Goal: Transaction & Acquisition: Purchase product/service

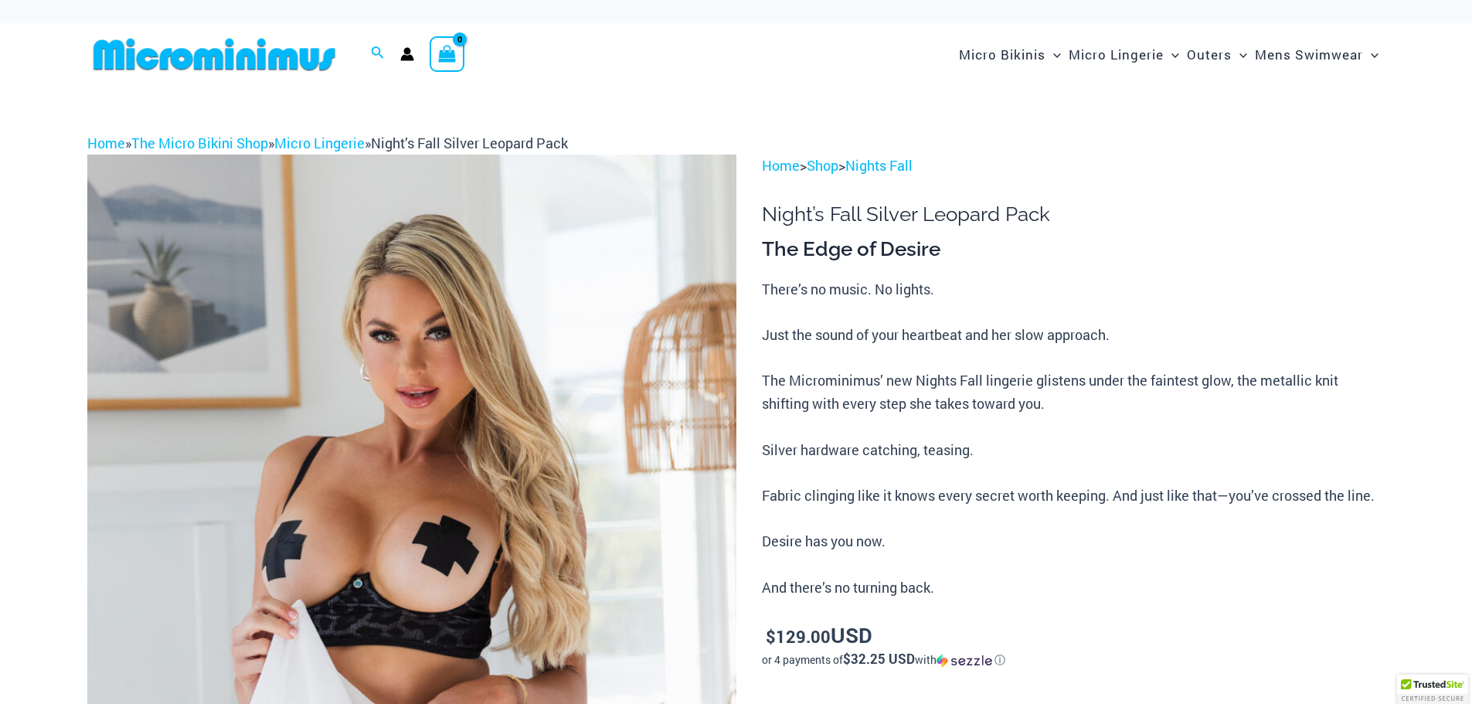
click at [504, 471] on img at bounding box center [411, 642] width 649 height 974
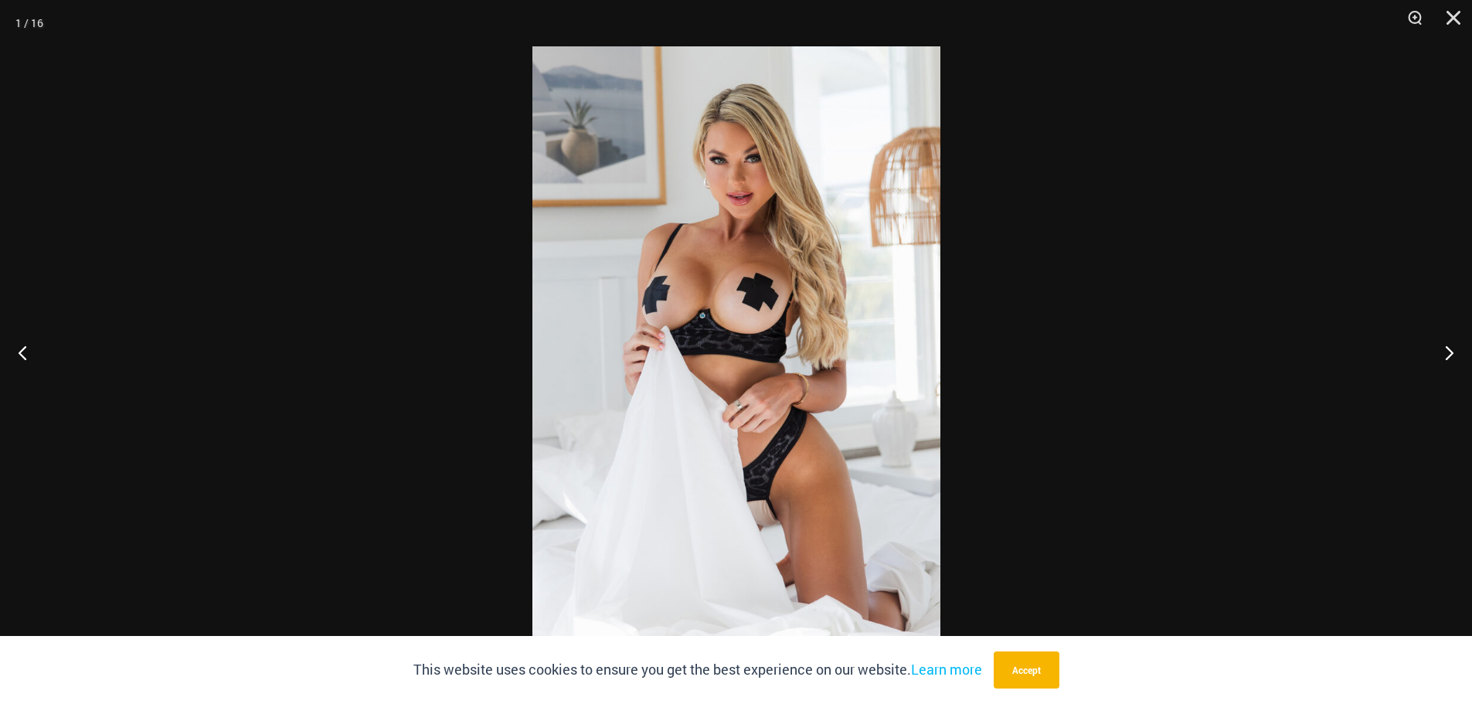
click at [814, 356] on img at bounding box center [736, 351] width 408 height 611
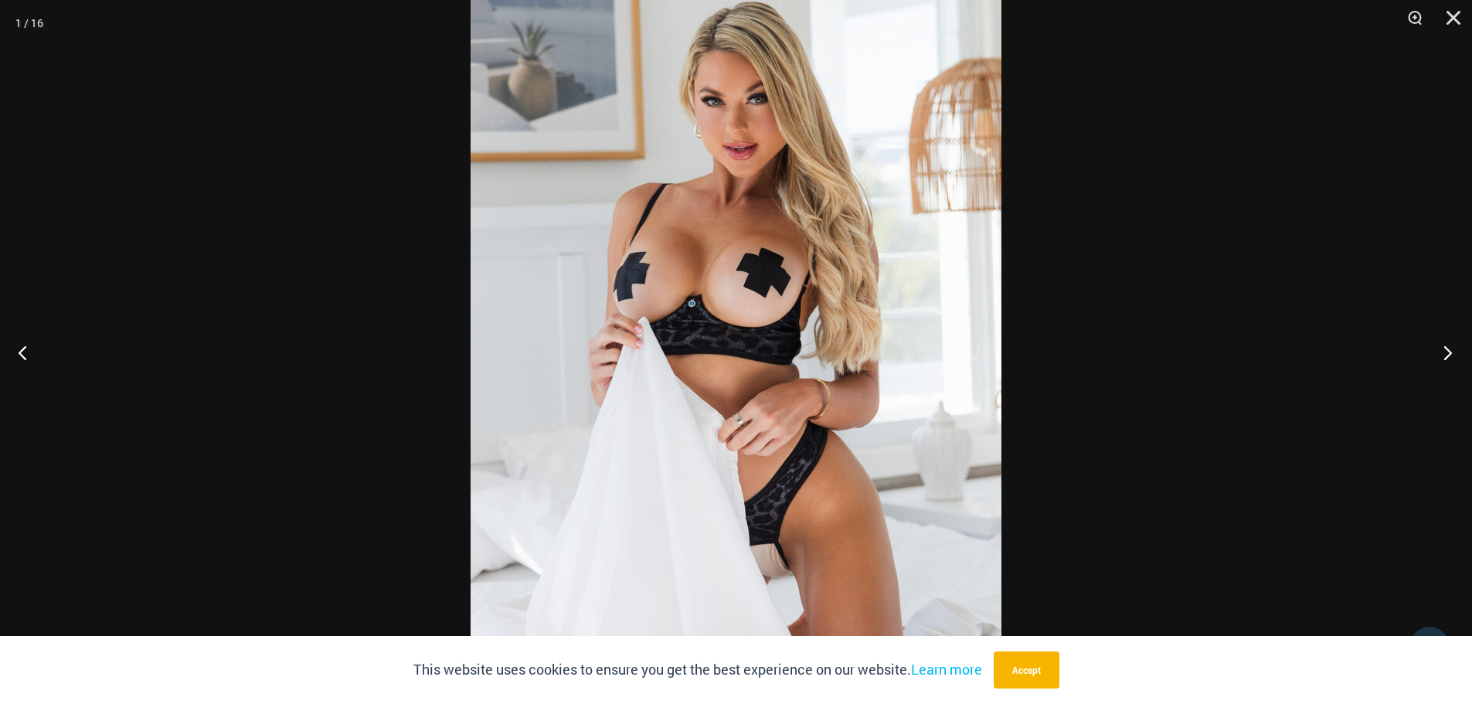
click at [1443, 345] on button "Next" at bounding box center [1443, 352] width 58 height 77
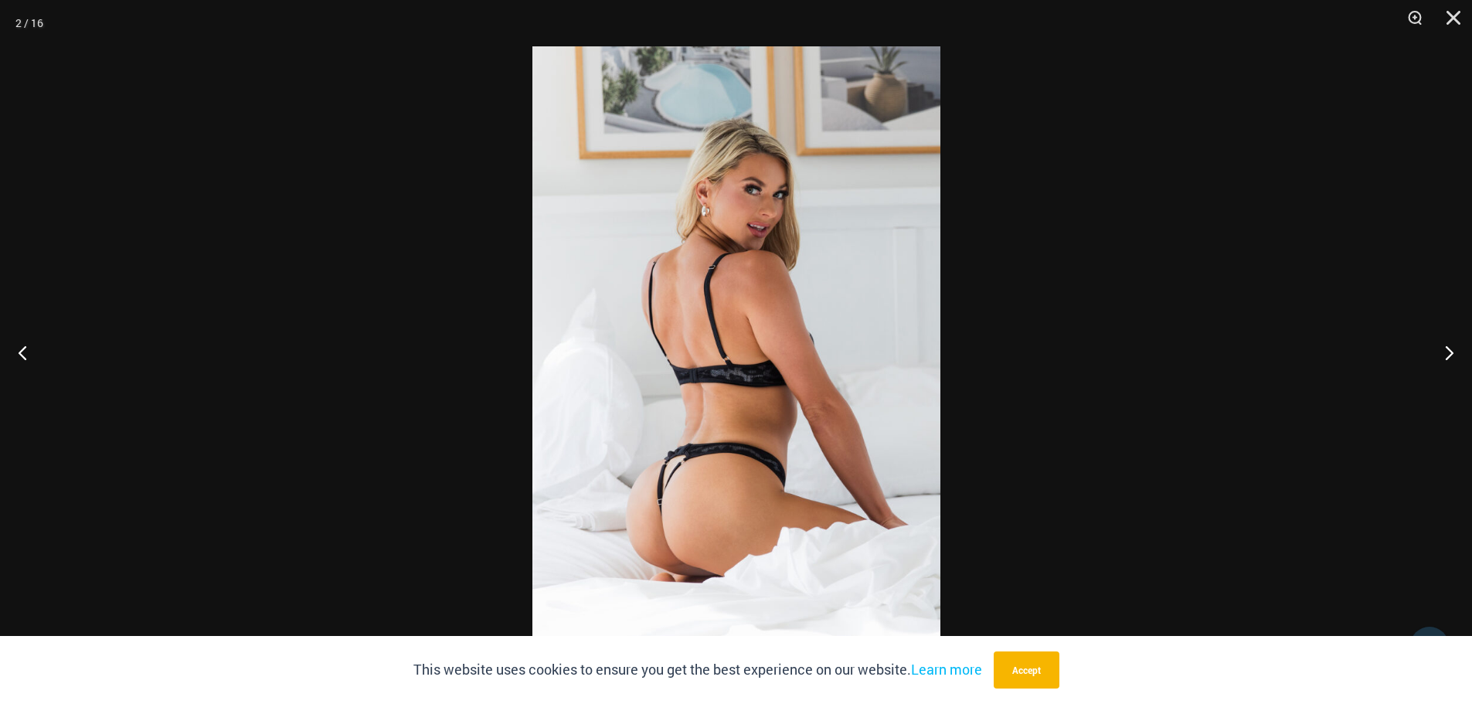
click at [757, 328] on img at bounding box center [736, 351] width 408 height 611
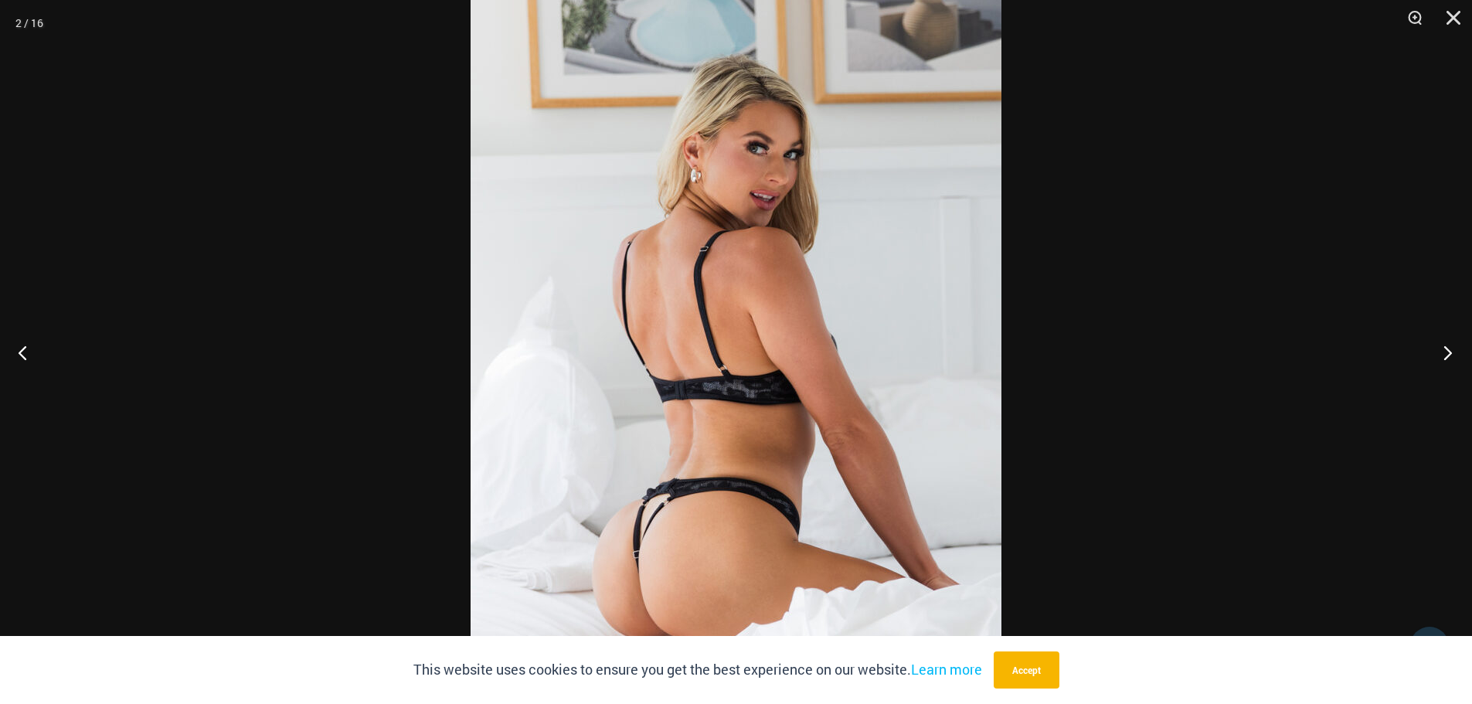
click at [1442, 355] on button "Next" at bounding box center [1443, 352] width 58 height 77
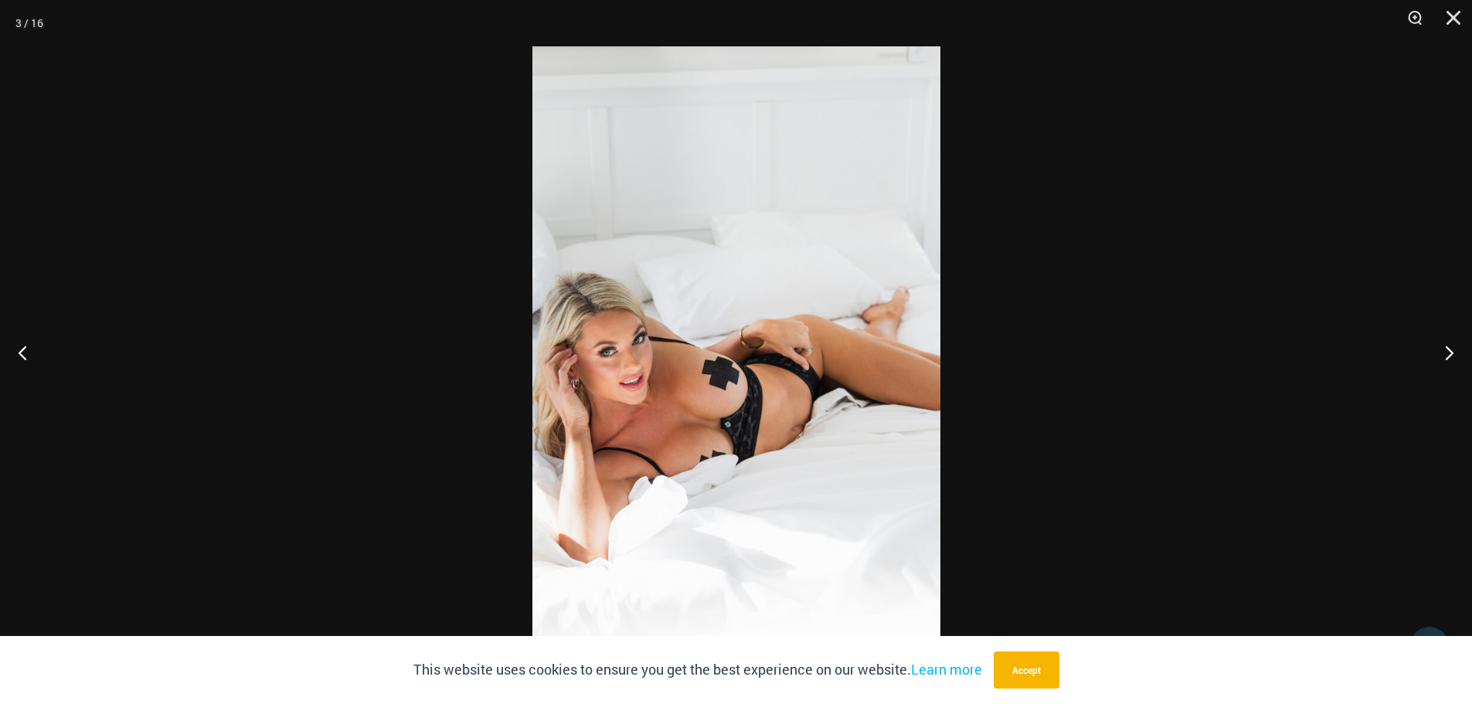
click at [865, 374] on img at bounding box center [736, 351] width 408 height 611
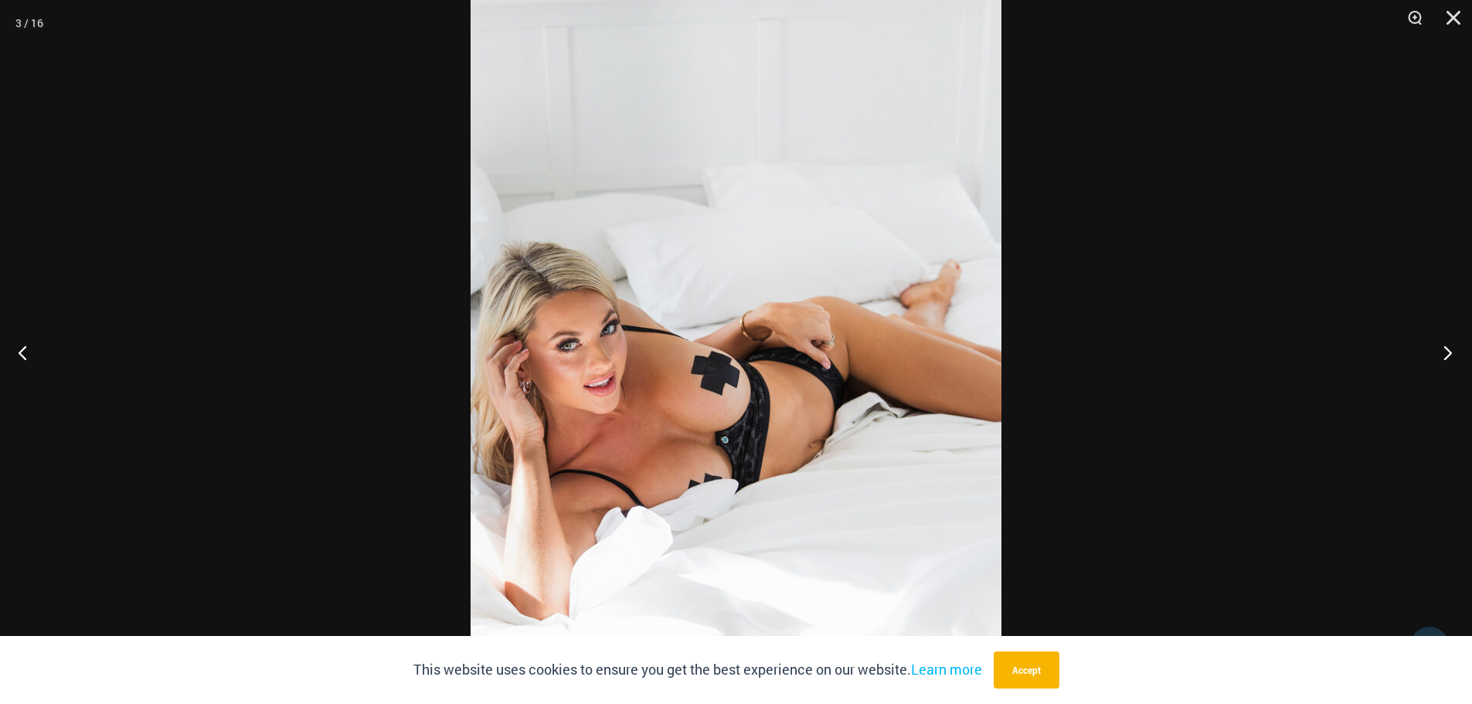
click at [1456, 345] on button "Next" at bounding box center [1443, 352] width 58 height 77
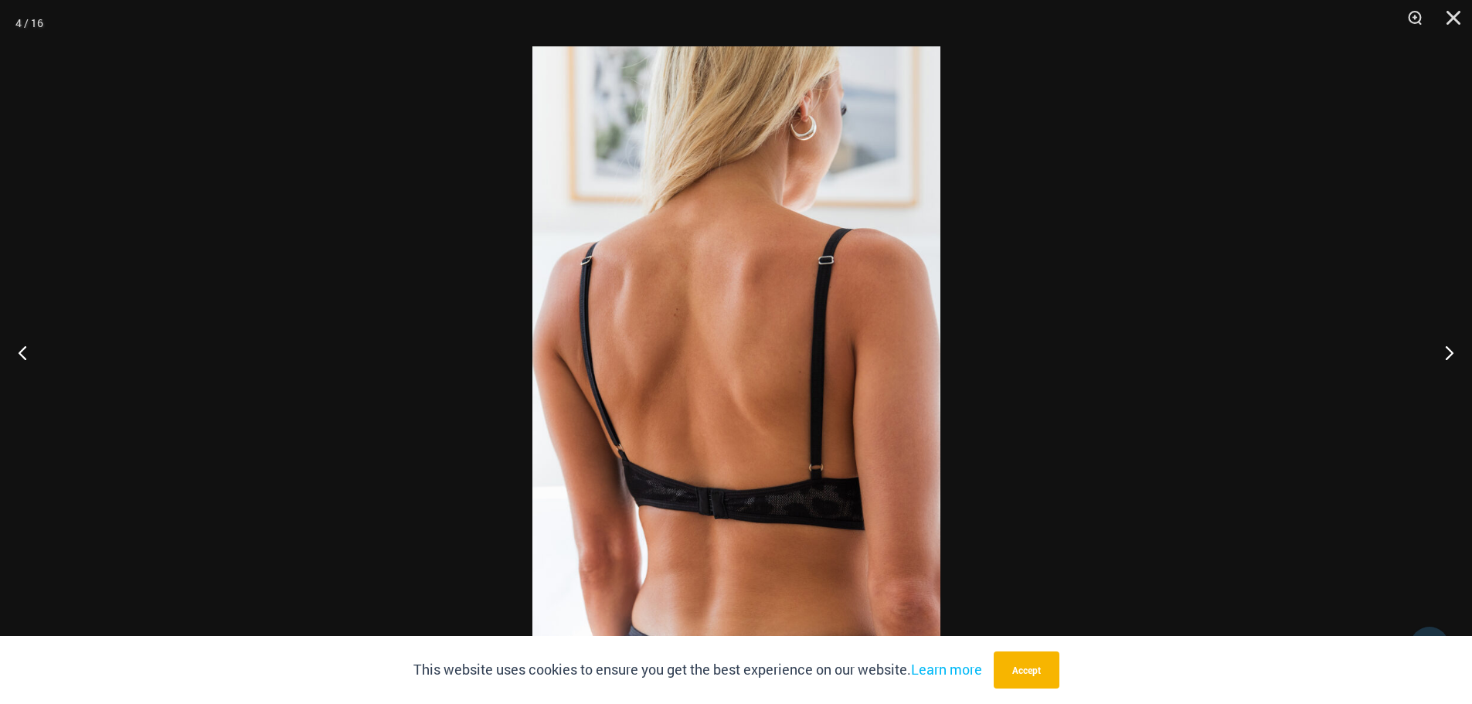
click at [797, 339] on img at bounding box center [736, 351] width 408 height 611
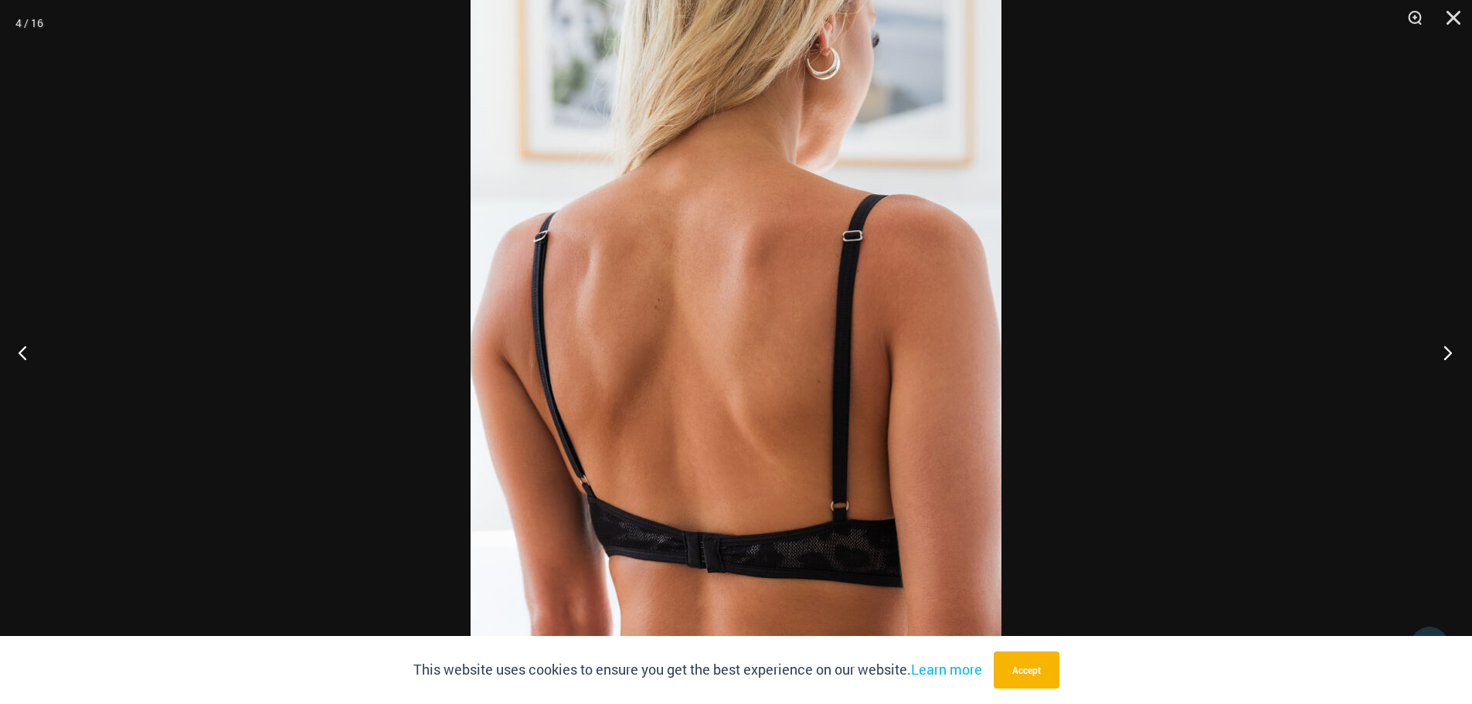
click at [1443, 346] on button "Next" at bounding box center [1443, 352] width 58 height 77
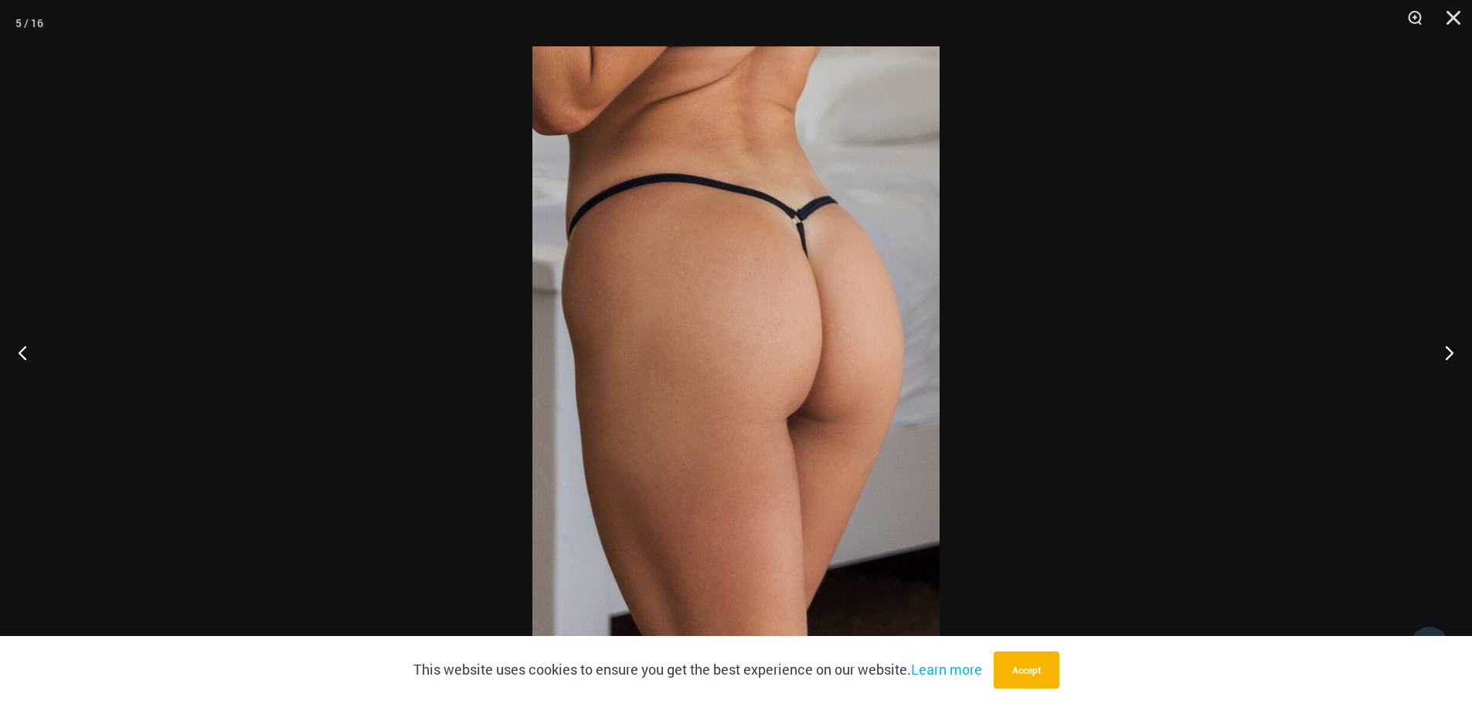
click at [764, 338] on img at bounding box center [735, 351] width 407 height 611
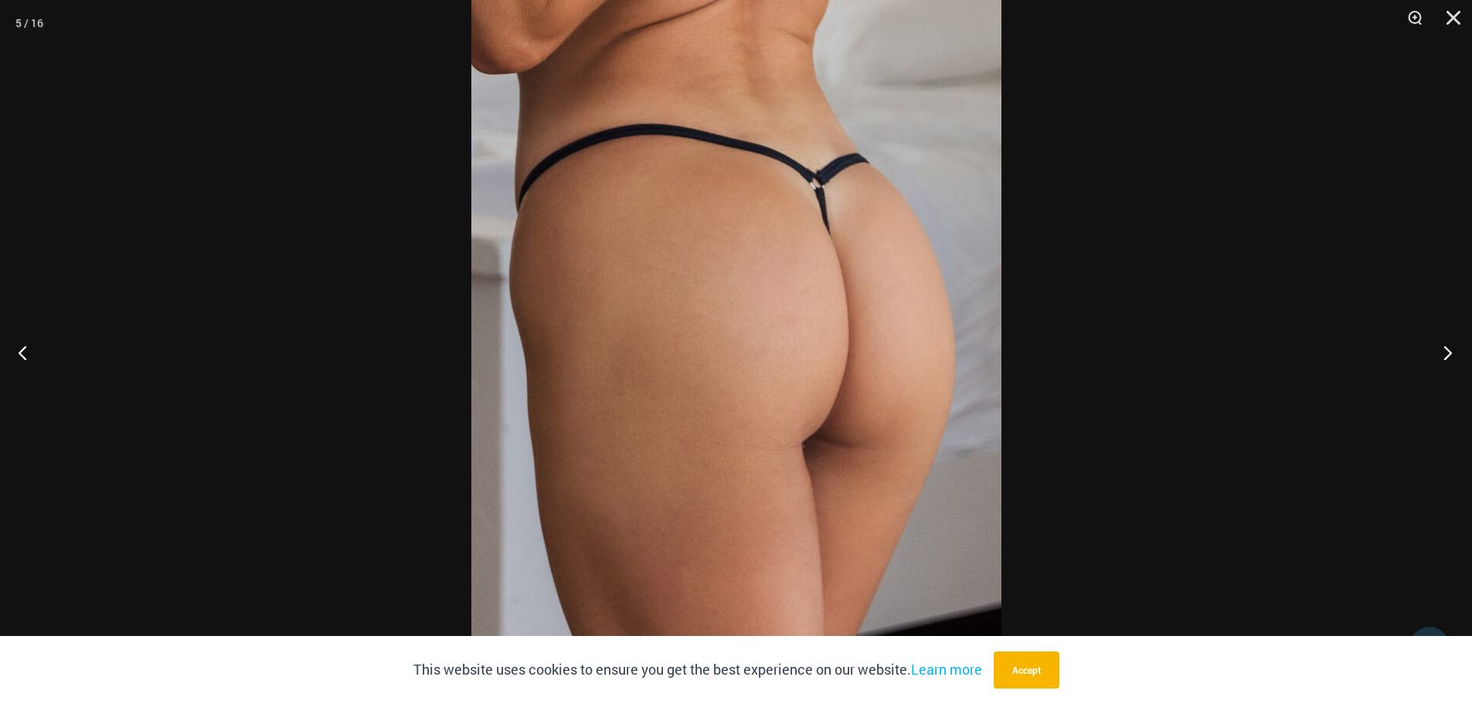
click at [1447, 359] on button "Next" at bounding box center [1443, 352] width 58 height 77
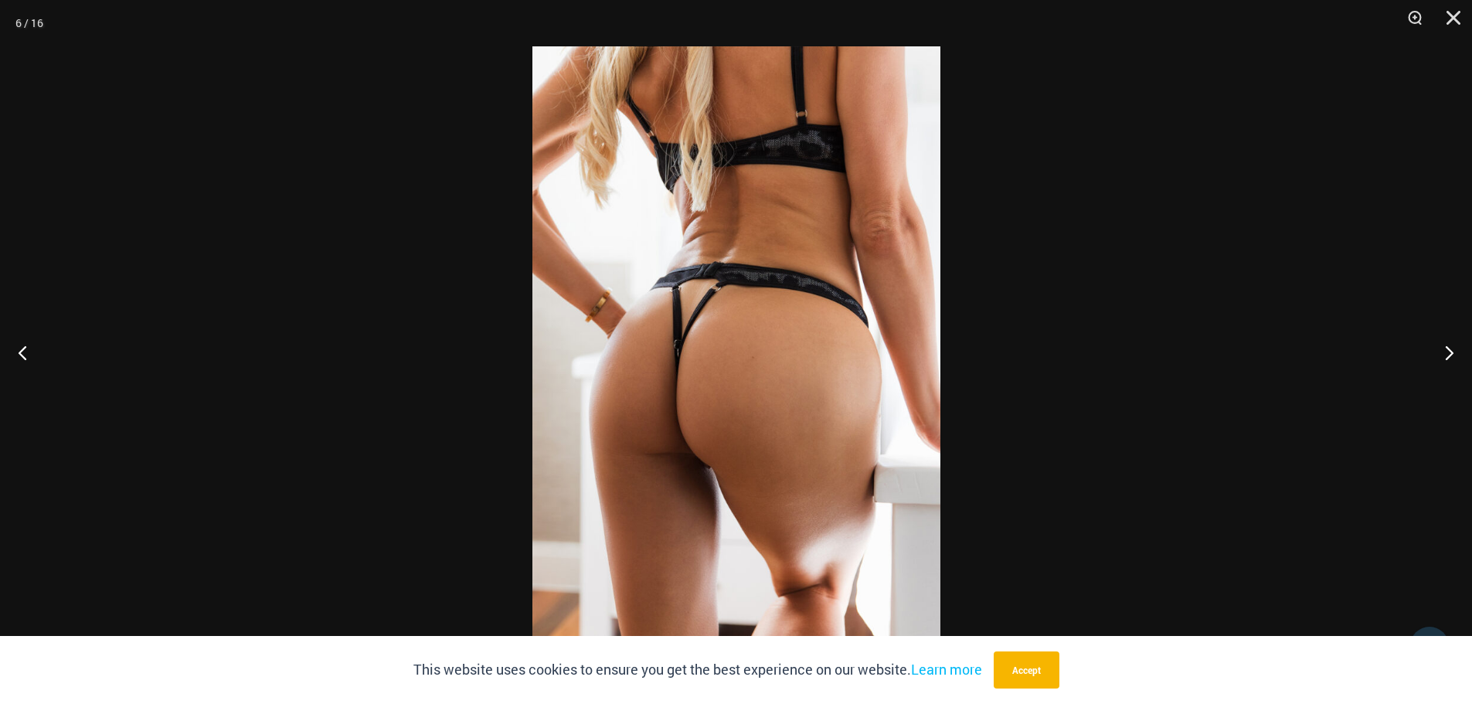
click at [812, 337] on img at bounding box center [736, 351] width 408 height 611
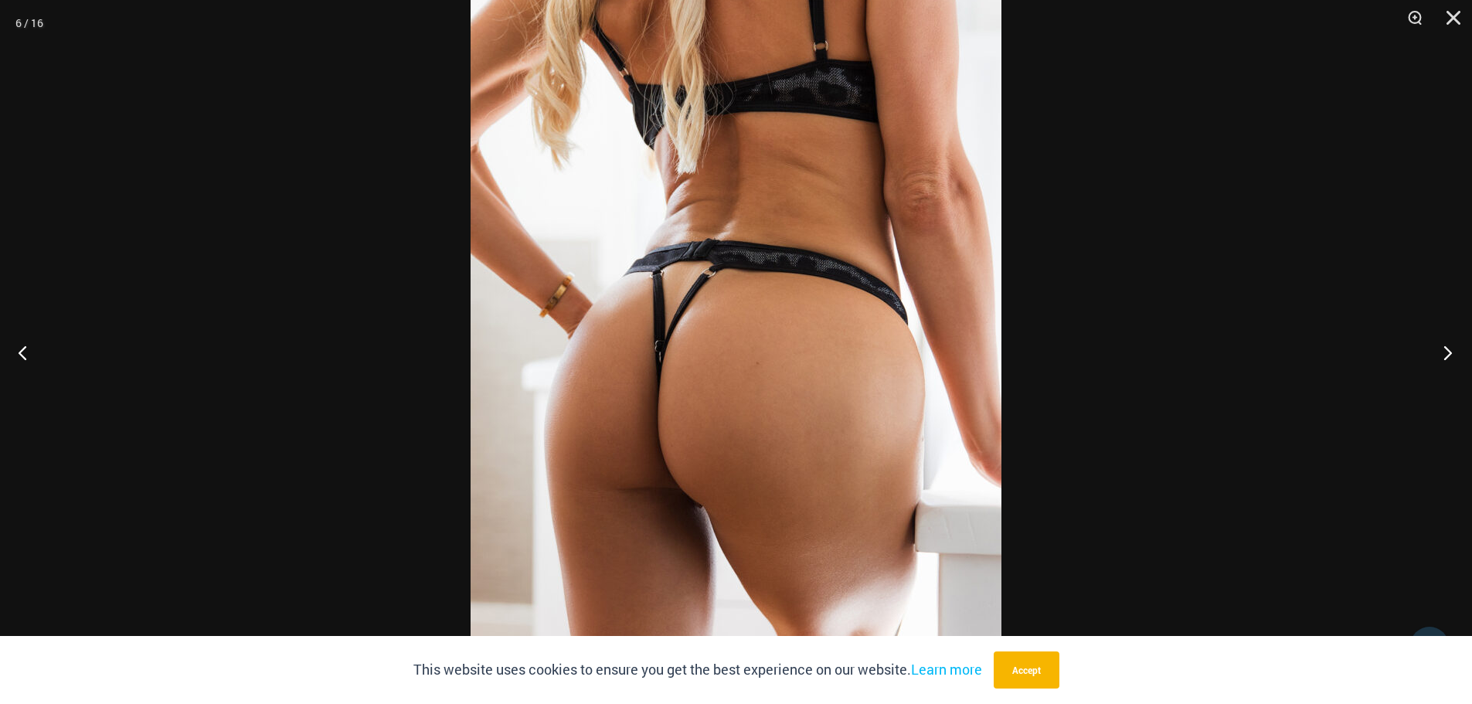
click at [1453, 353] on button "Next" at bounding box center [1443, 352] width 58 height 77
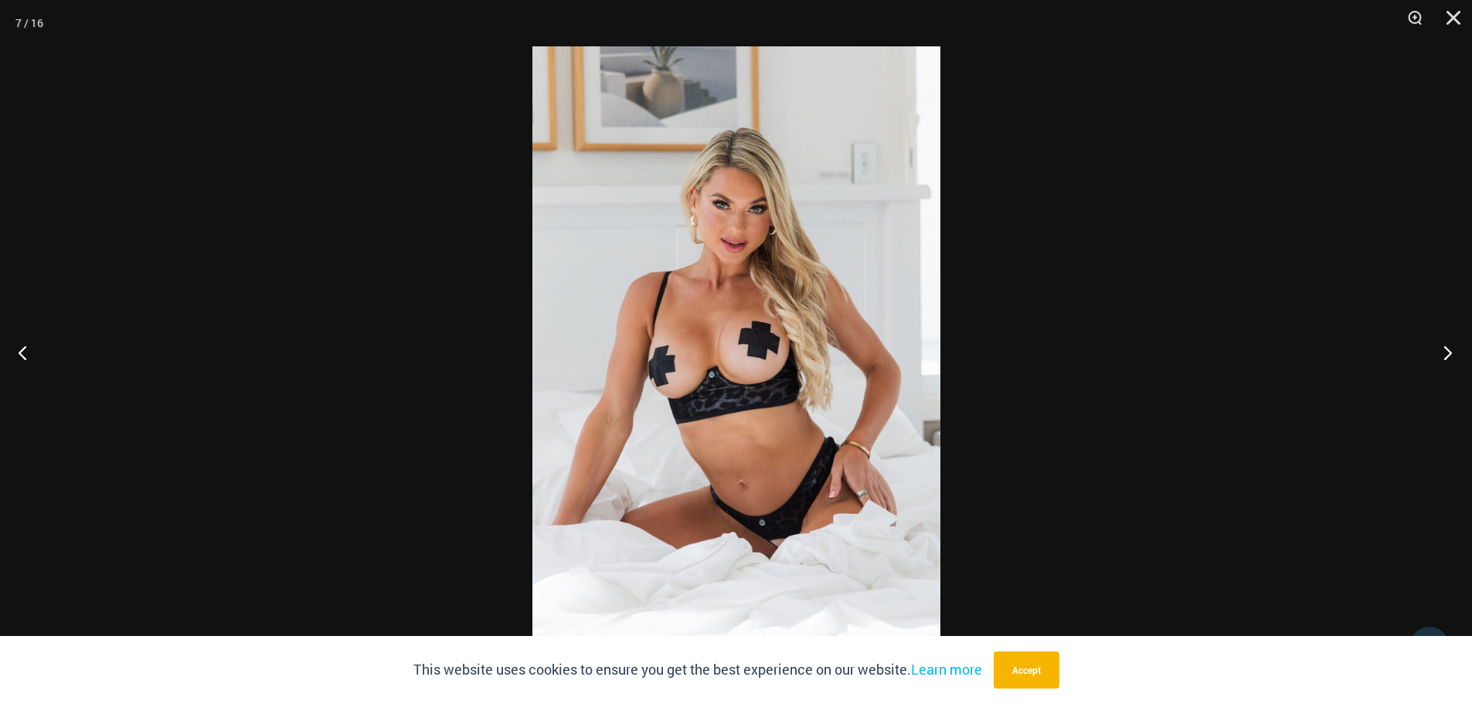
click at [1448, 350] on button "Next" at bounding box center [1443, 352] width 58 height 77
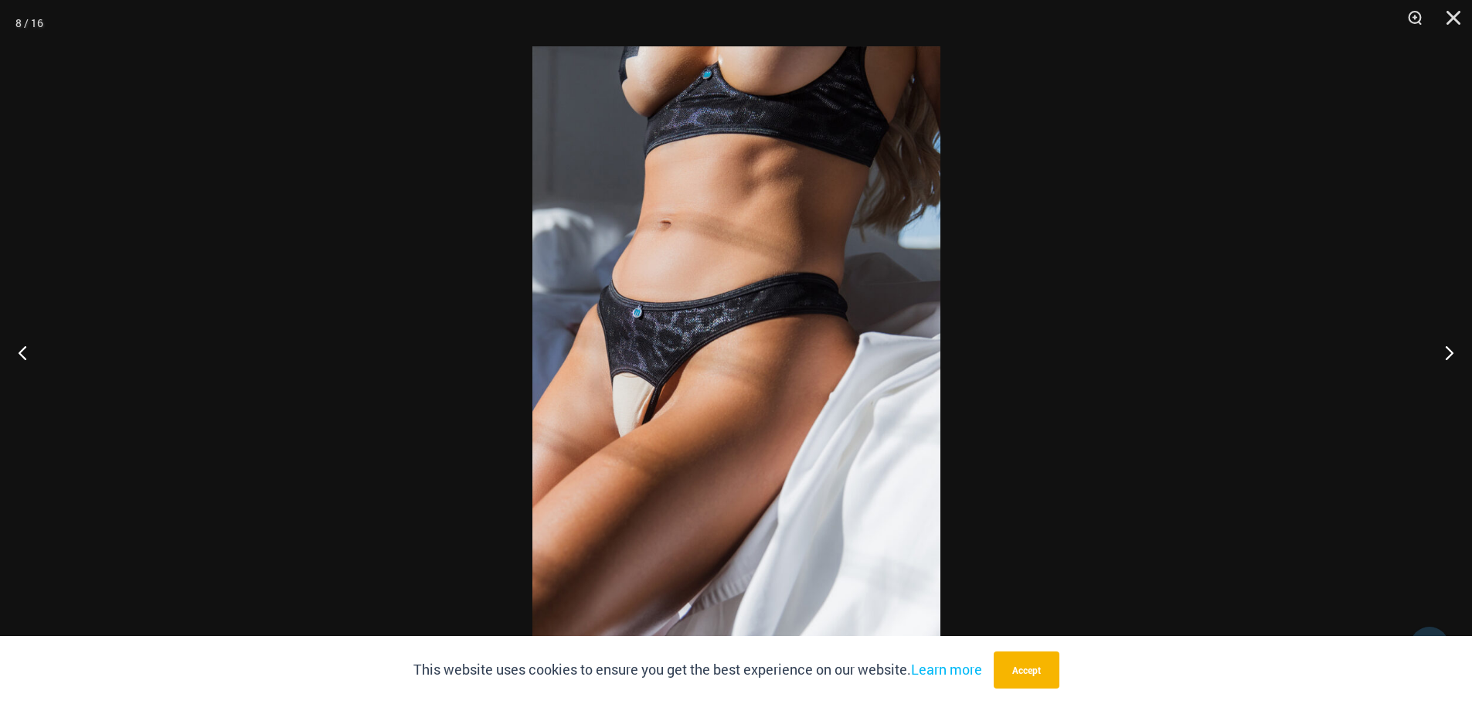
click at [777, 314] on img at bounding box center [736, 351] width 408 height 611
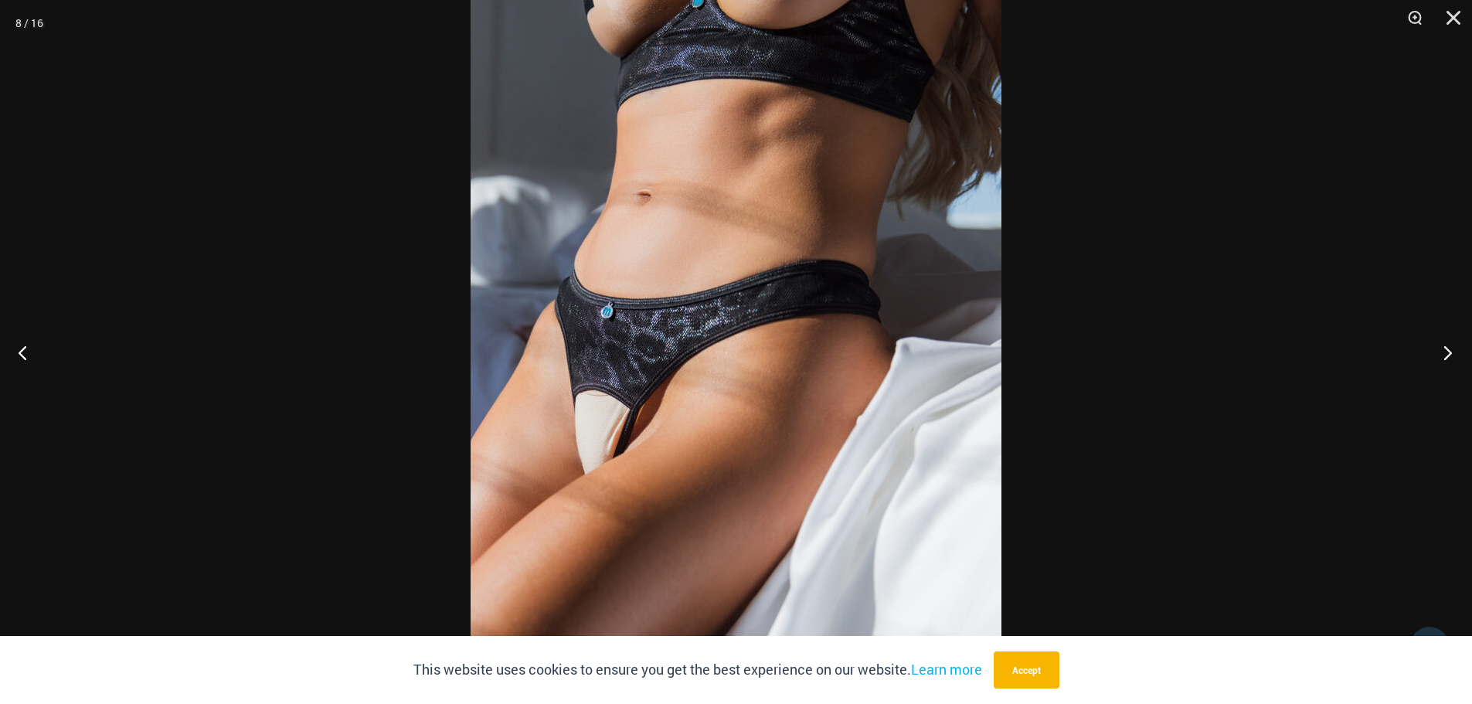
click at [1443, 348] on button "Next" at bounding box center [1443, 352] width 58 height 77
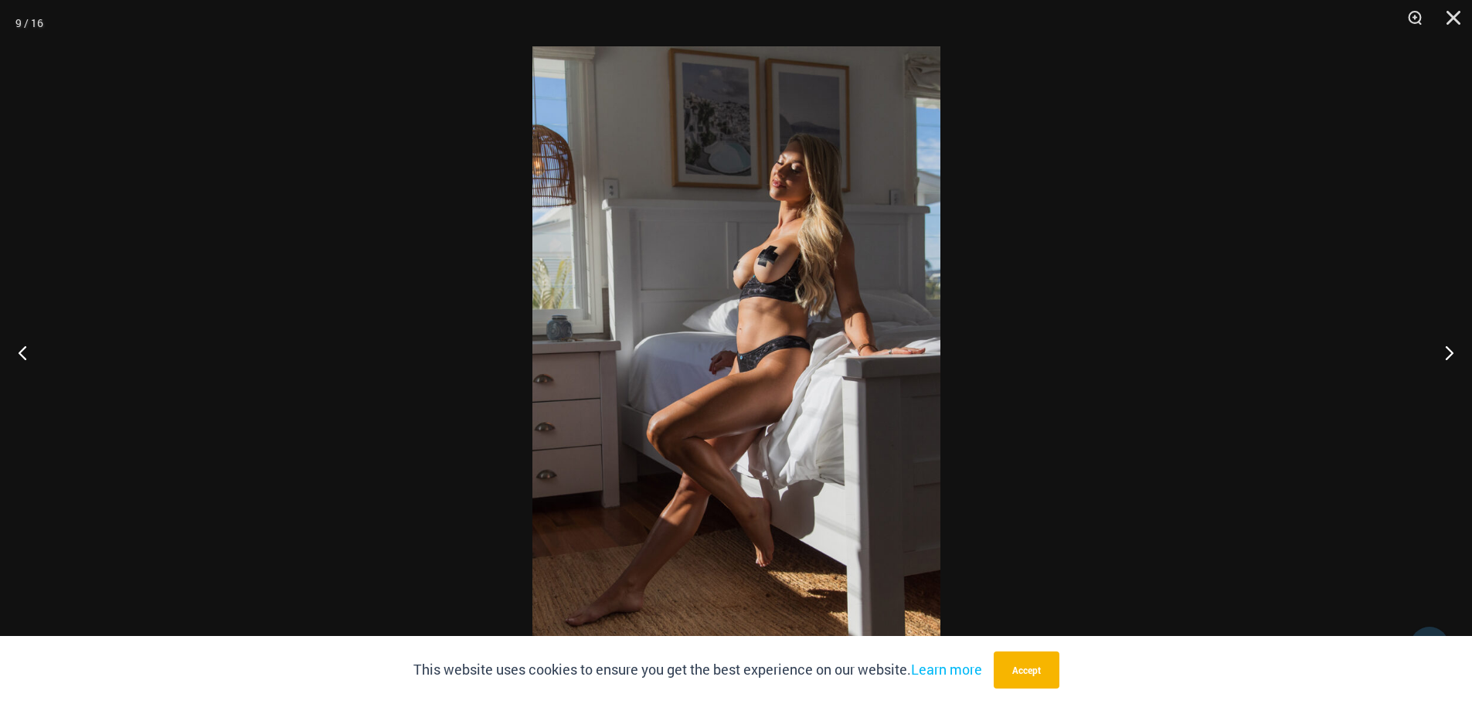
click at [705, 318] on img at bounding box center [736, 351] width 408 height 611
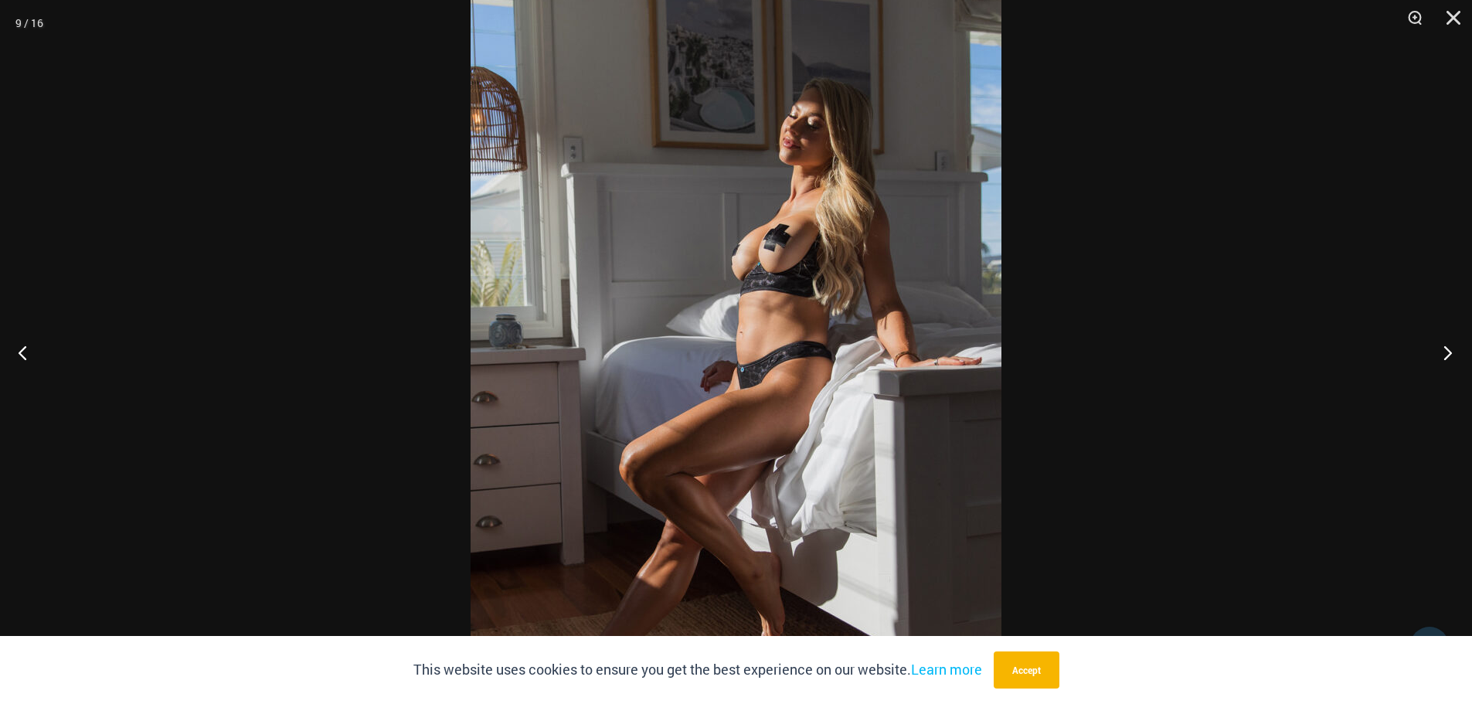
click at [1445, 356] on button "Next" at bounding box center [1443, 352] width 58 height 77
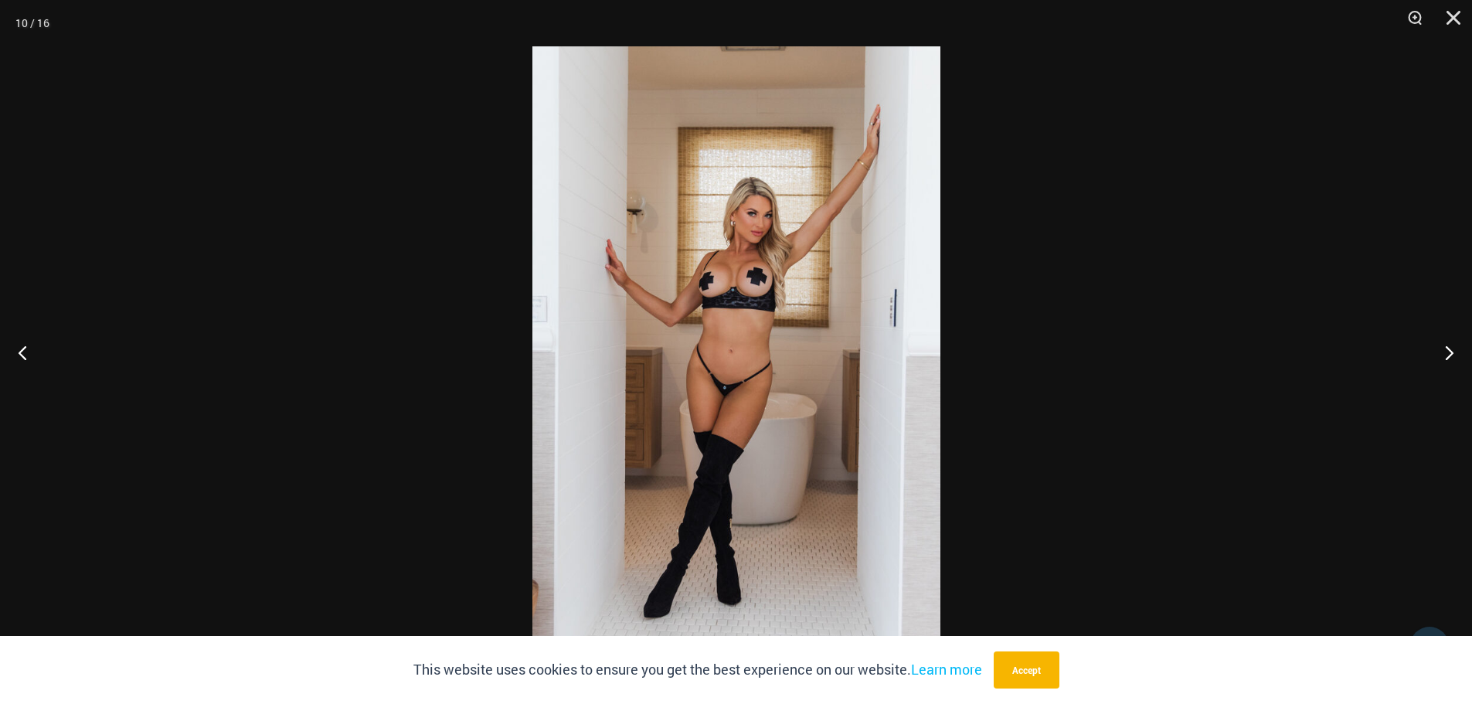
click at [835, 319] on img at bounding box center [736, 351] width 408 height 611
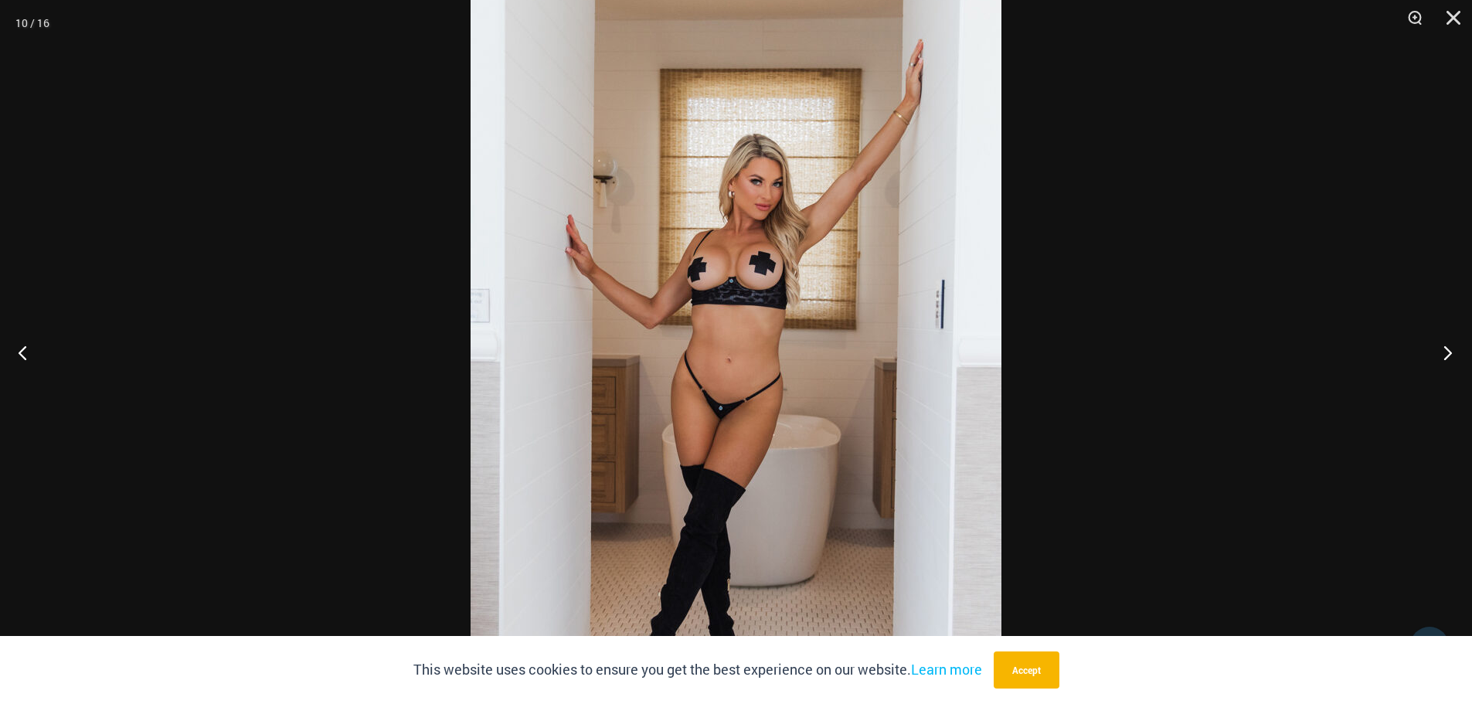
click at [1444, 347] on button "Next" at bounding box center [1443, 352] width 58 height 77
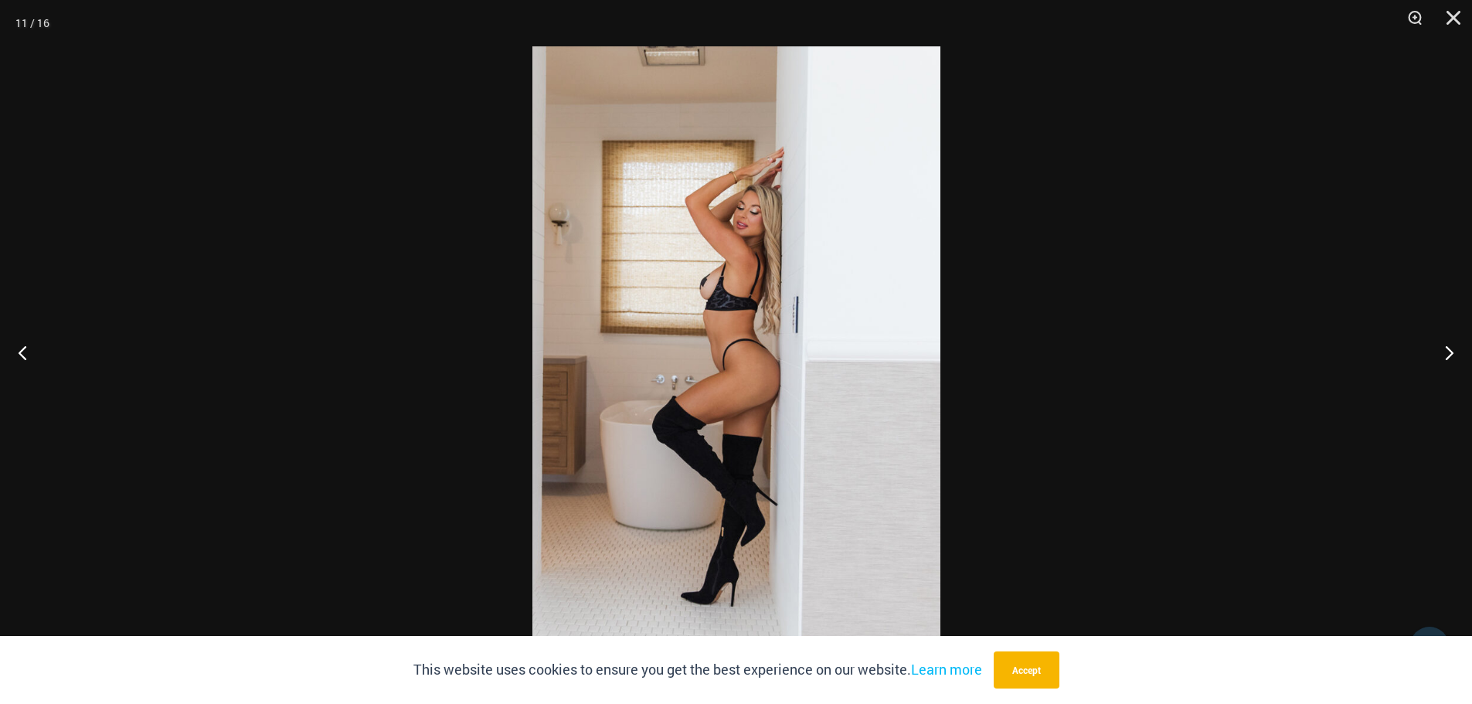
click at [712, 295] on img at bounding box center [736, 351] width 408 height 611
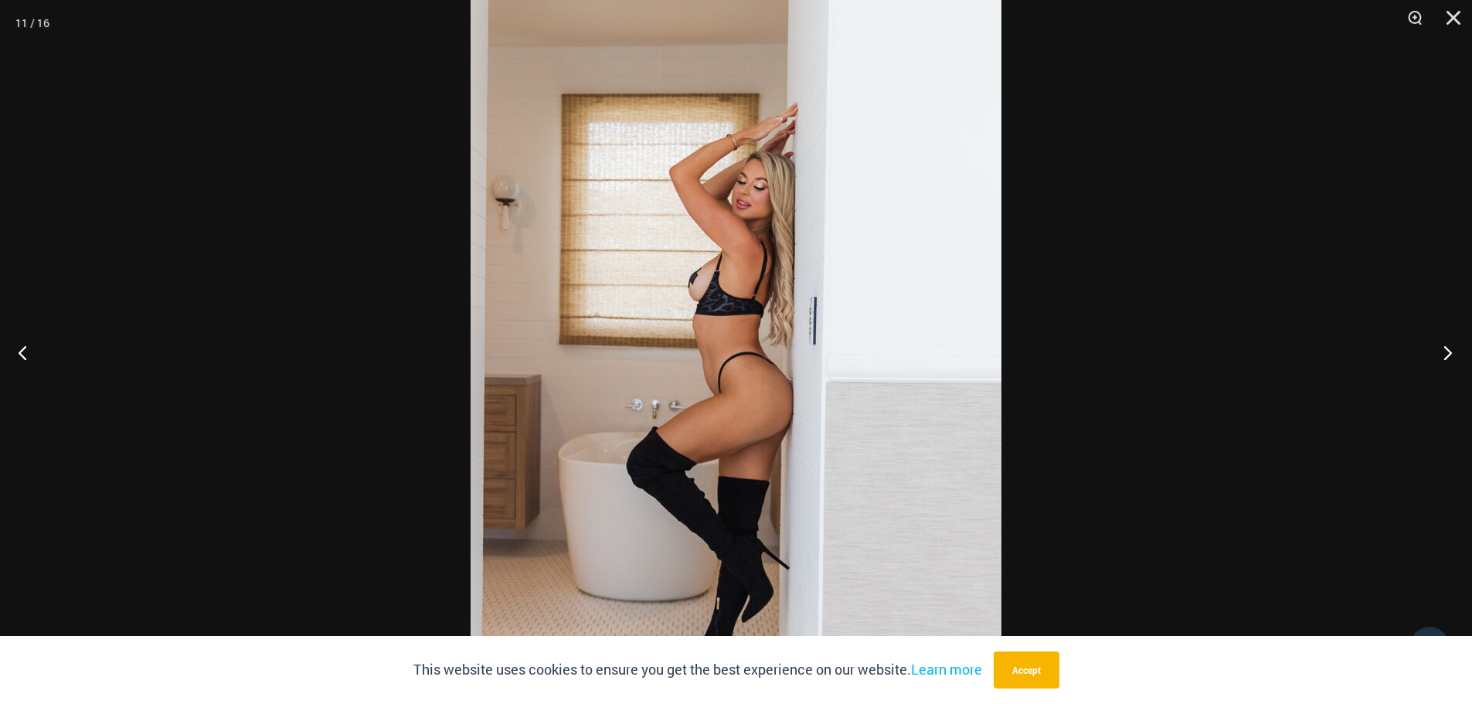
click at [1443, 356] on button "Next" at bounding box center [1443, 352] width 58 height 77
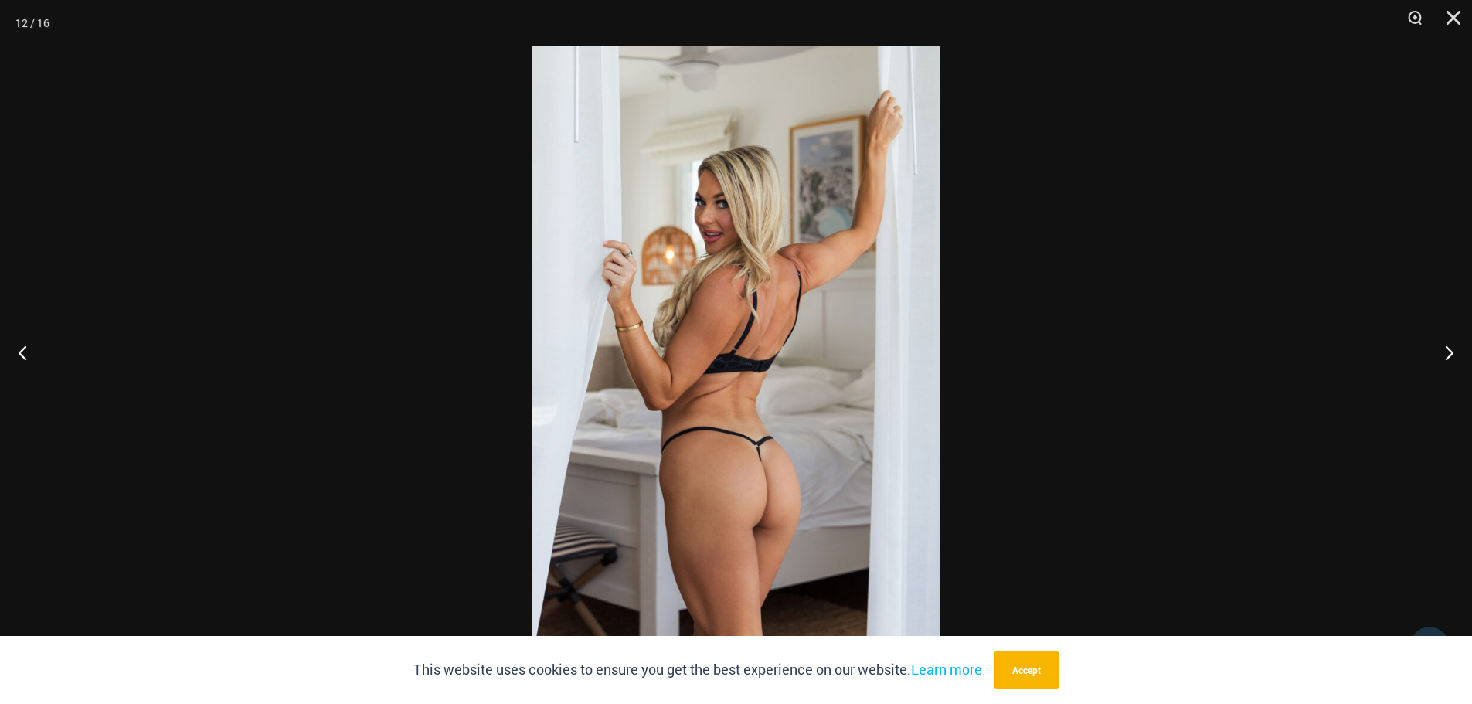
click at [788, 342] on img at bounding box center [736, 351] width 408 height 611
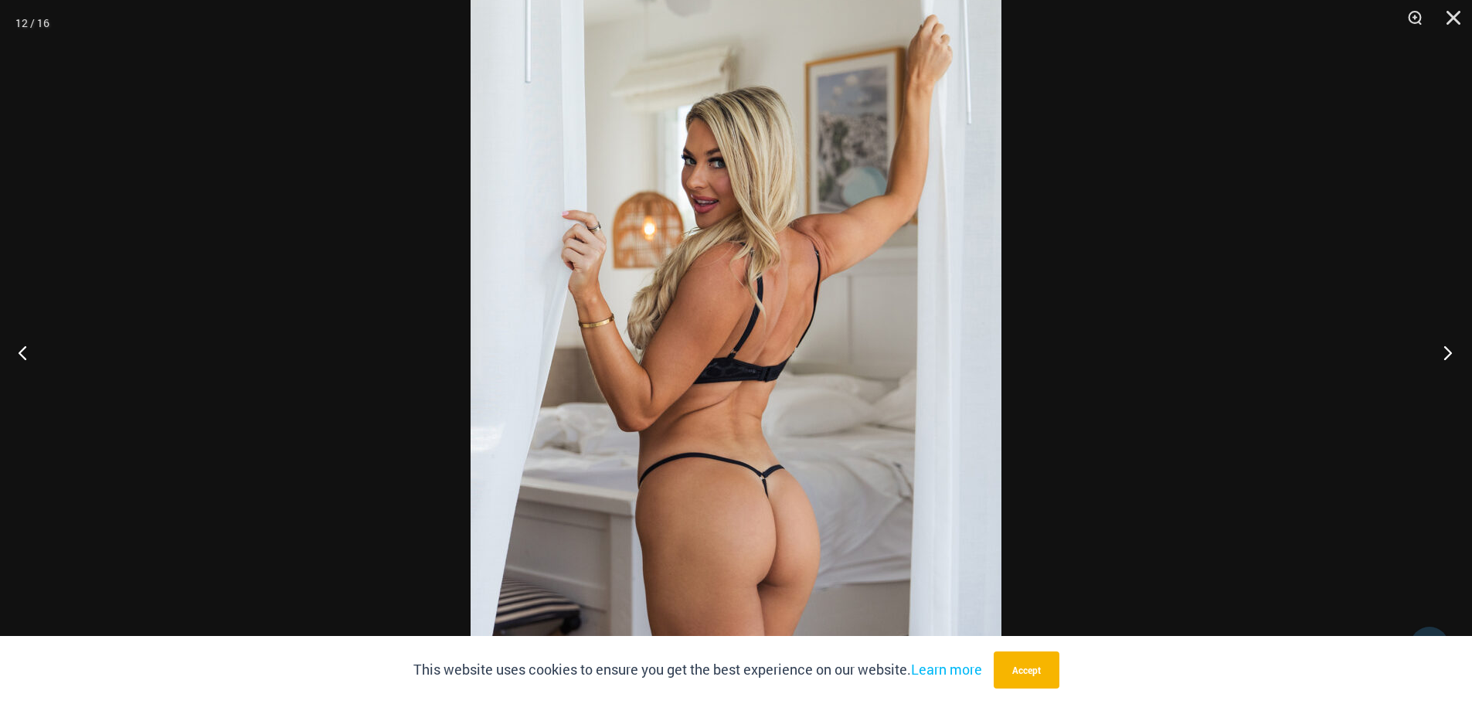
click at [1443, 354] on button "Next" at bounding box center [1443, 352] width 58 height 77
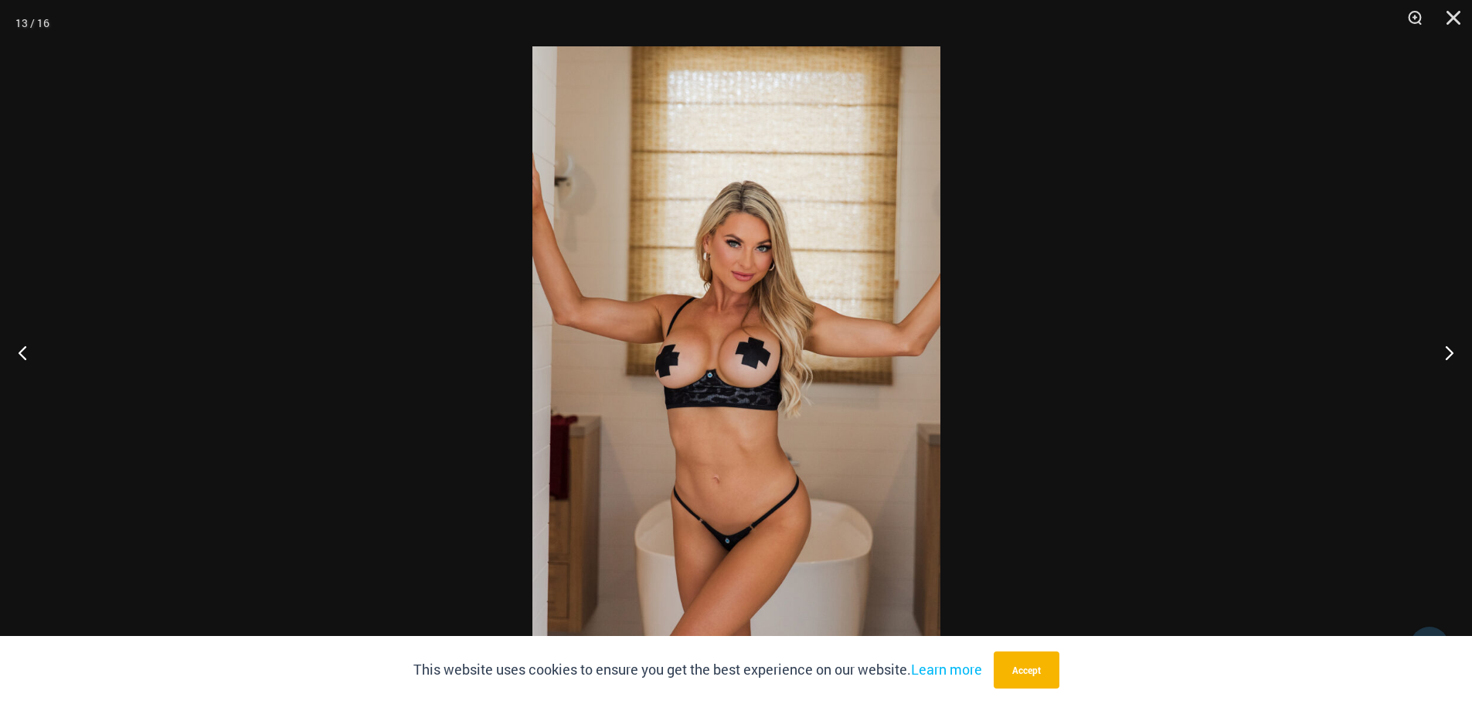
click at [844, 355] on img at bounding box center [736, 351] width 408 height 611
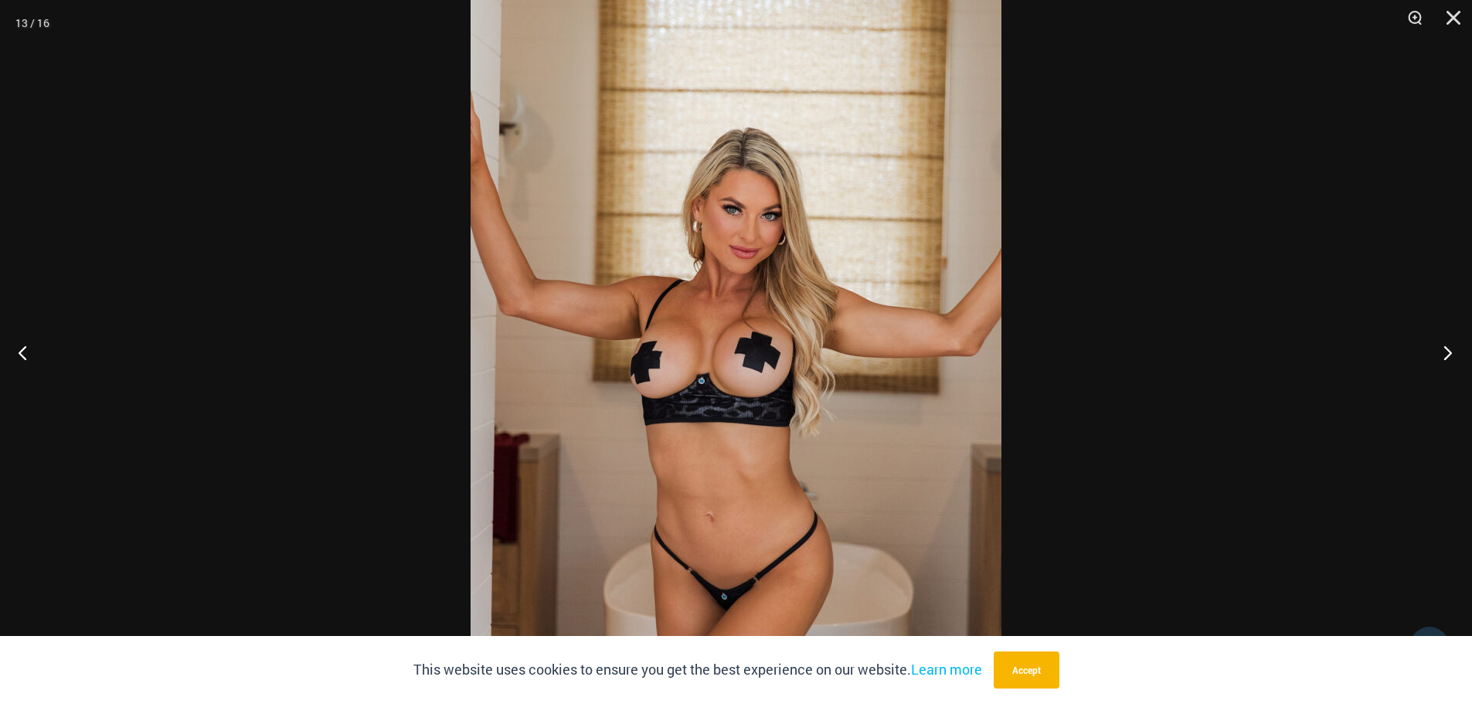
click at [1445, 357] on button "Next" at bounding box center [1443, 352] width 58 height 77
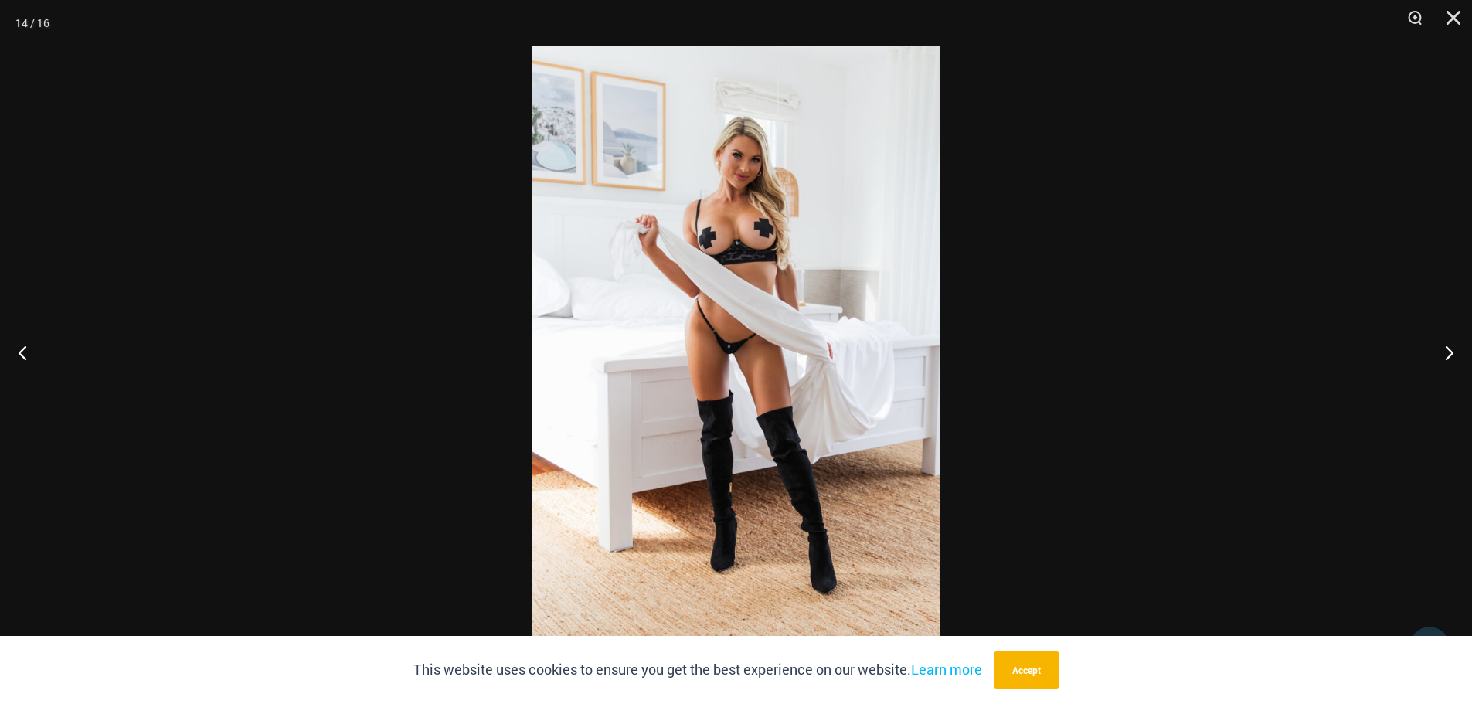
click at [821, 334] on img at bounding box center [736, 351] width 408 height 611
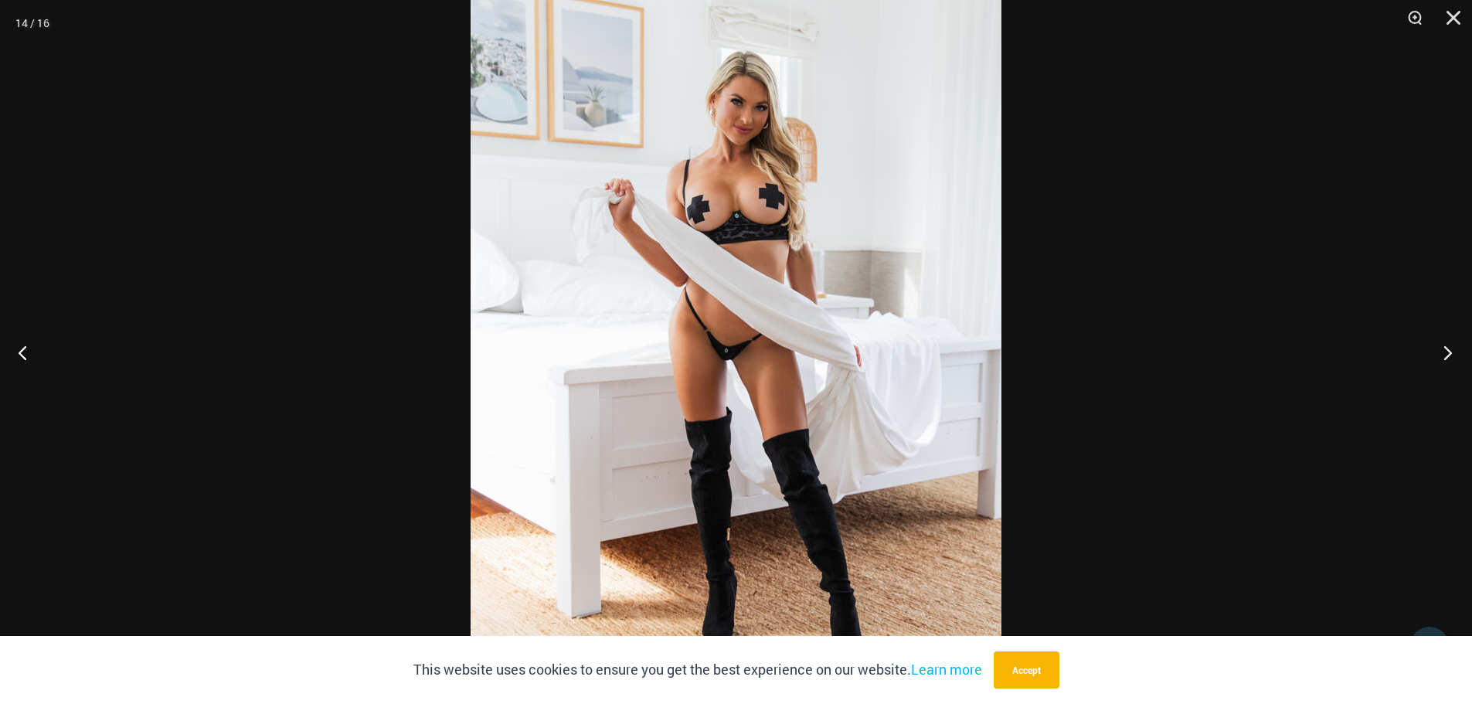
click at [1457, 348] on button "Next" at bounding box center [1443, 352] width 58 height 77
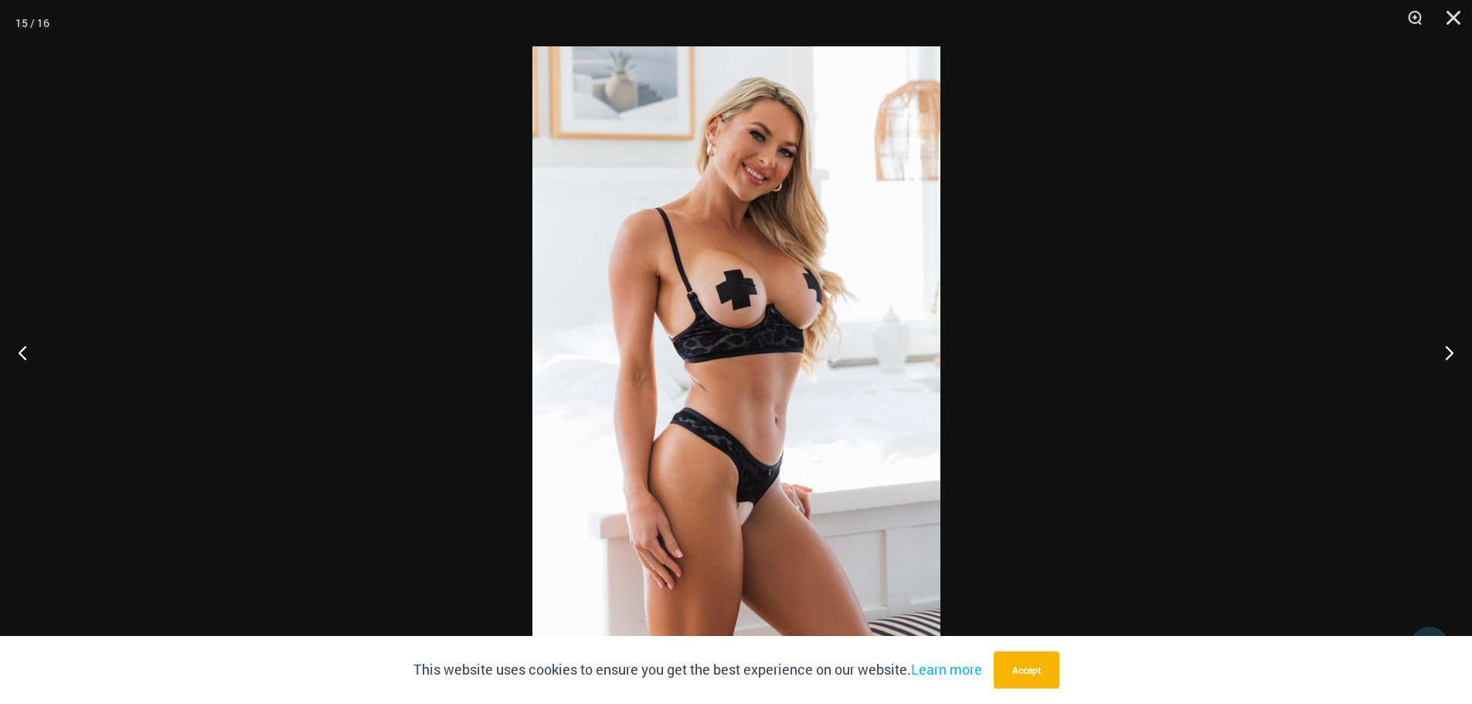
click at [779, 291] on img at bounding box center [736, 351] width 408 height 611
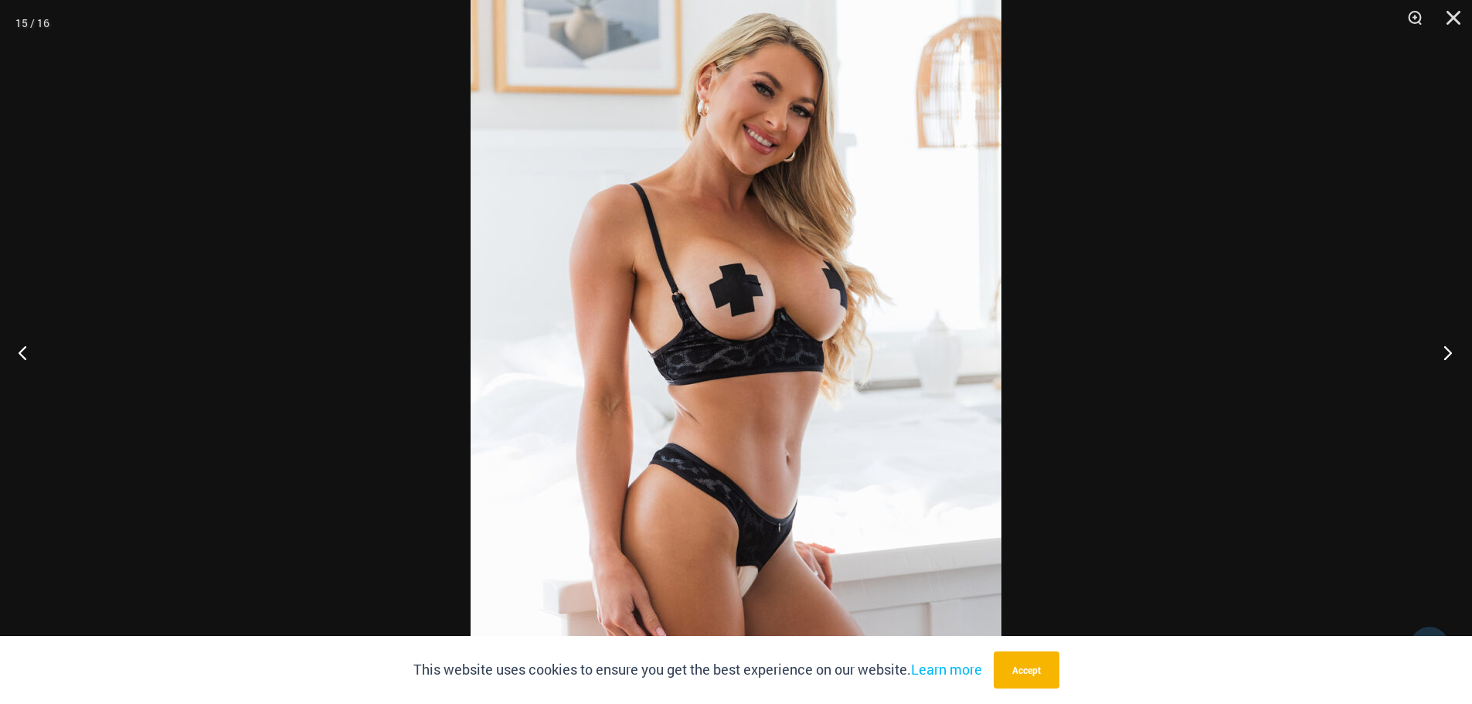
click at [1444, 347] on button "Next" at bounding box center [1443, 352] width 58 height 77
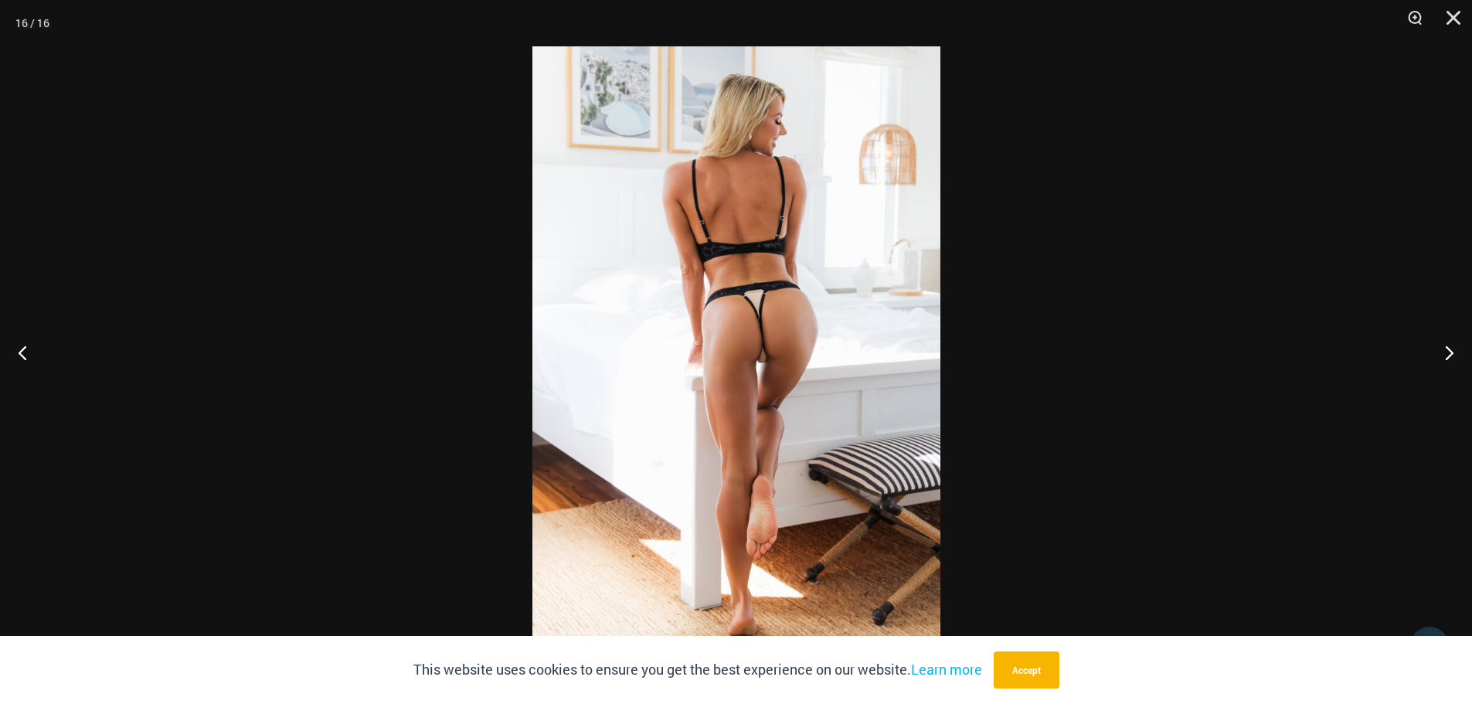
click at [877, 338] on img at bounding box center [736, 351] width 408 height 611
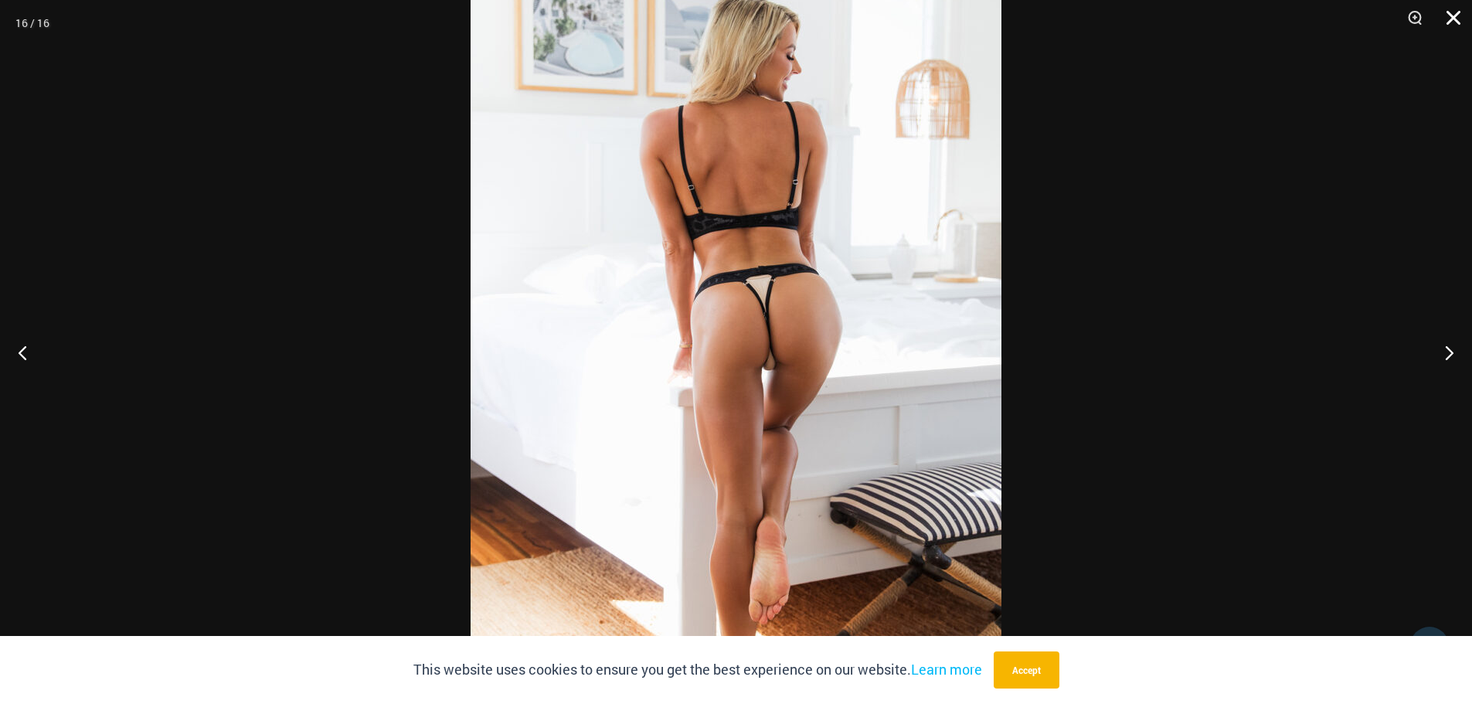
click at [1457, 17] on button "Close" at bounding box center [1448, 23] width 39 height 46
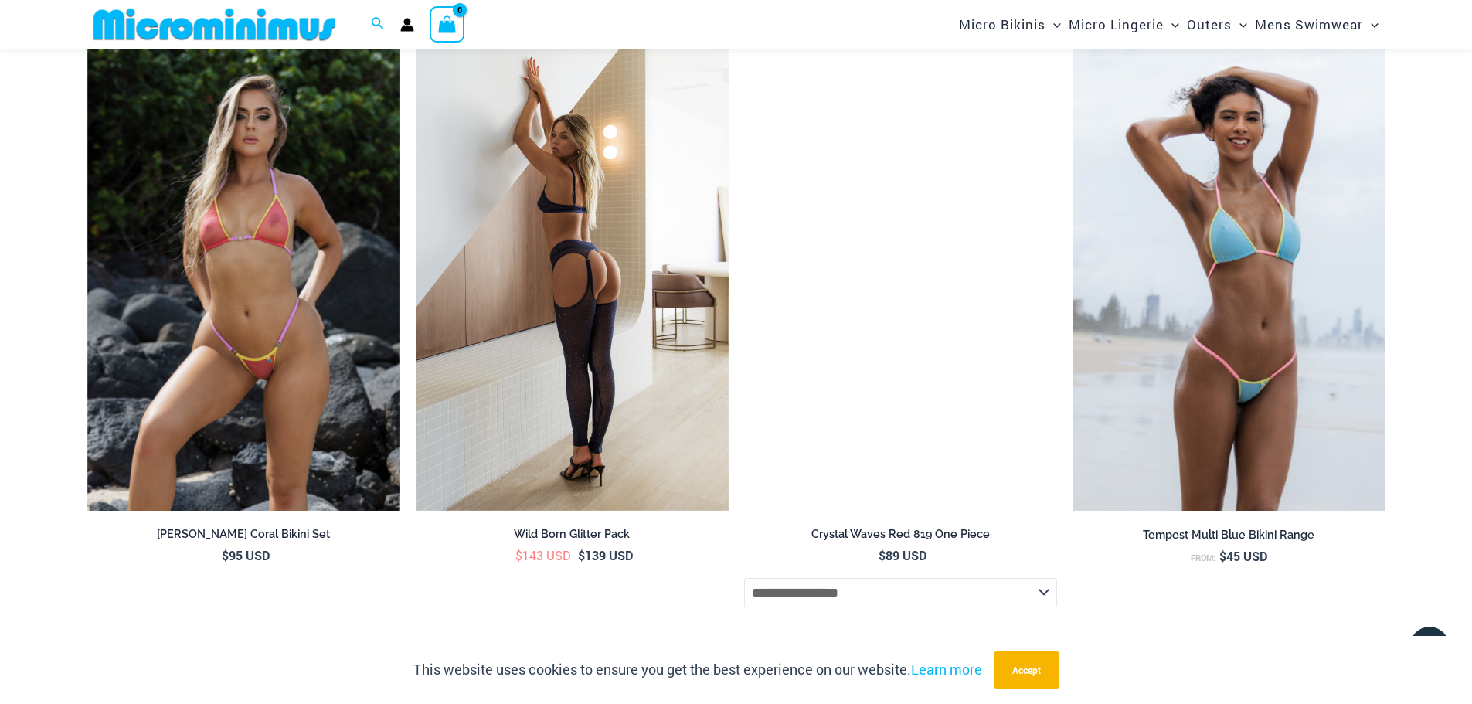
scroll to position [2844, 0]
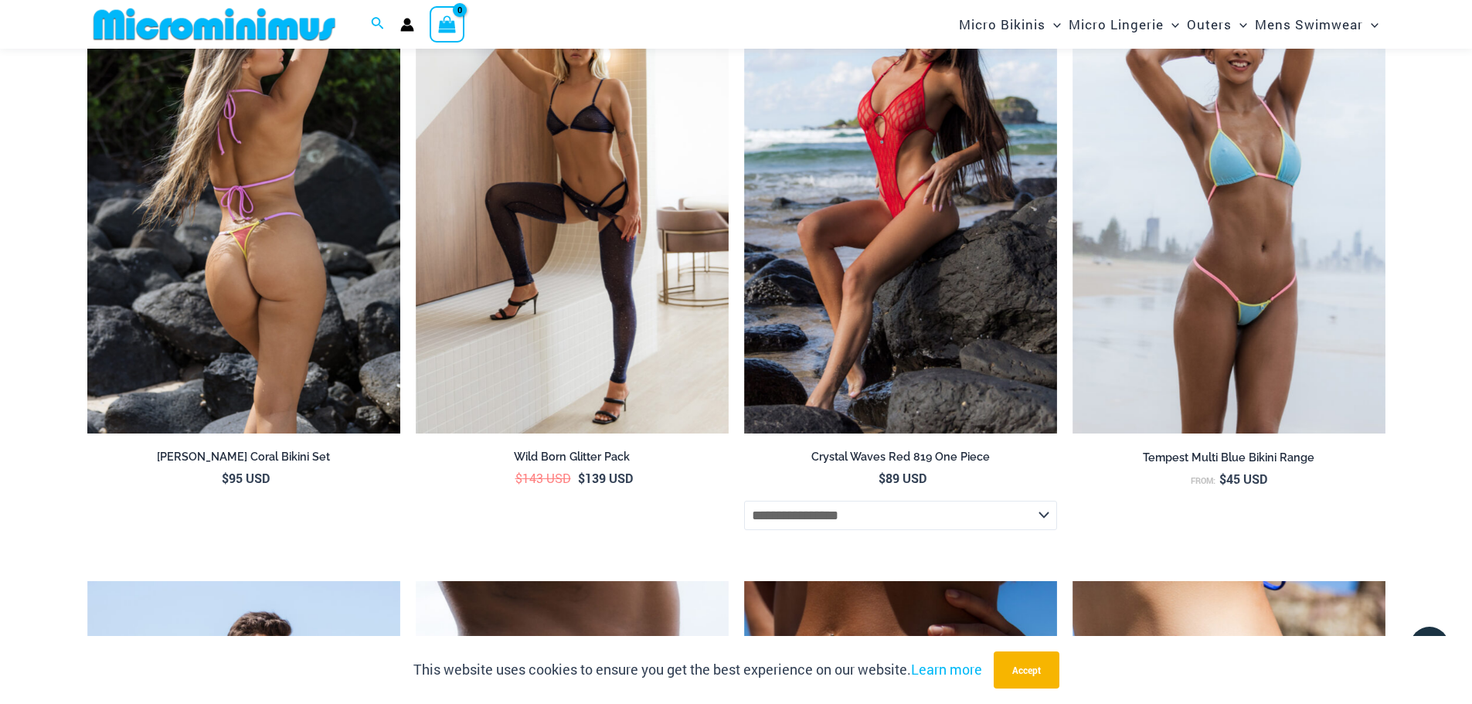
click at [283, 236] on img at bounding box center [243, 199] width 313 height 470
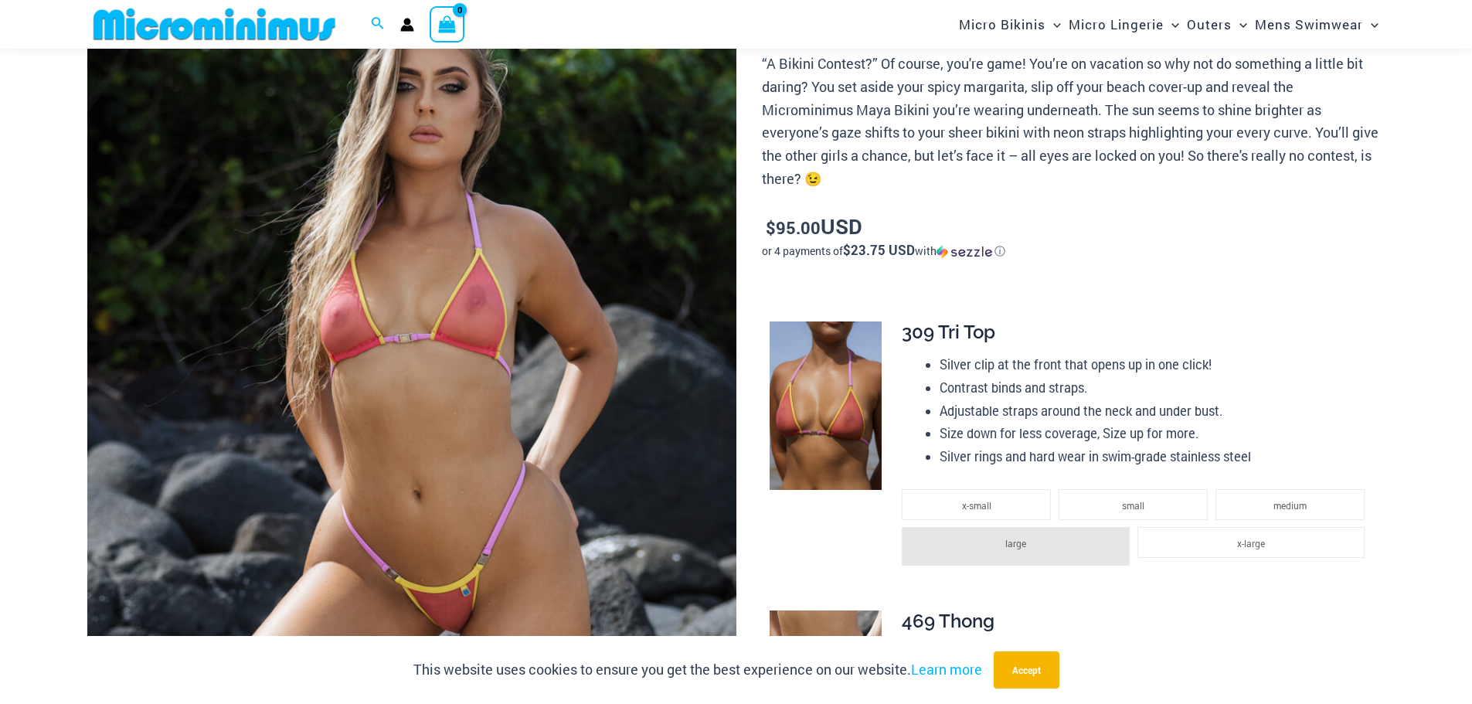
scroll to position [294, 0]
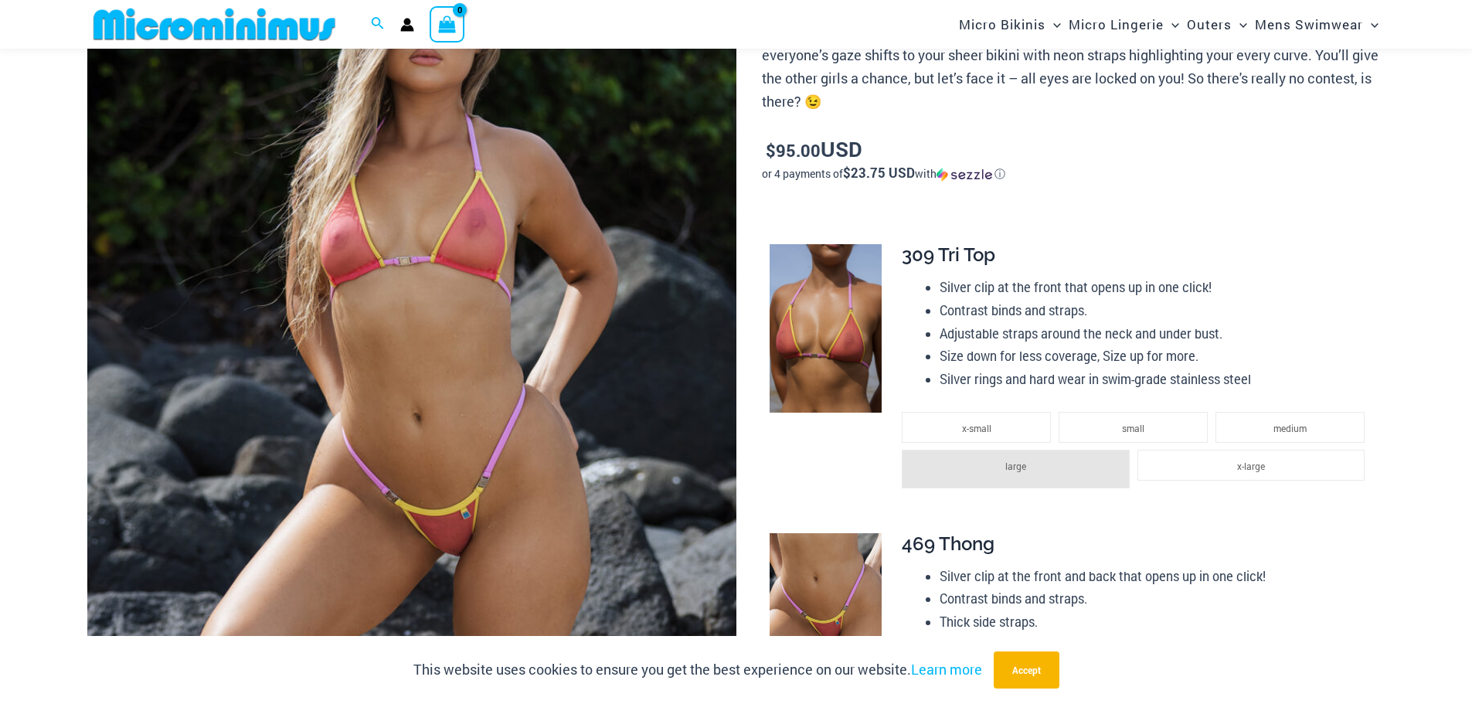
click at [483, 278] on img at bounding box center [411, 339] width 649 height 974
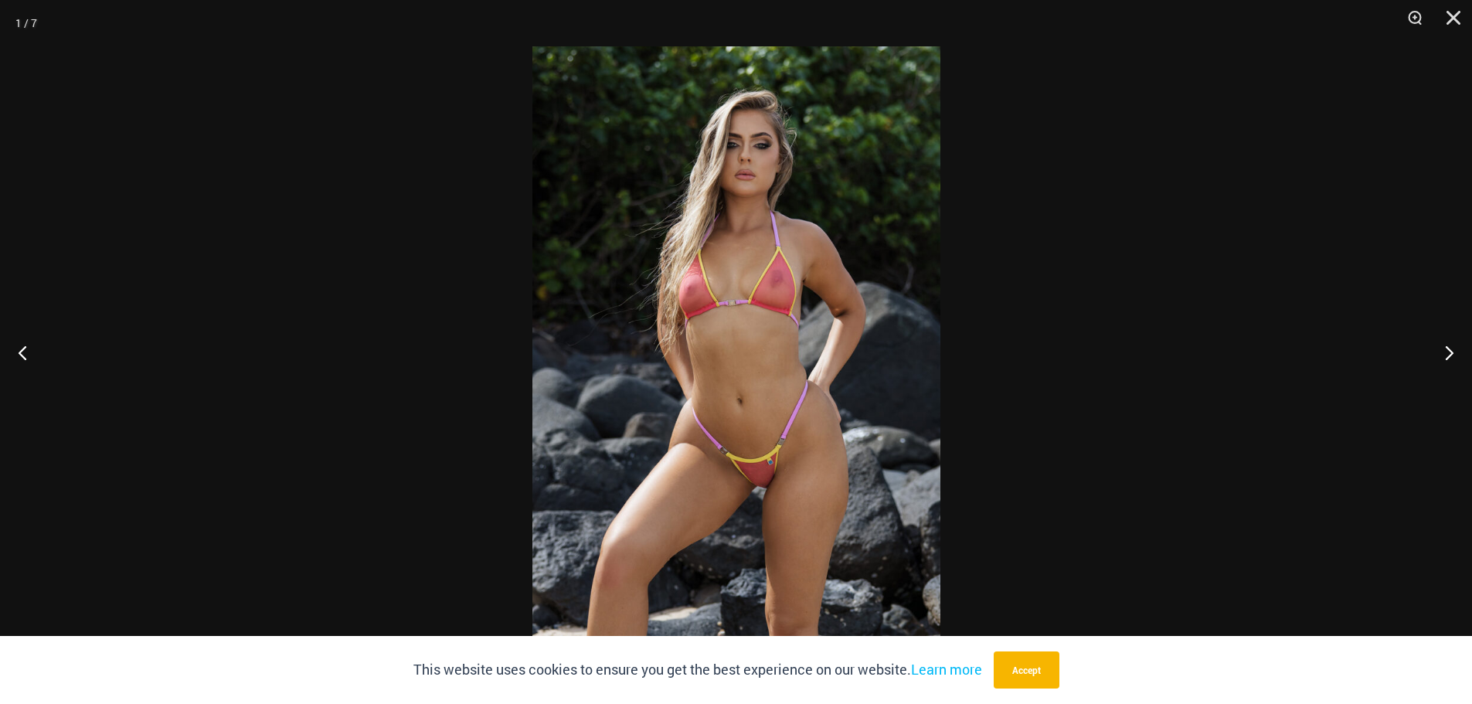
click at [755, 301] on img at bounding box center [736, 351] width 408 height 611
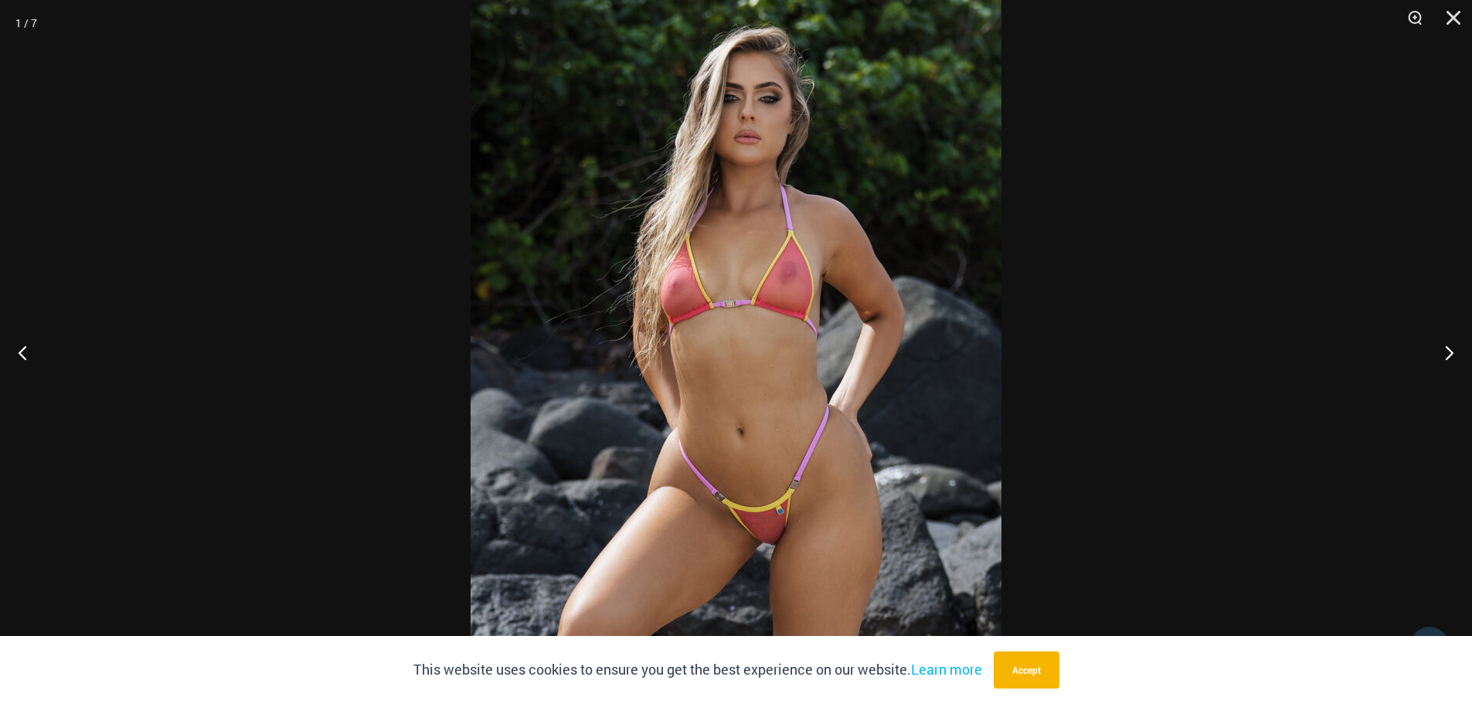
click at [755, 301] on img at bounding box center [736, 368] width 531 height 796
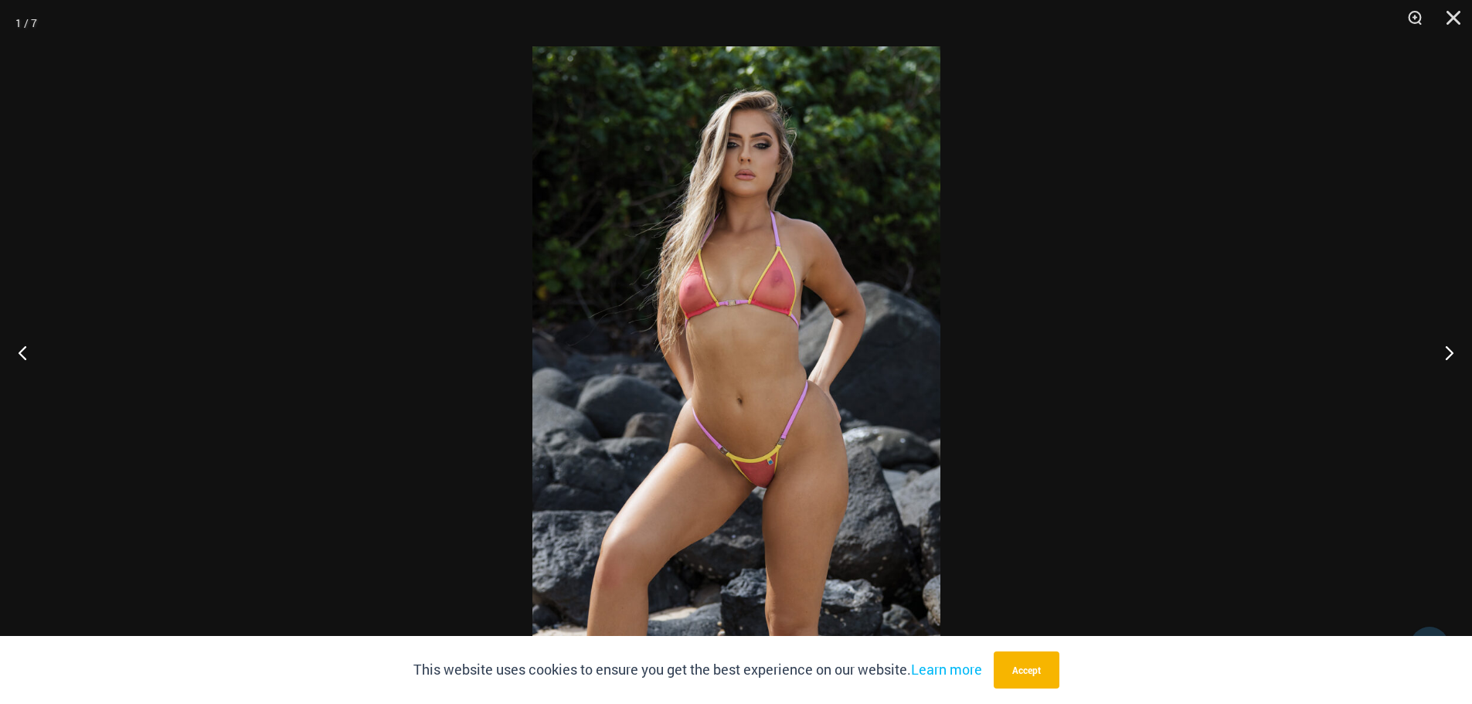
click at [755, 301] on img at bounding box center [736, 351] width 408 height 611
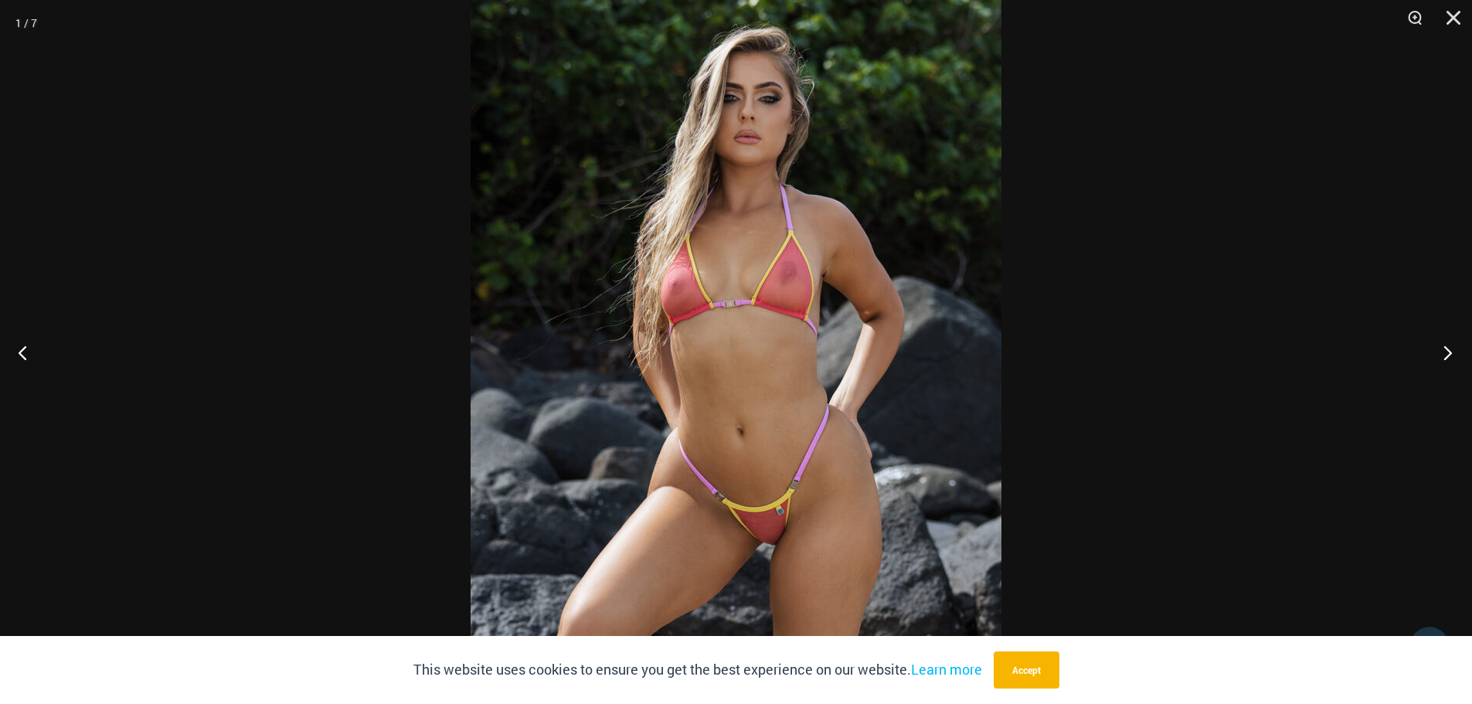
click at [1447, 356] on button "Next" at bounding box center [1443, 352] width 58 height 77
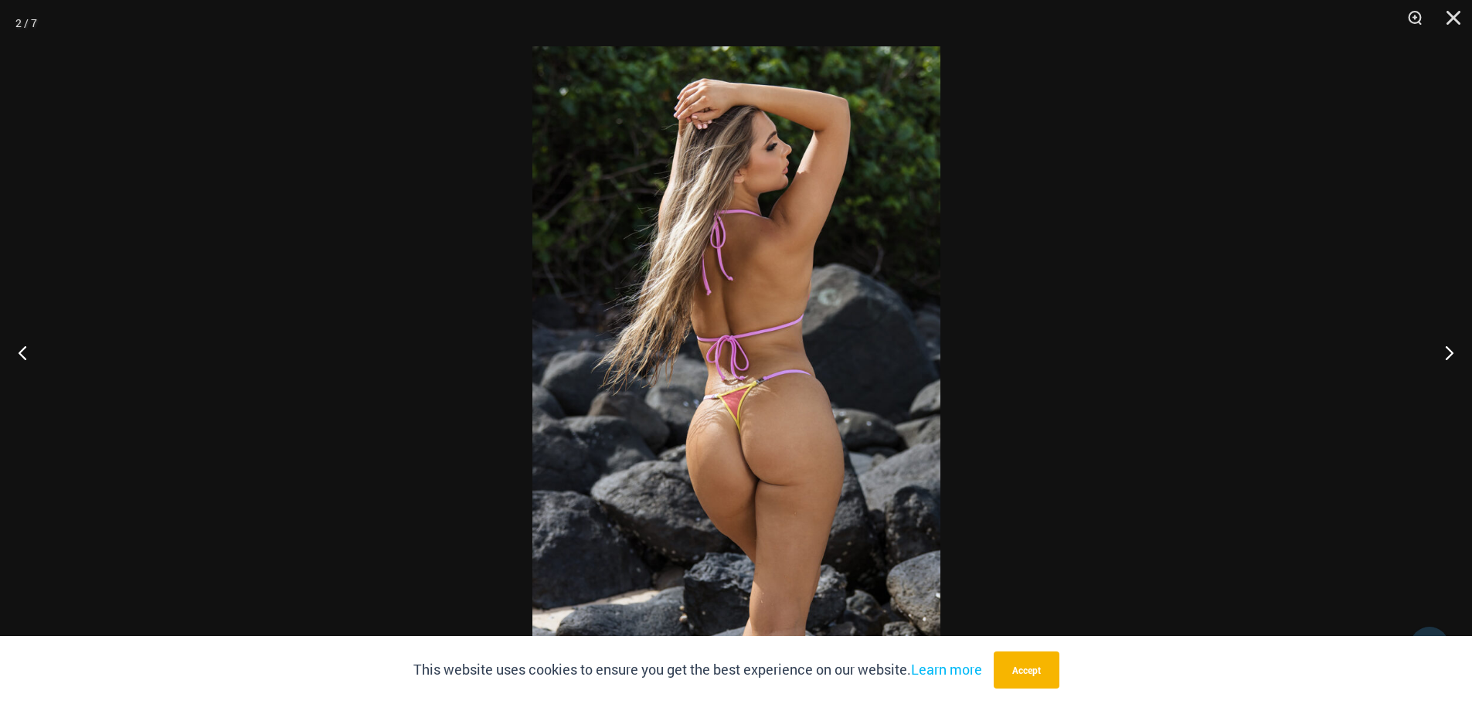
click at [862, 362] on img at bounding box center [736, 351] width 408 height 611
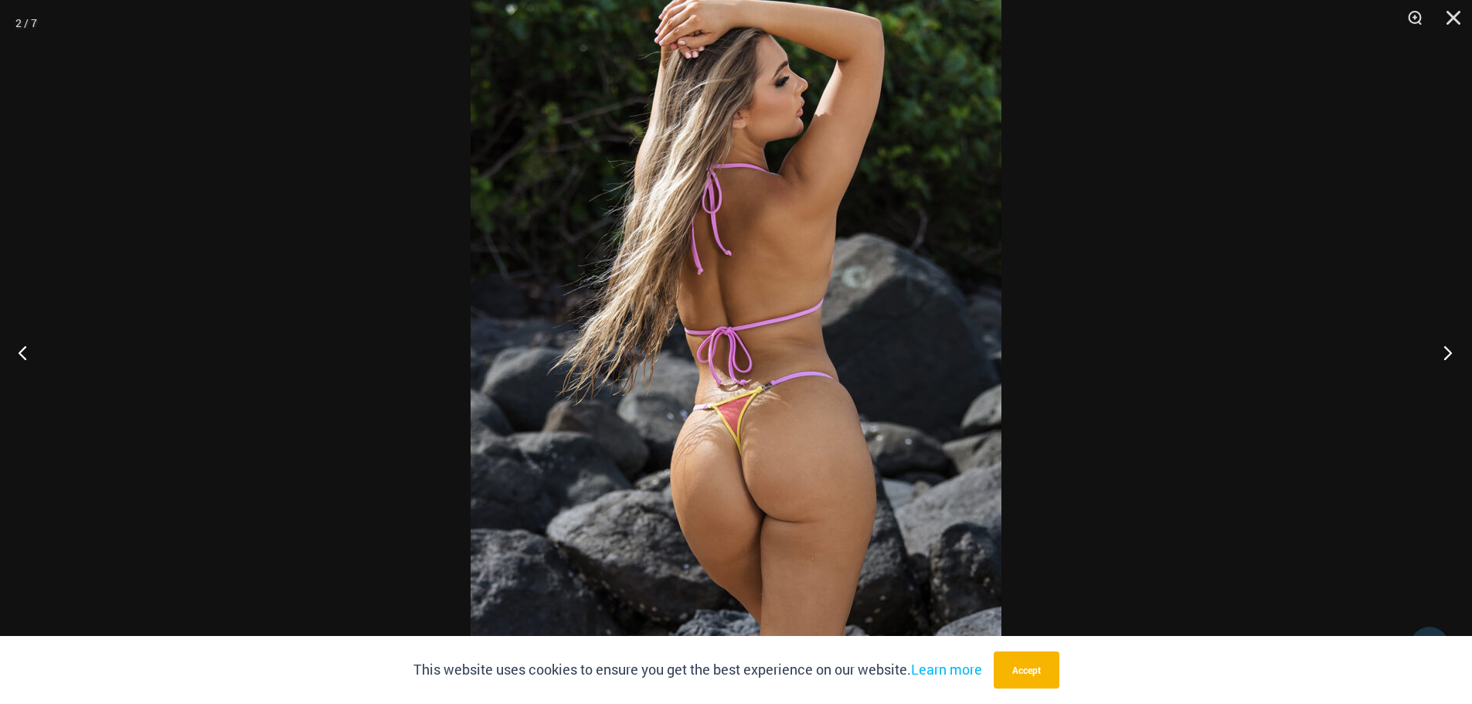
click at [1444, 349] on button "Next" at bounding box center [1443, 352] width 58 height 77
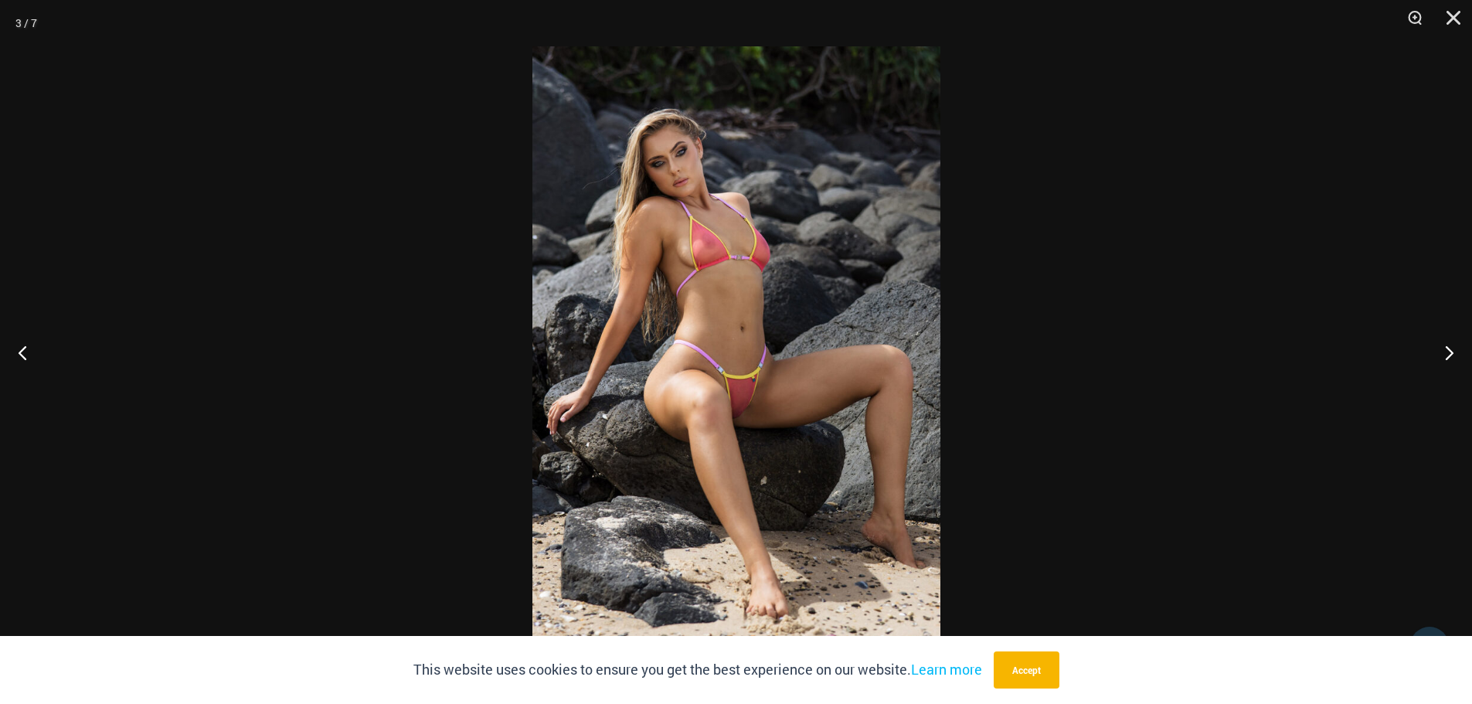
click at [800, 304] on img at bounding box center [736, 351] width 408 height 611
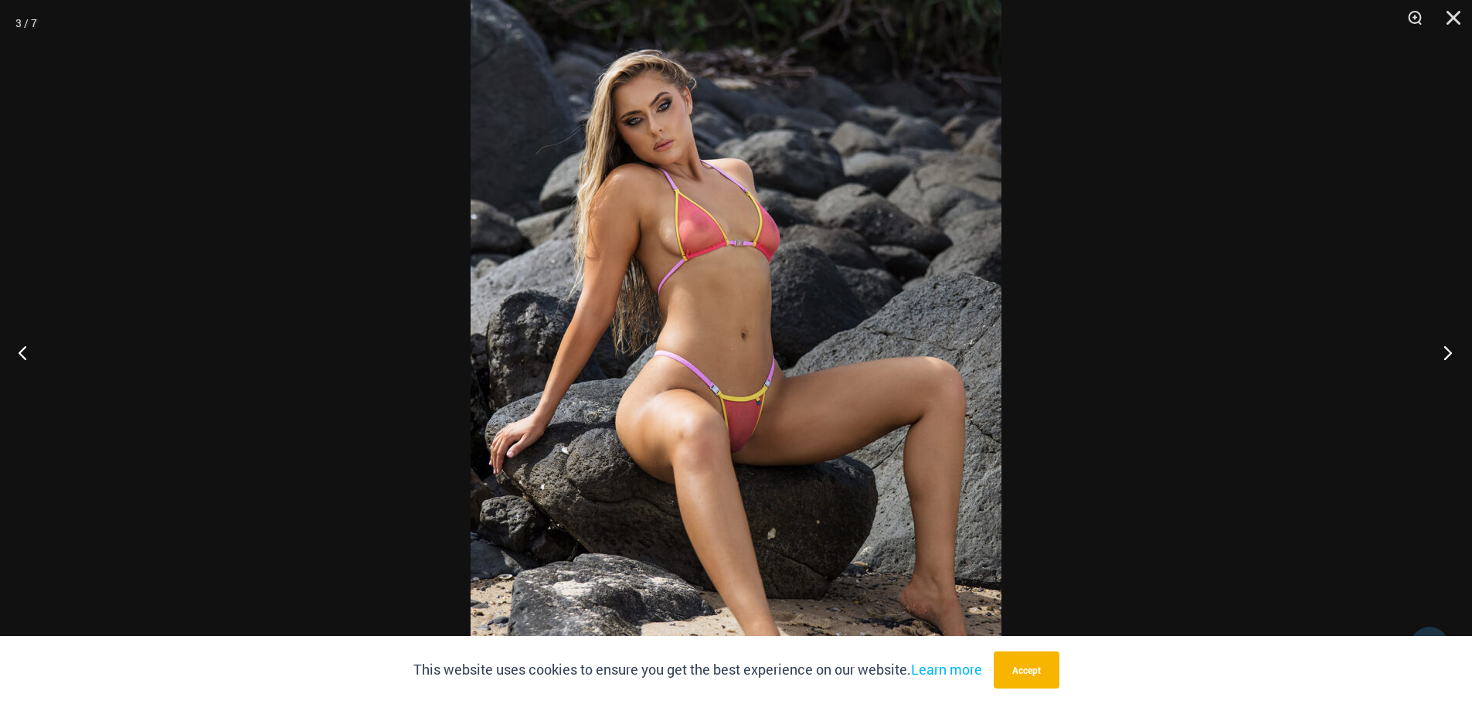
click at [1450, 348] on button "Next" at bounding box center [1443, 352] width 58 height 77
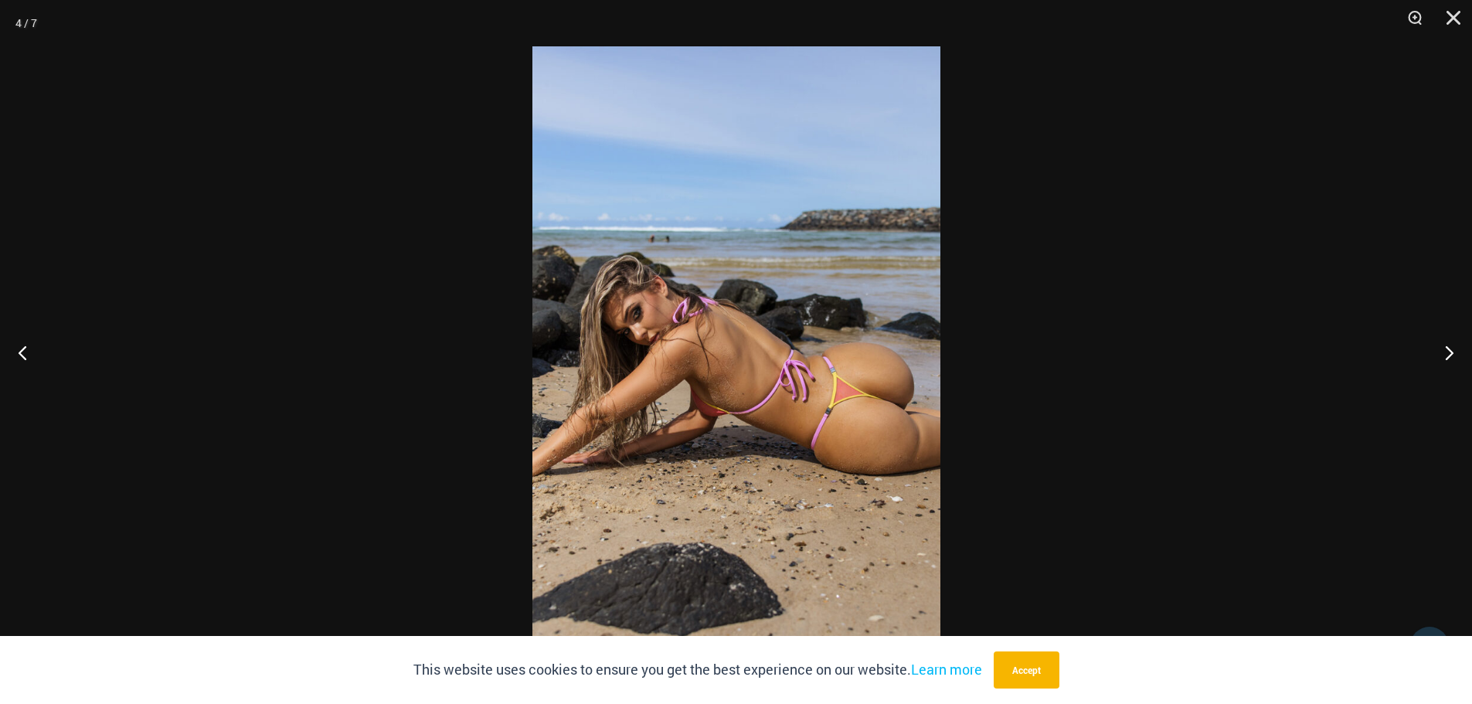
click at [846, 338] on img at bounding box center [736, 351] width 408 height 611
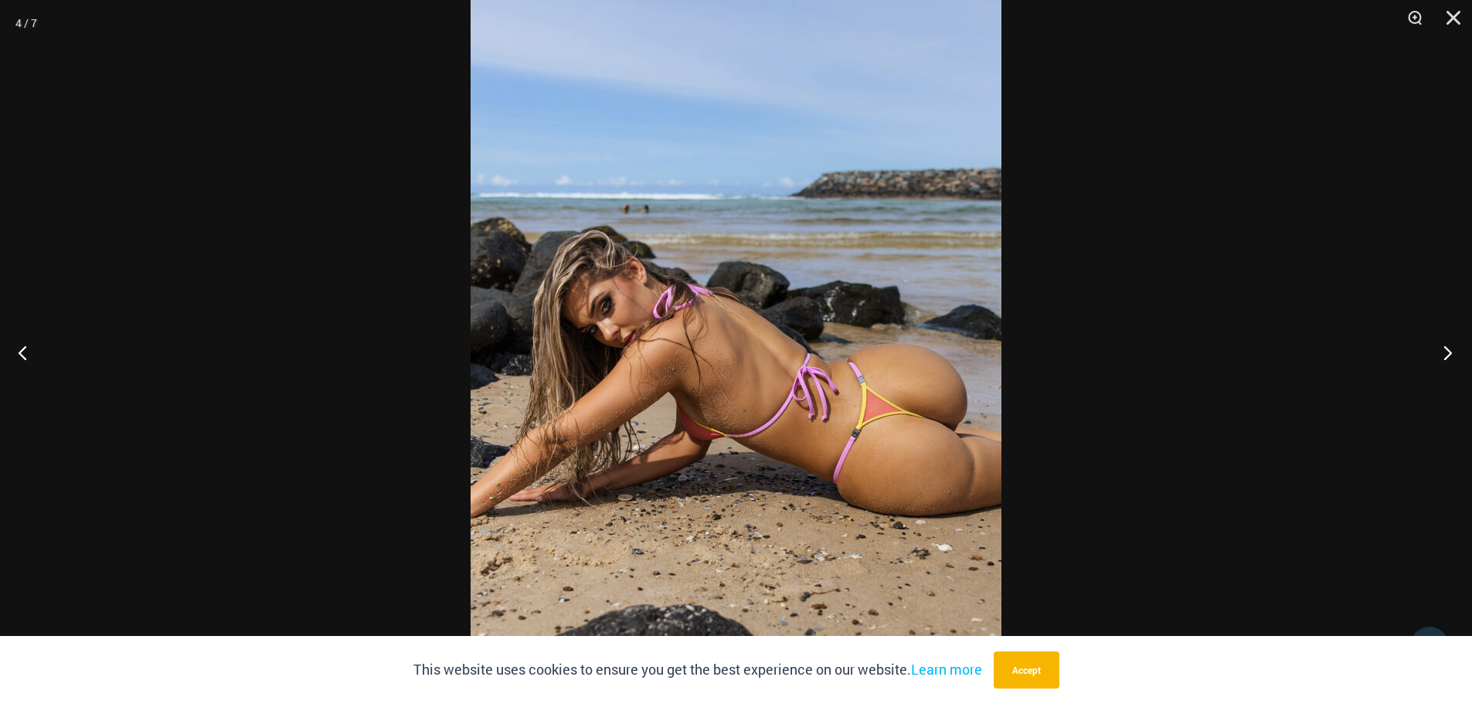
click at [1452, 352] on button "Next" at bounding box center [1443, 352] width 58 height 77
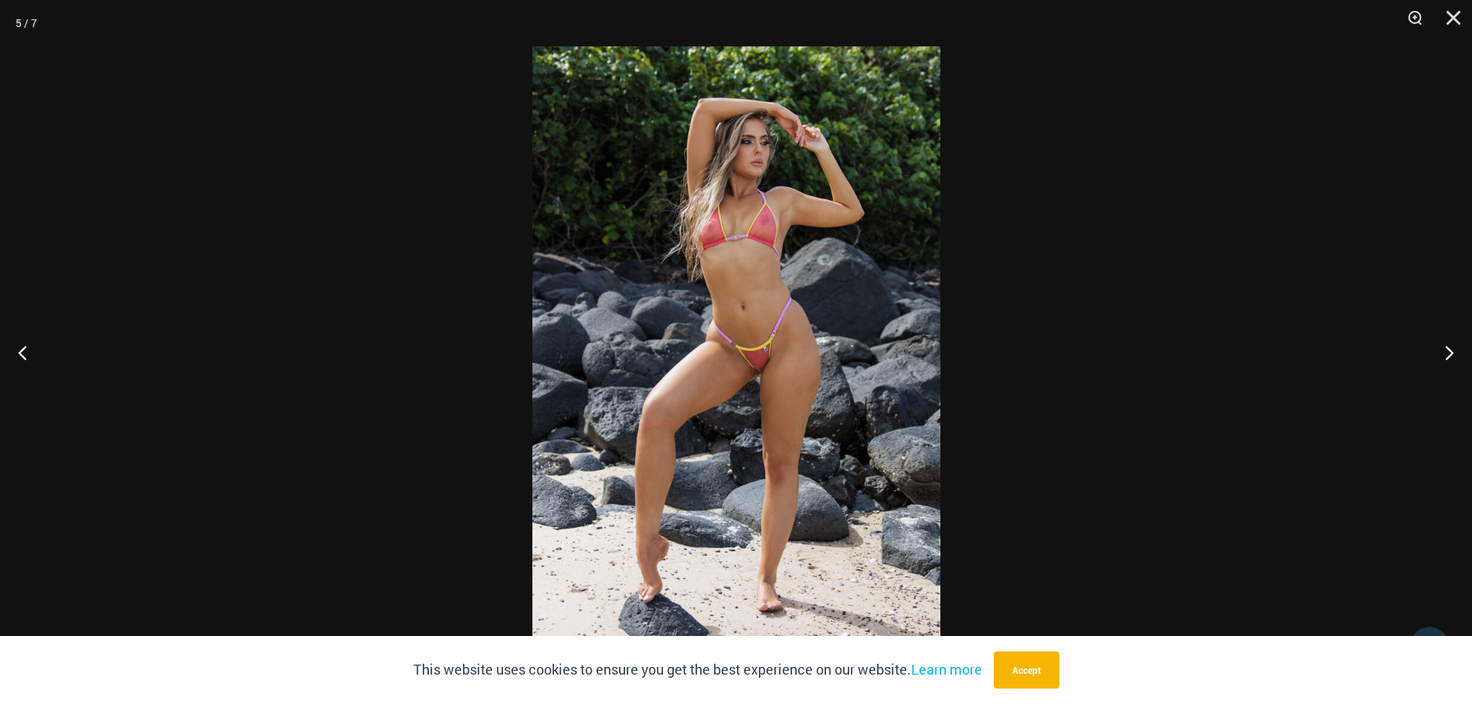
click at [801, 346] on img at bounding box center [736, 351] width 408 height 611
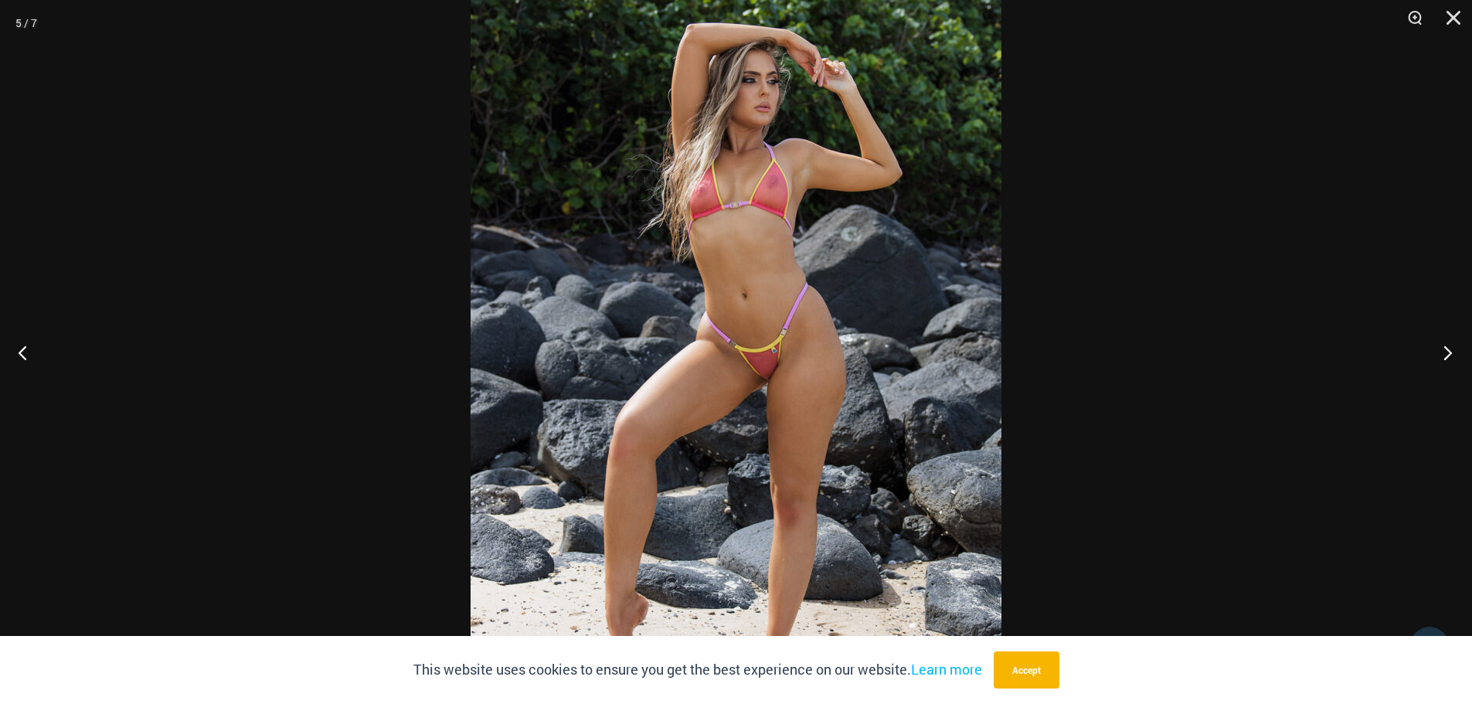
click at [1457, 352] on button "Next" at bounding box center [1443, 352] width 58 height 77
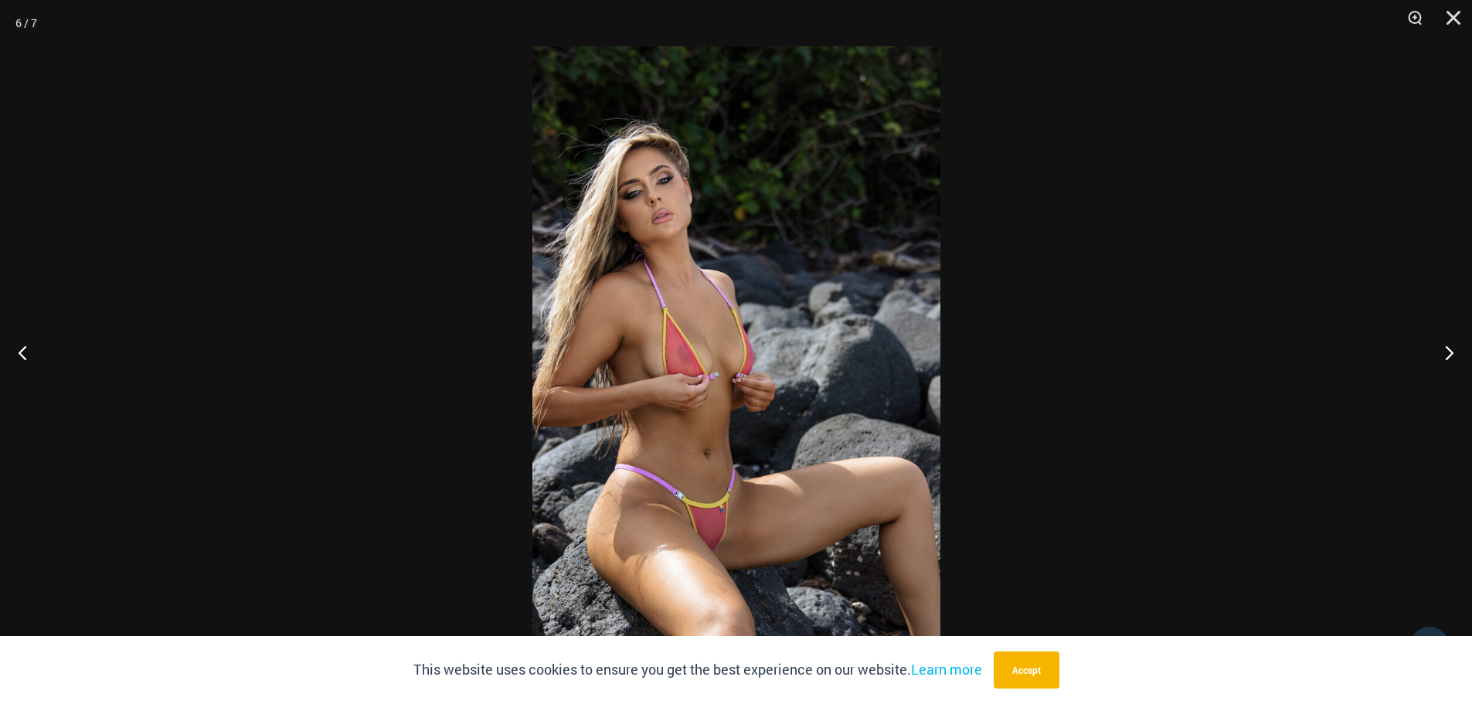
click at [737, 355] on img at bounding box center [736, 351] width 408 height 611
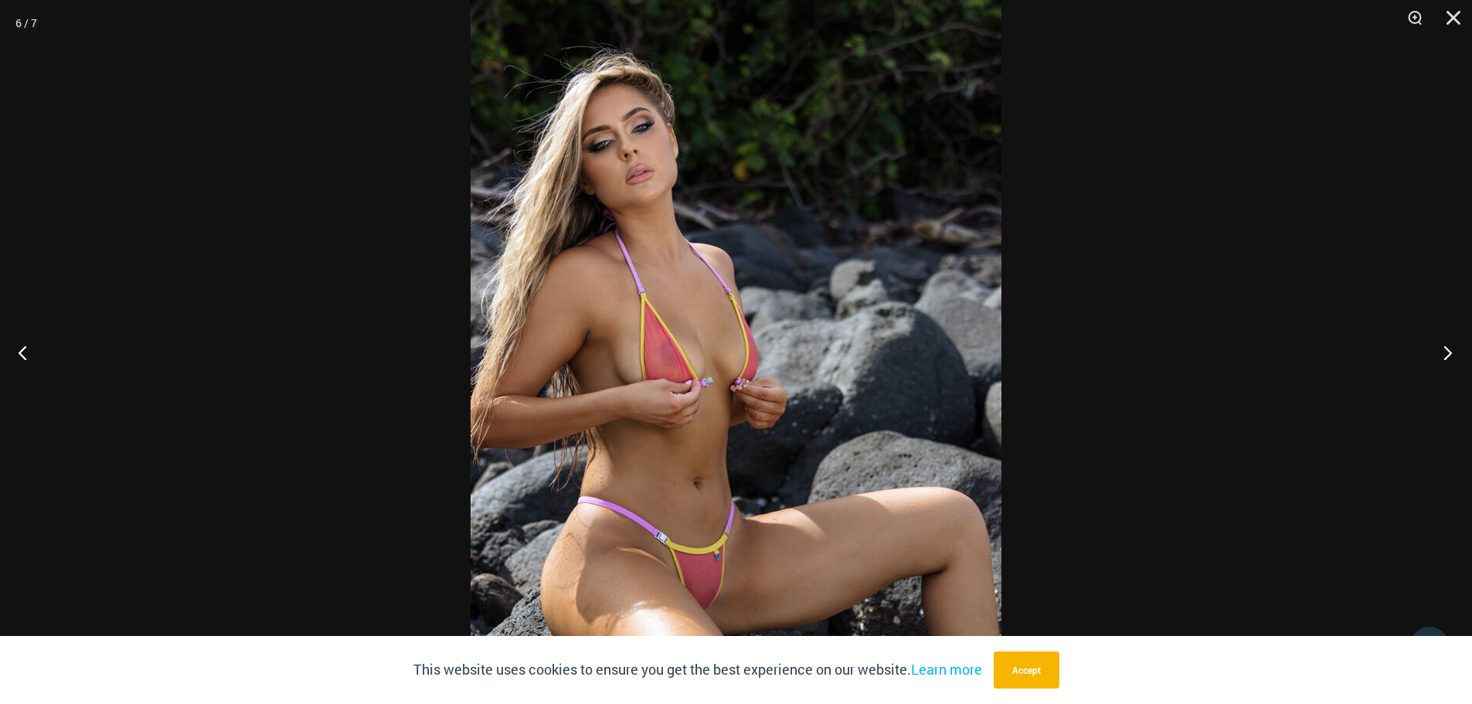
click at [1444, 355] on button "Next" at bounding box center [1443, 352] width 58 height 77
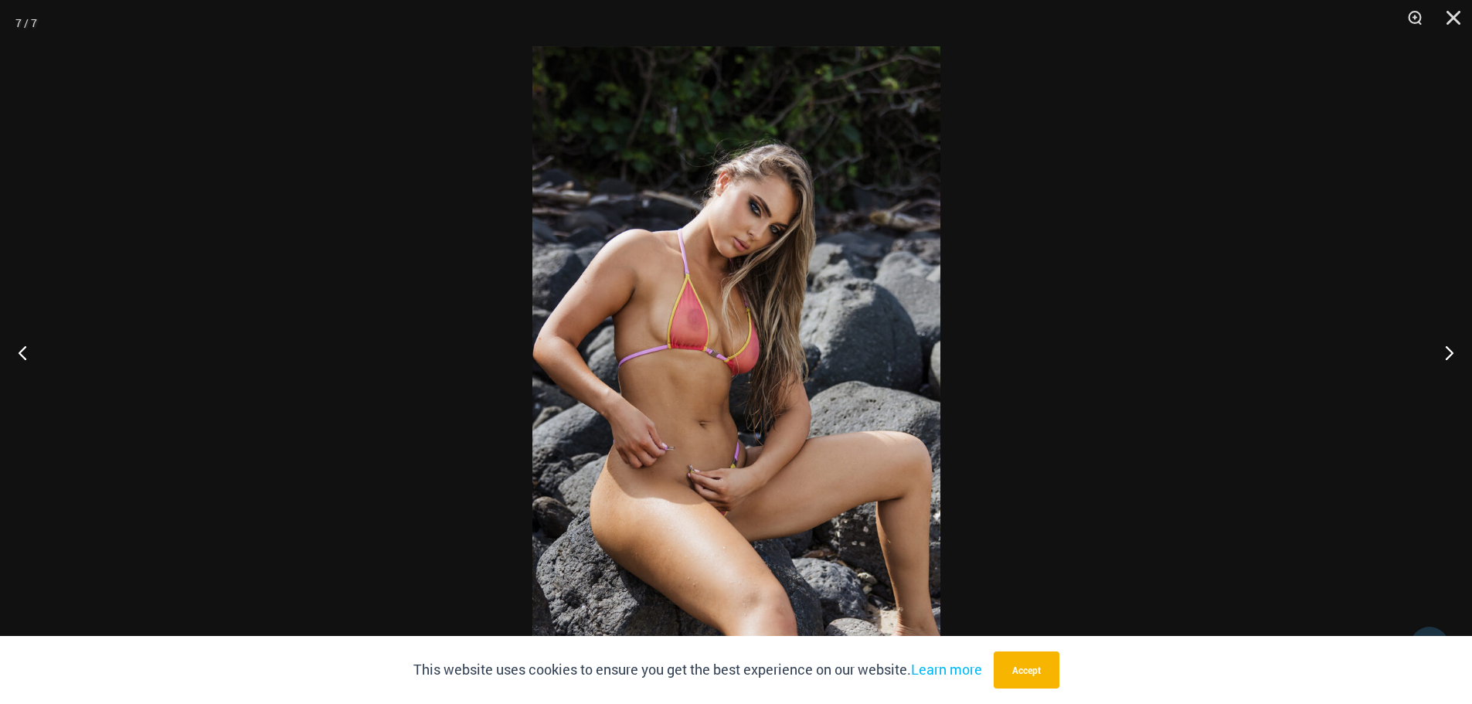
click at [814, 363] on img at bounding box center [736, 351] width 408 height 611
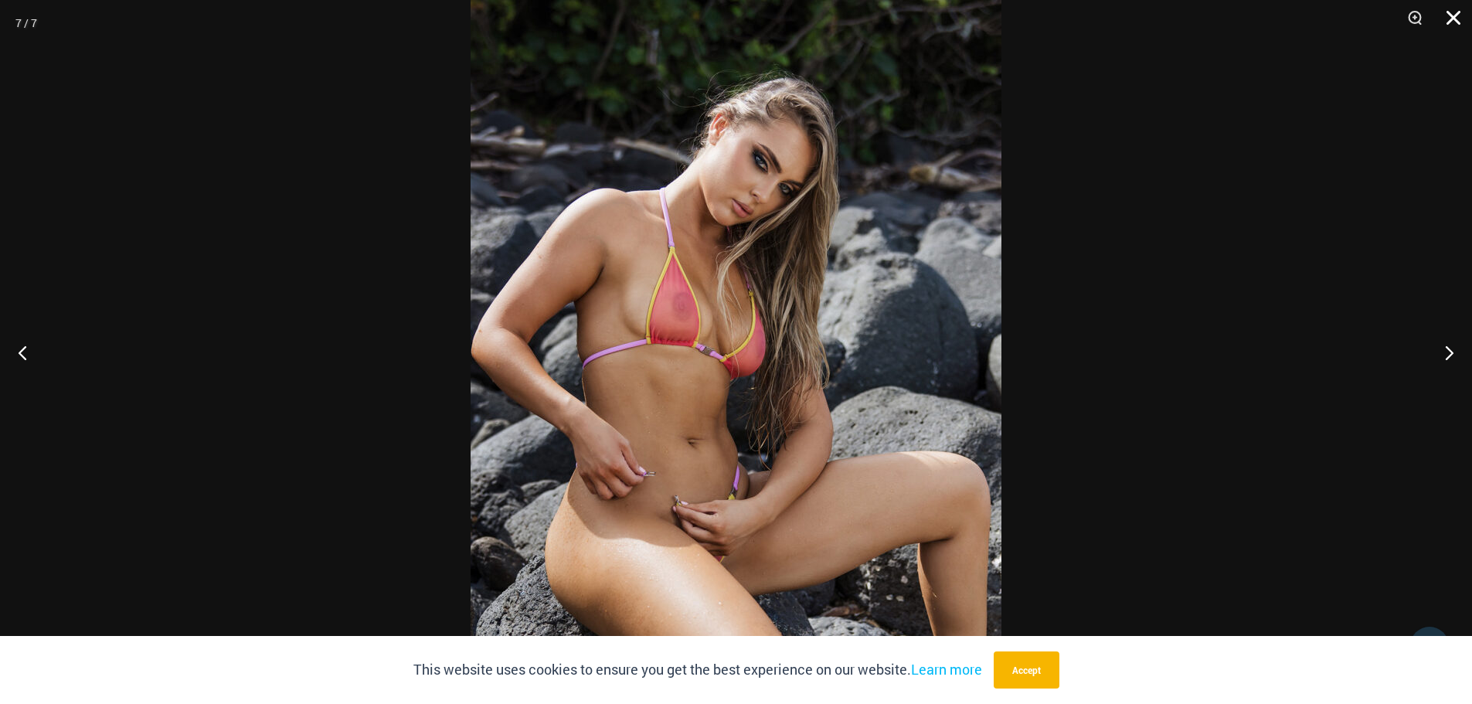
click at [1458, 12] on button "Close" at bounding box center [1448, 23] width 39 height 46
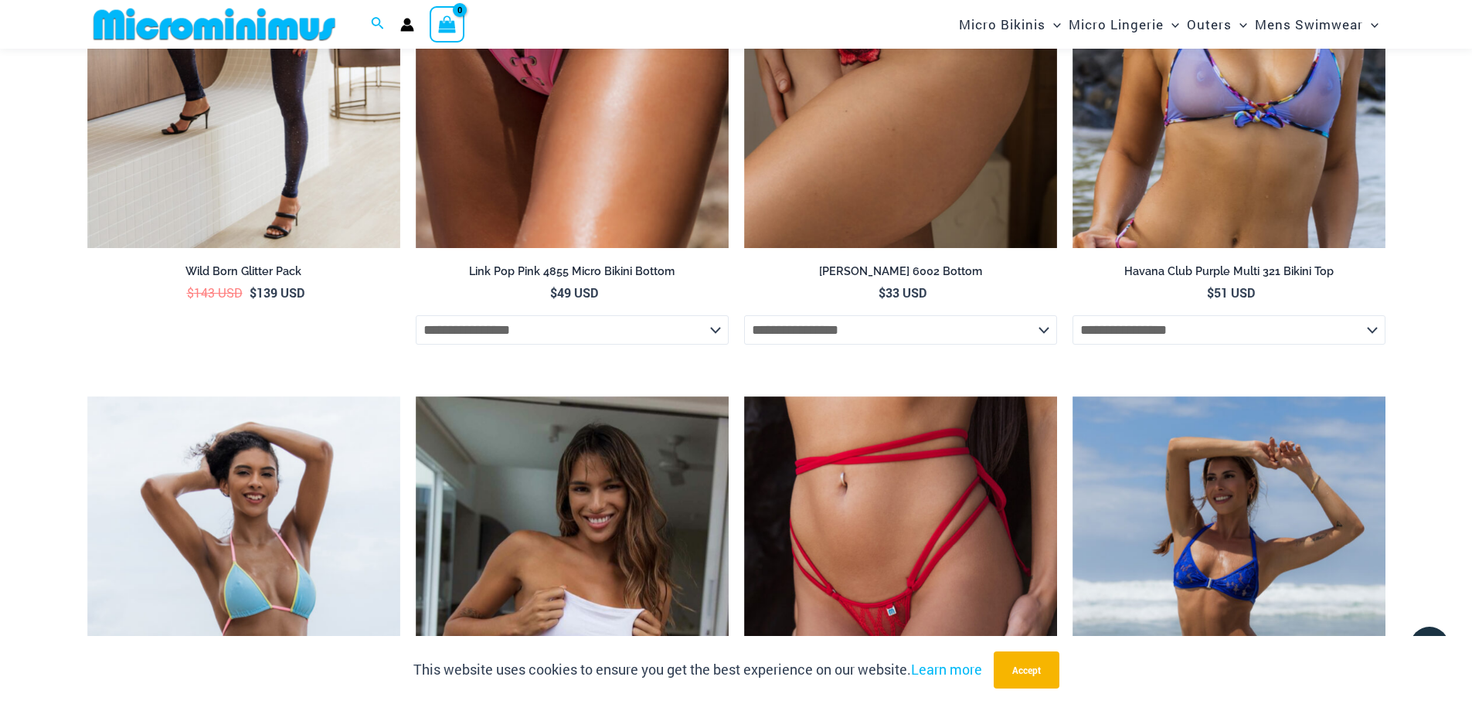
scroll to position [2225, 0]
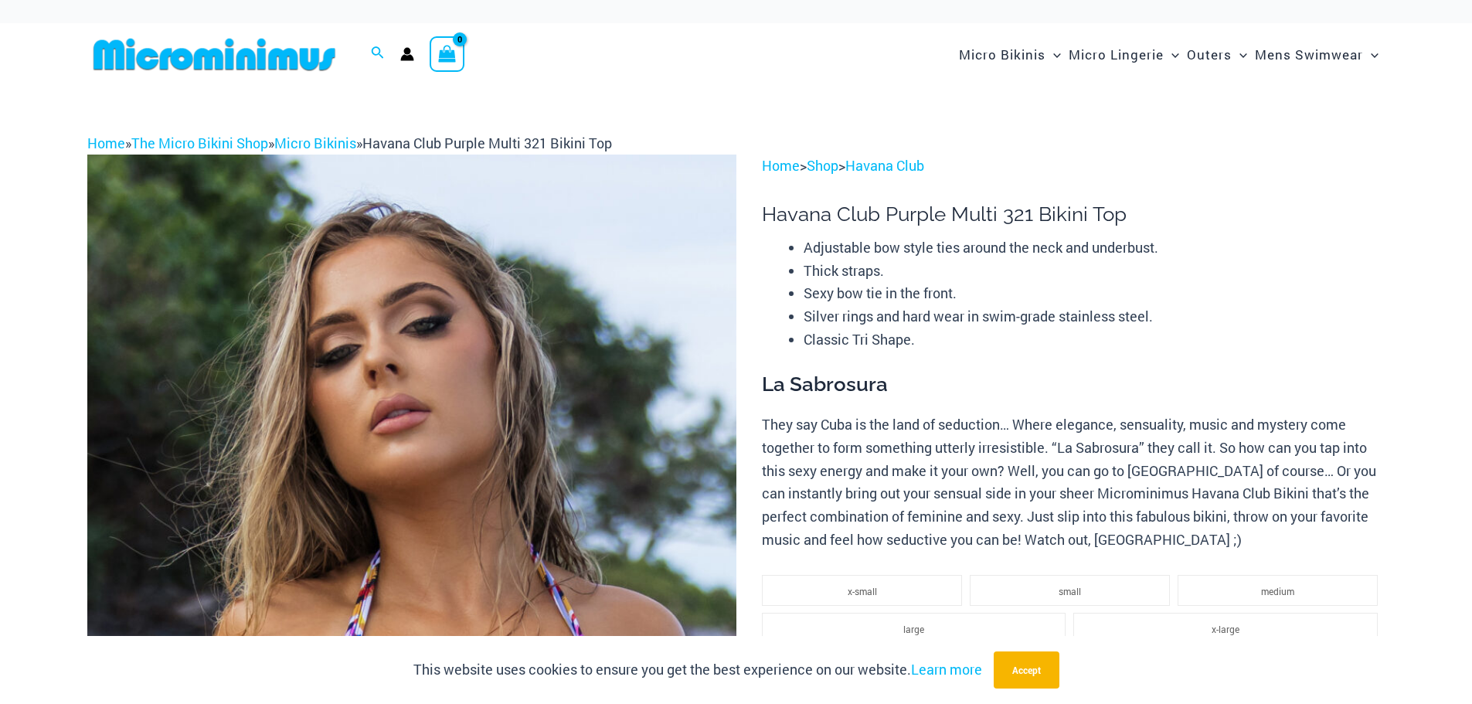
click at [372, 423] on img at bounding box center [411, 642] width 649 height 974
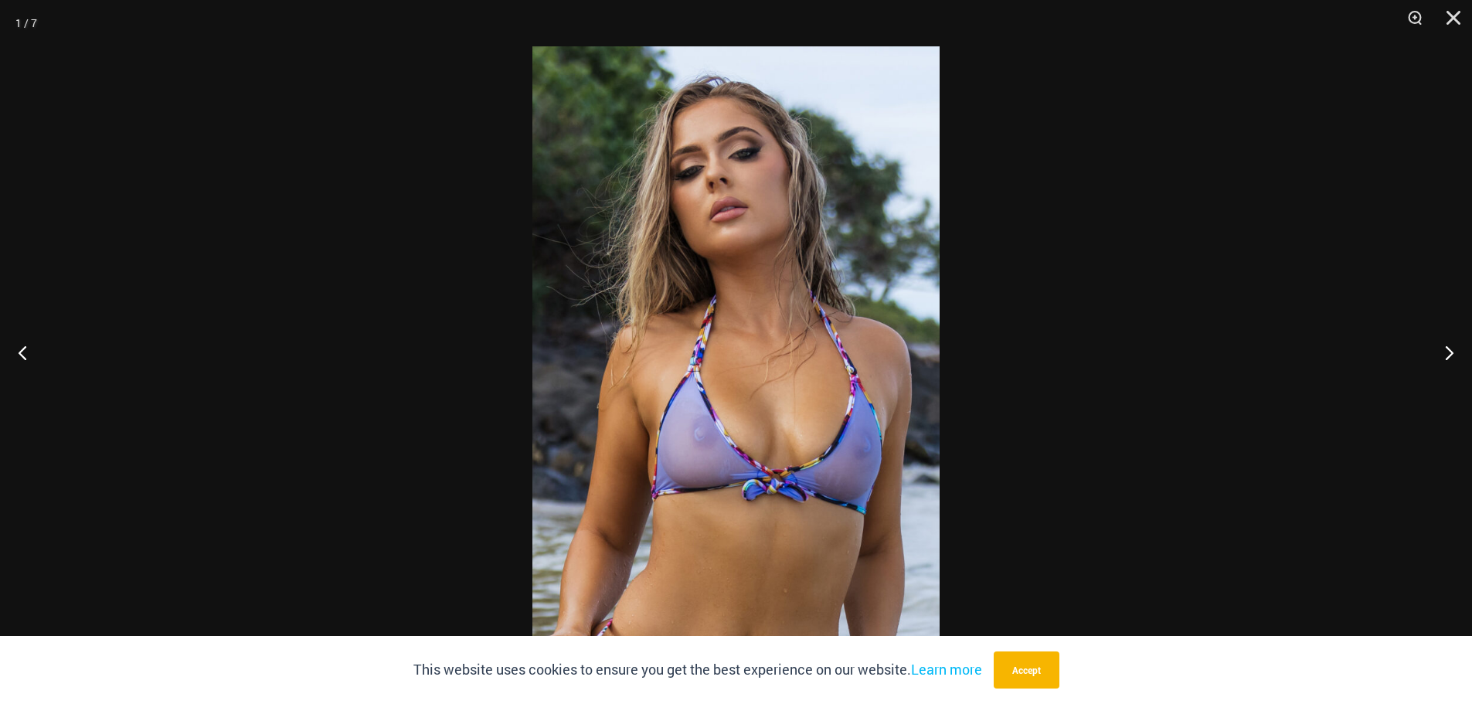
click at [713, 365] on img at bounding box center [735, 351] width 407 height 611
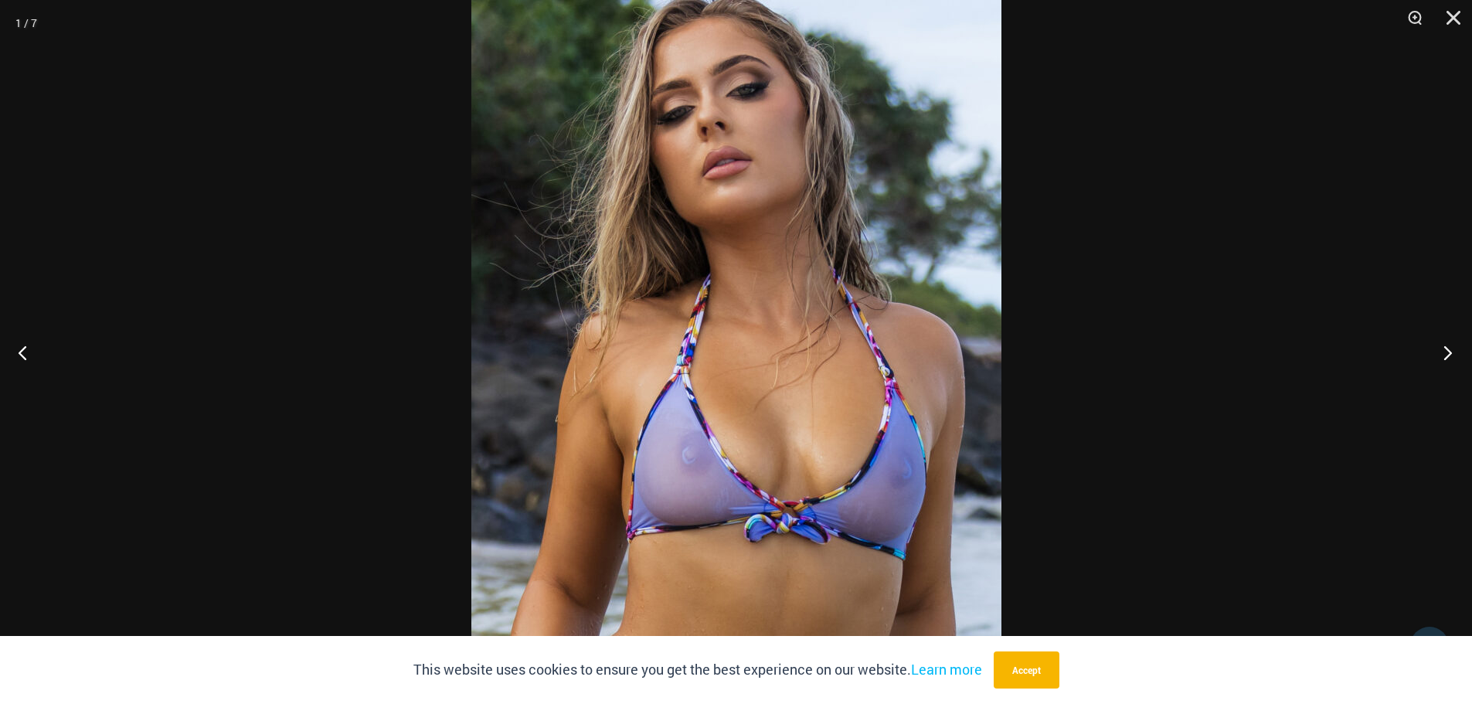
click at [1461, 356] on button "Next" at bounding box center [1443, 352] width 58 height 77
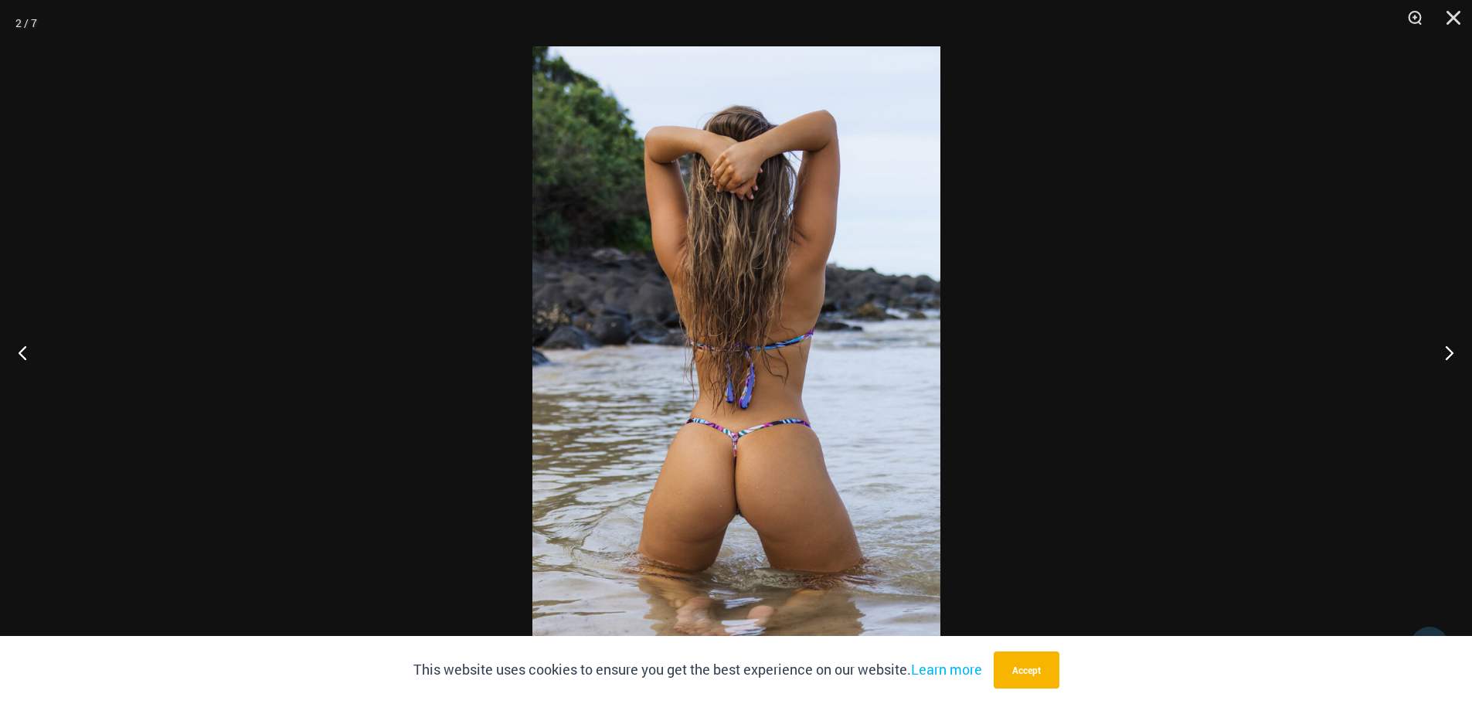
click at [886, 403] on img at bounding box center [736, 351] width 408 height 611
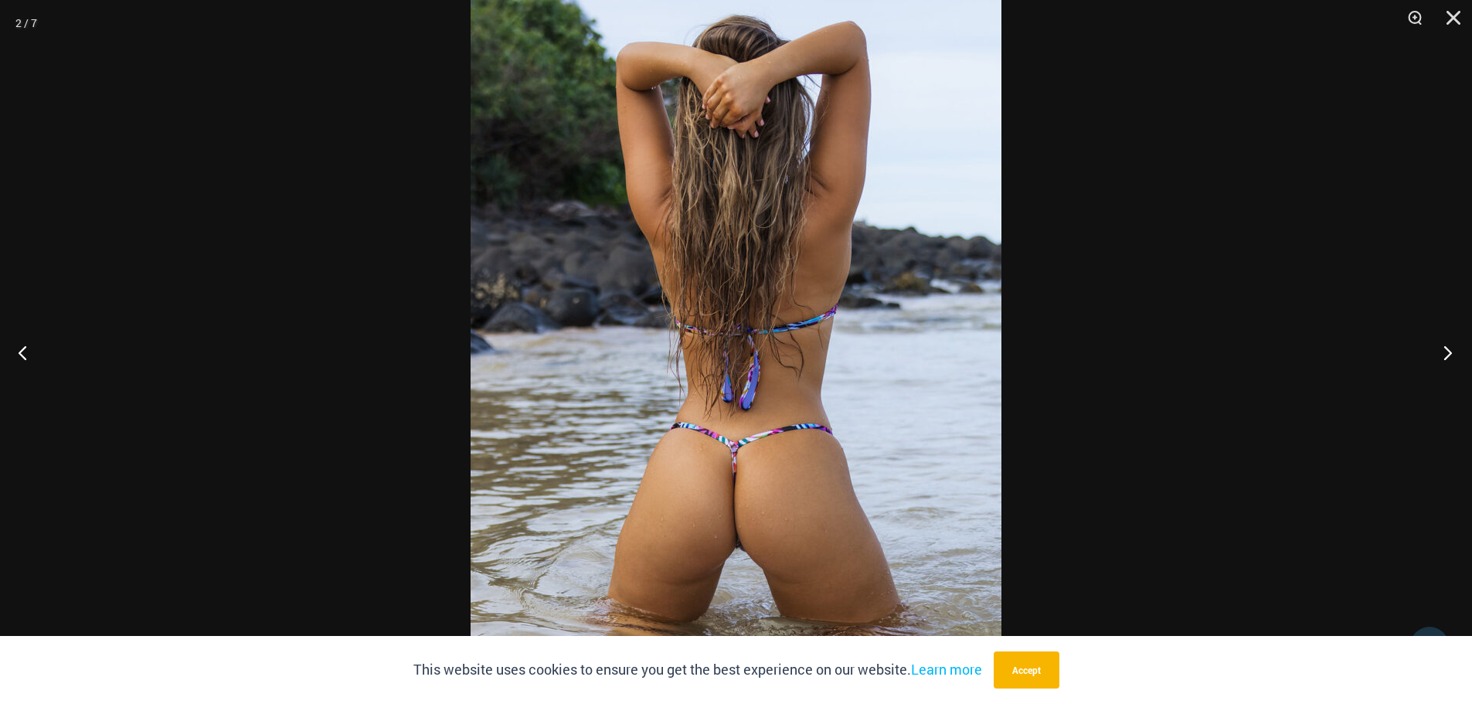
click at [1446, 348] on button "Next" at bounding box center [1443, 352] width 58 height 77
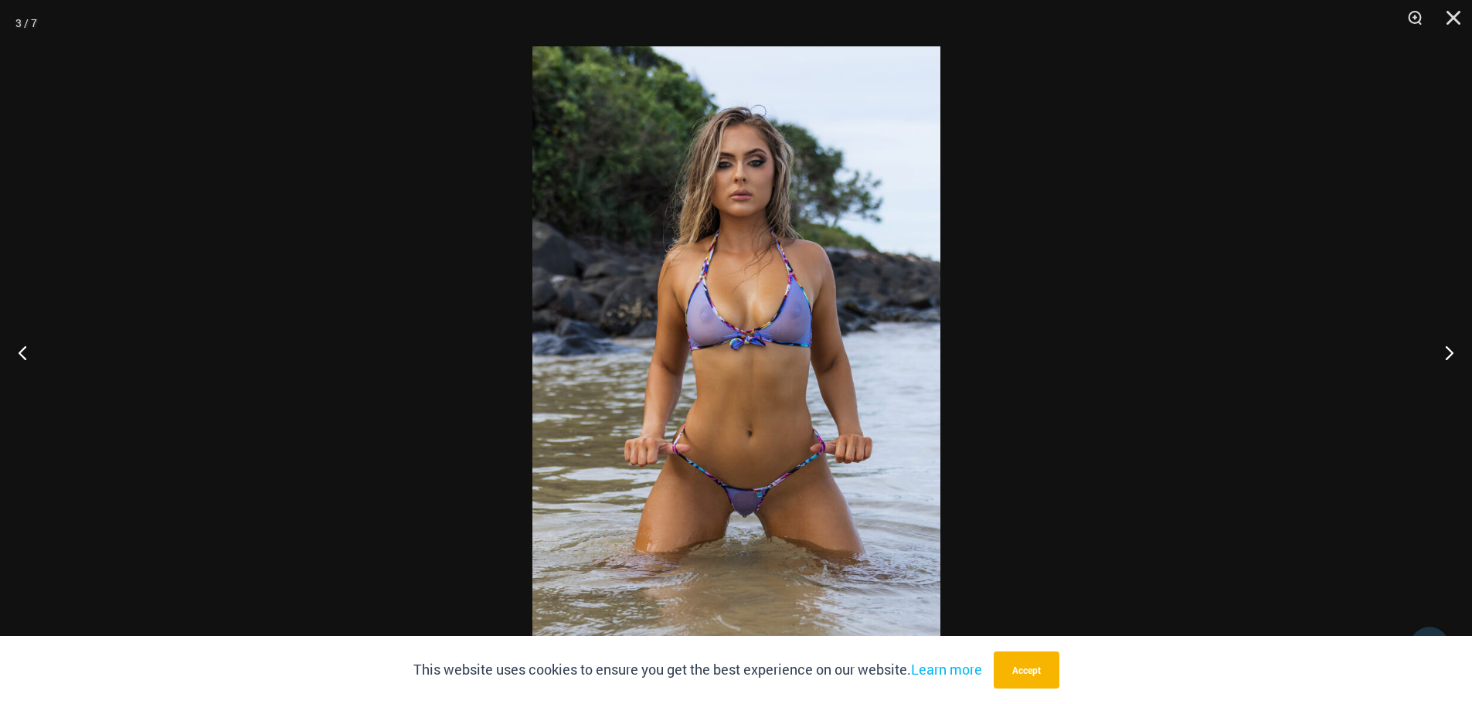
click at [799, 373] on img at bounding box center [736, 351] width 408 height 611
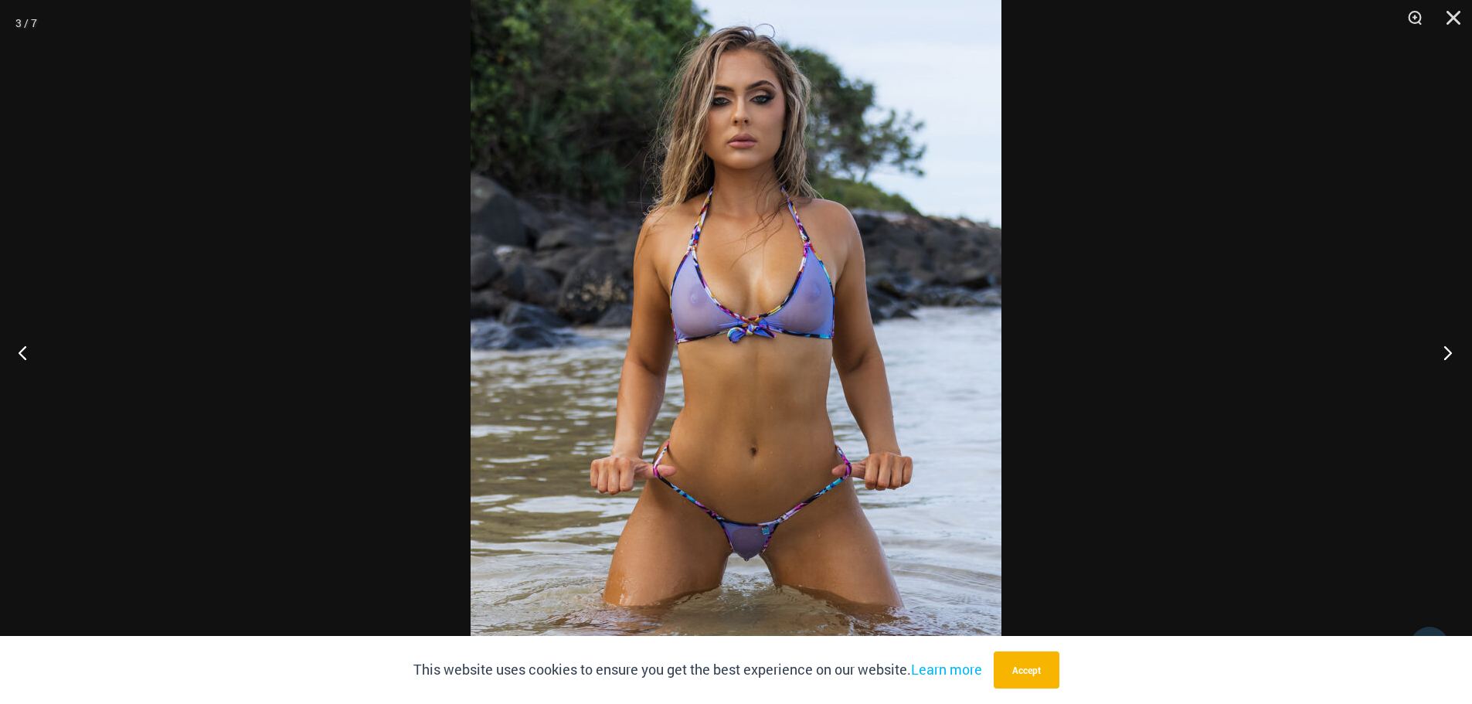
click at [1451, 351] on button "Next" at bounding box center [1443, 352] width 58 height 77
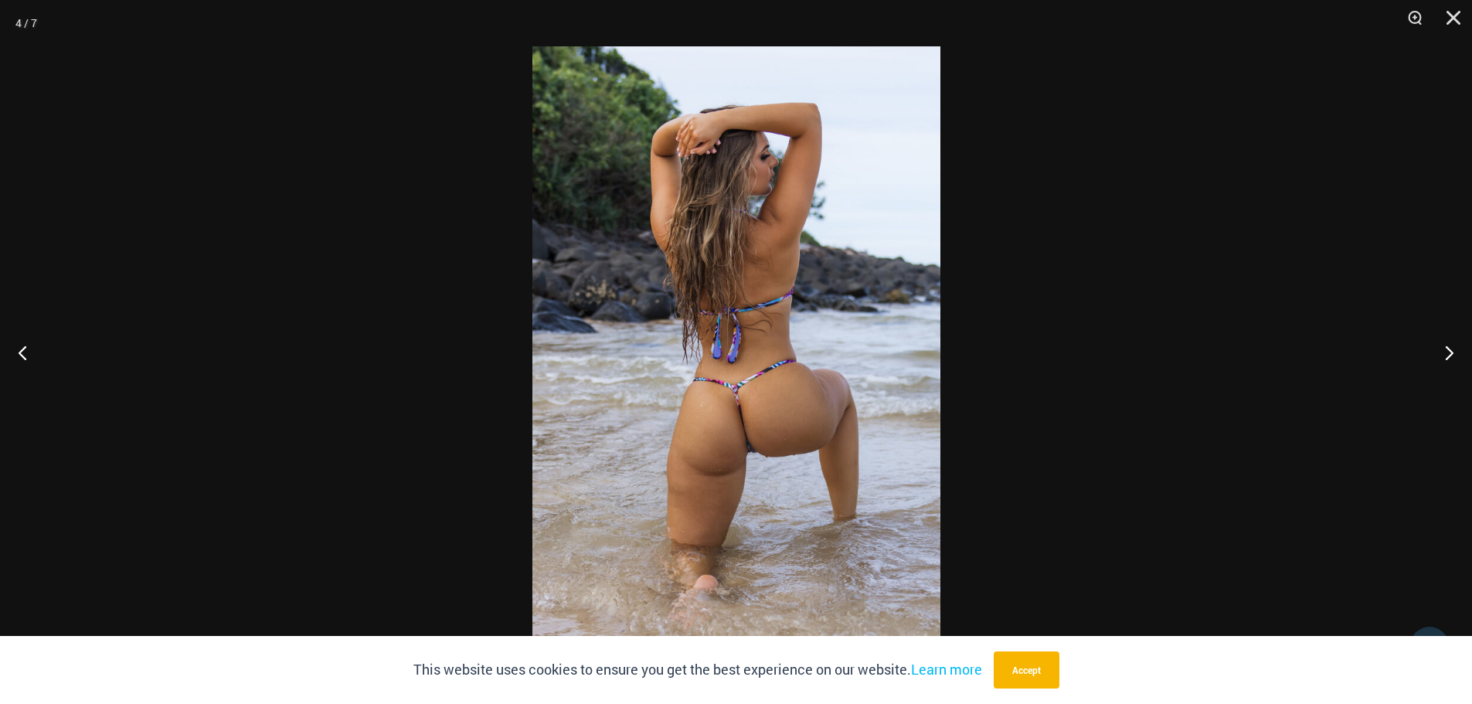
click at [723, 362] on img at bounding box center [736, 351] width 408 height 611
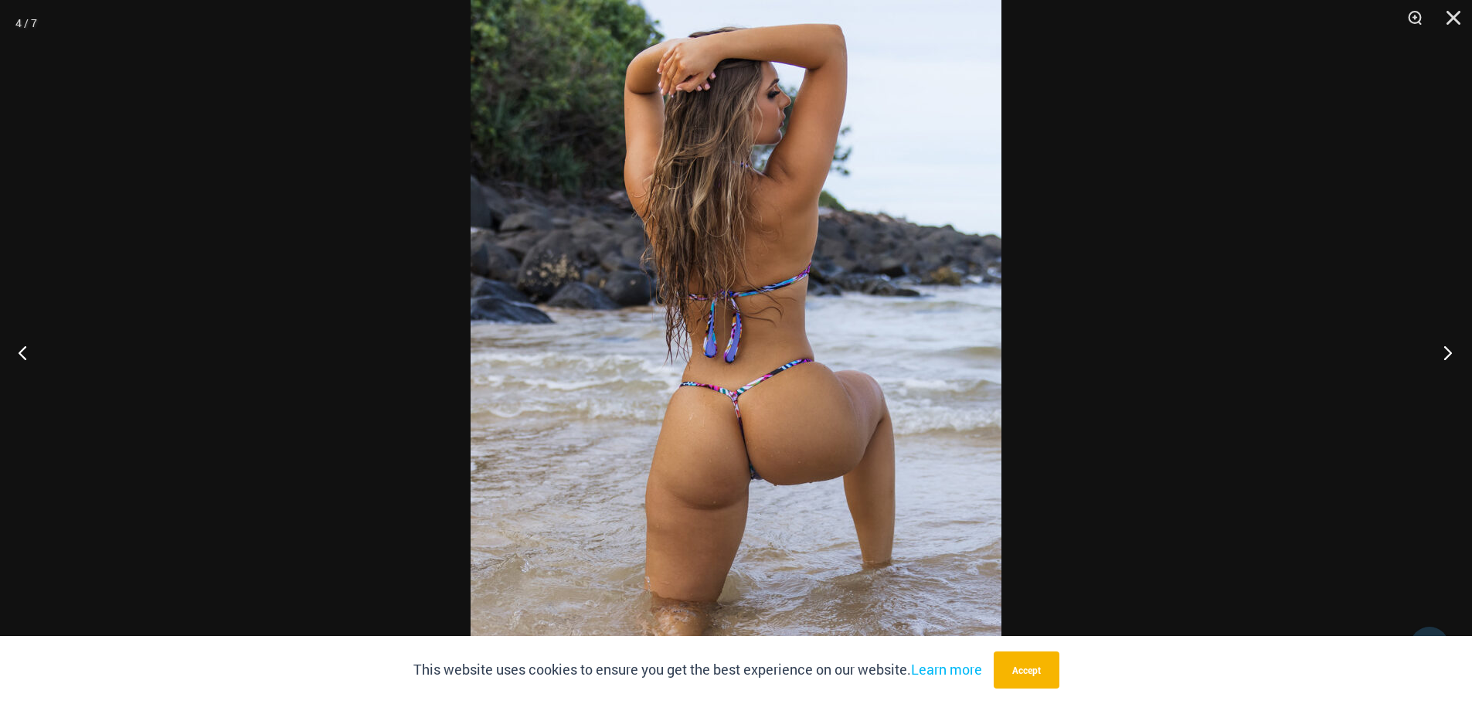
click at [1448, 354] on button "Next" at bounding box center [1443, 352] width 58 height 77
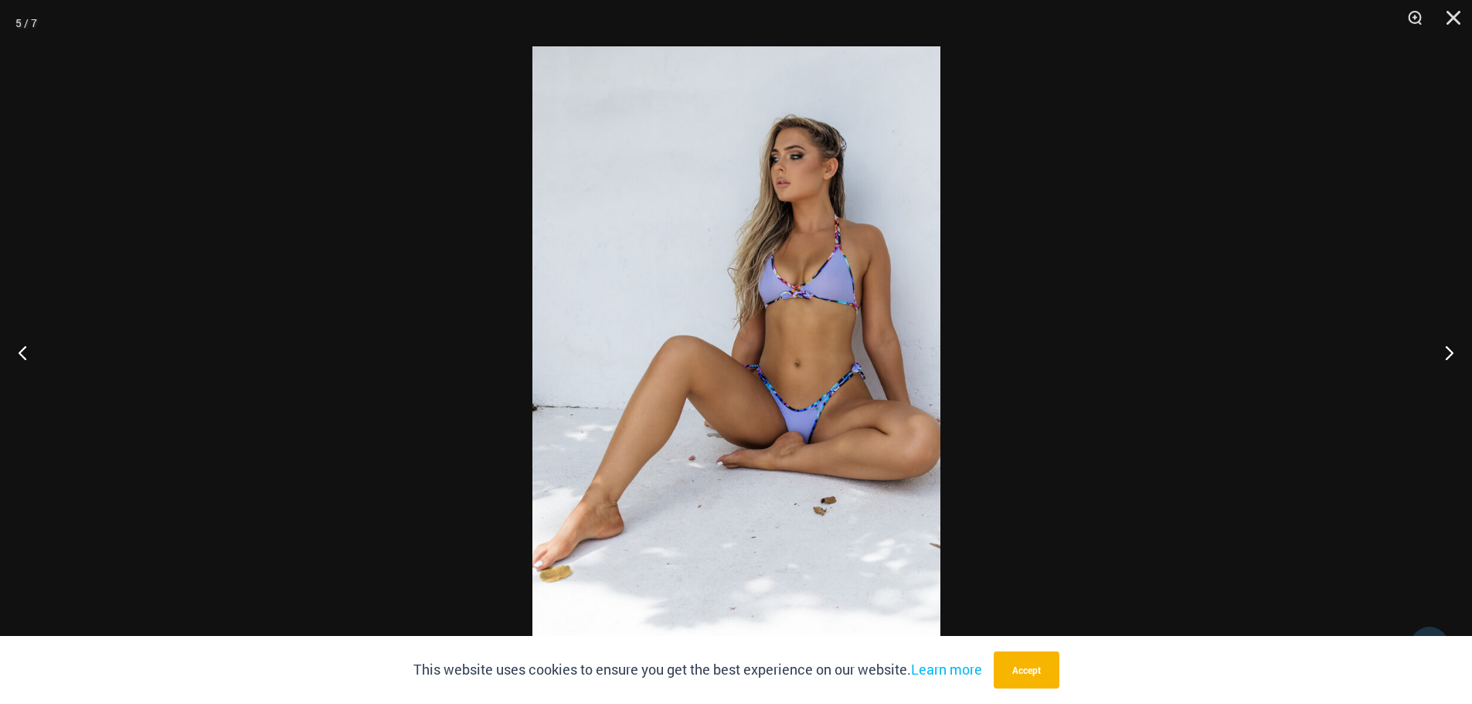
click at [879, 365] on img at bounding box center [736, 351] width 408 height 611
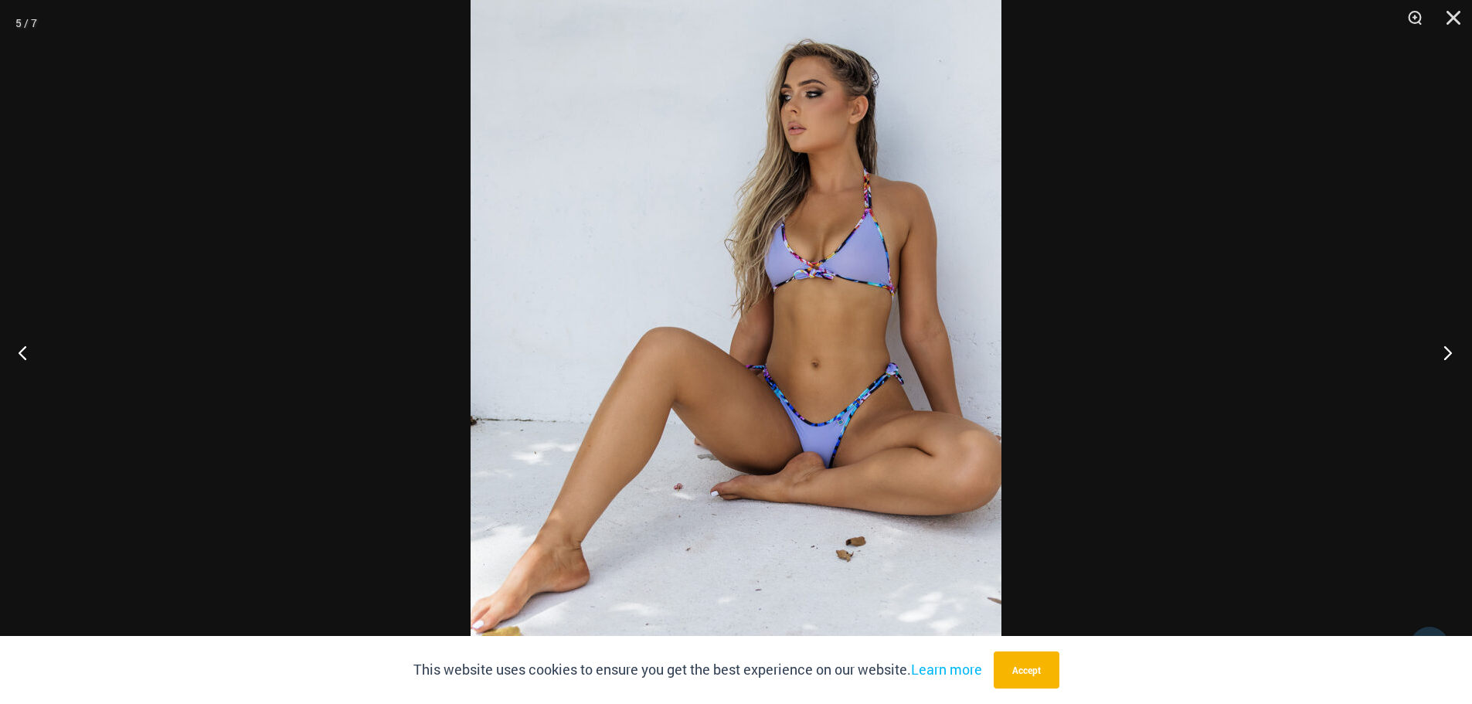
click at [1452, 352] on button "Next" at bounding box center [1443, 352] width 58 height 77
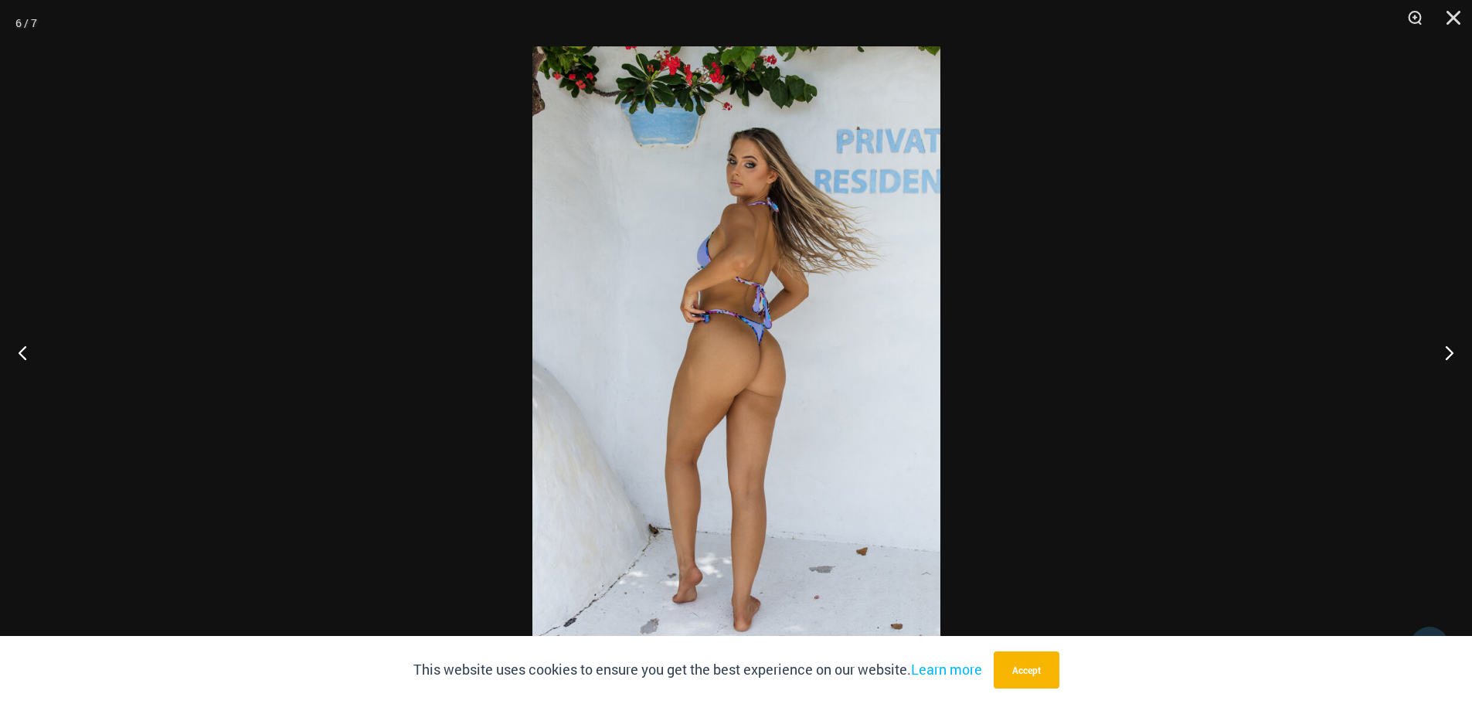
click at [698, 319] on img at bounding box center [736, 351] width 408 height 611
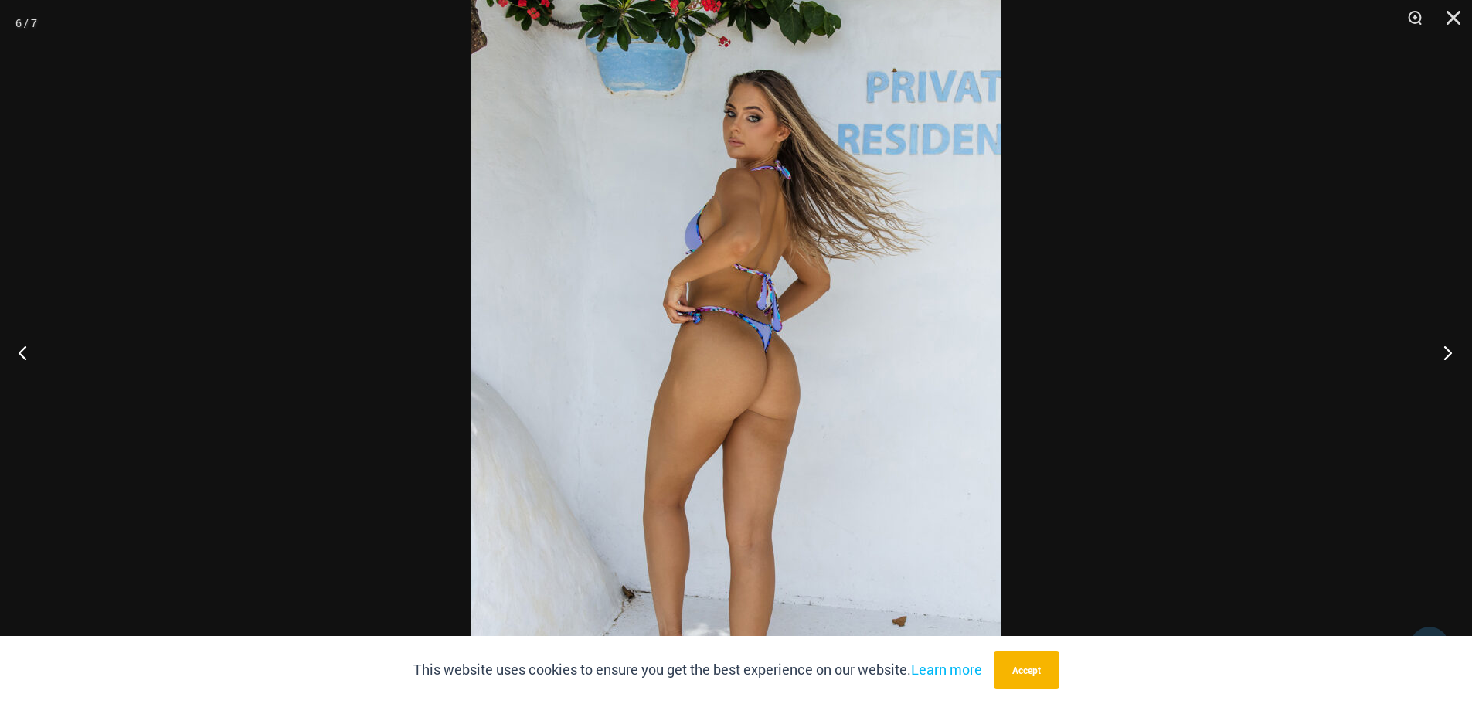
click at [1444, 353] on button "Next" at bounding box center [1443, 352] width 58 height 77
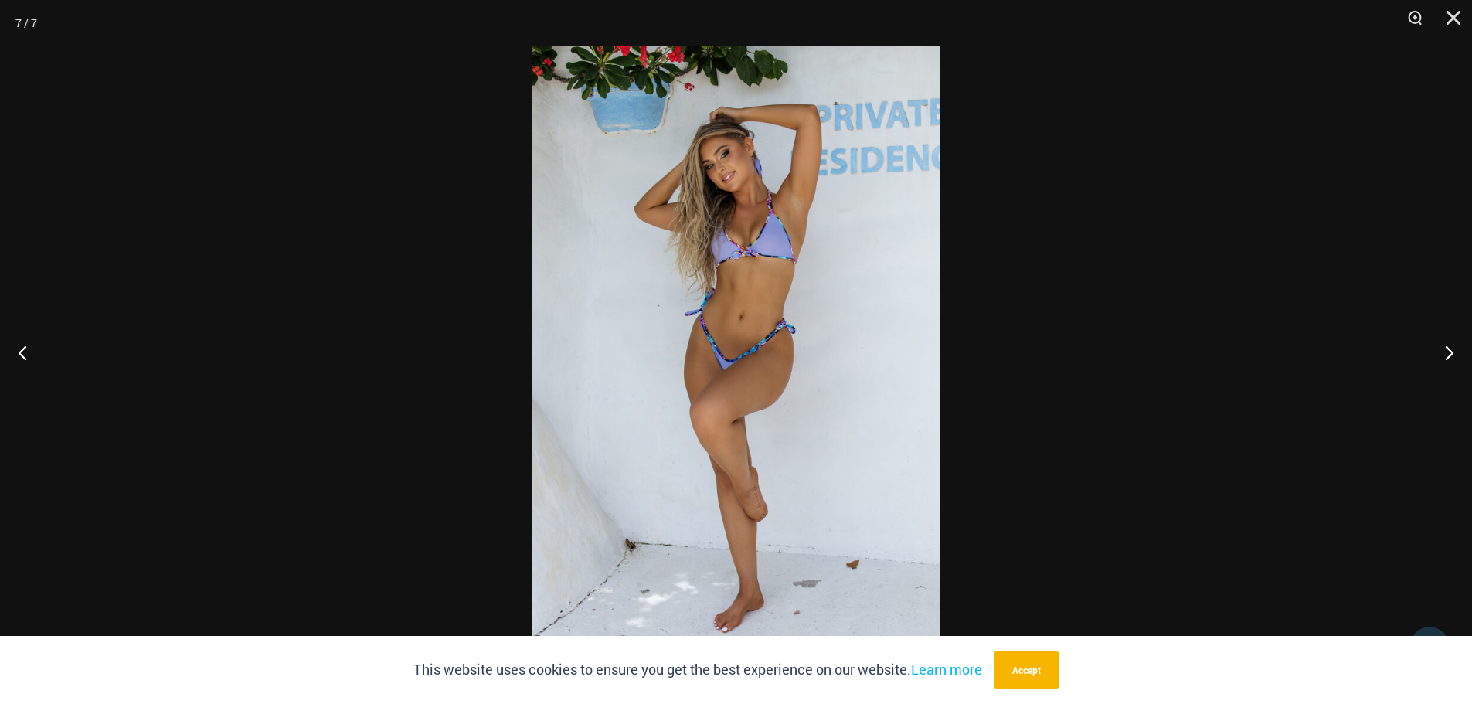
click at [802, 345] on img at bounding box center [736, 351] width 408 height 611
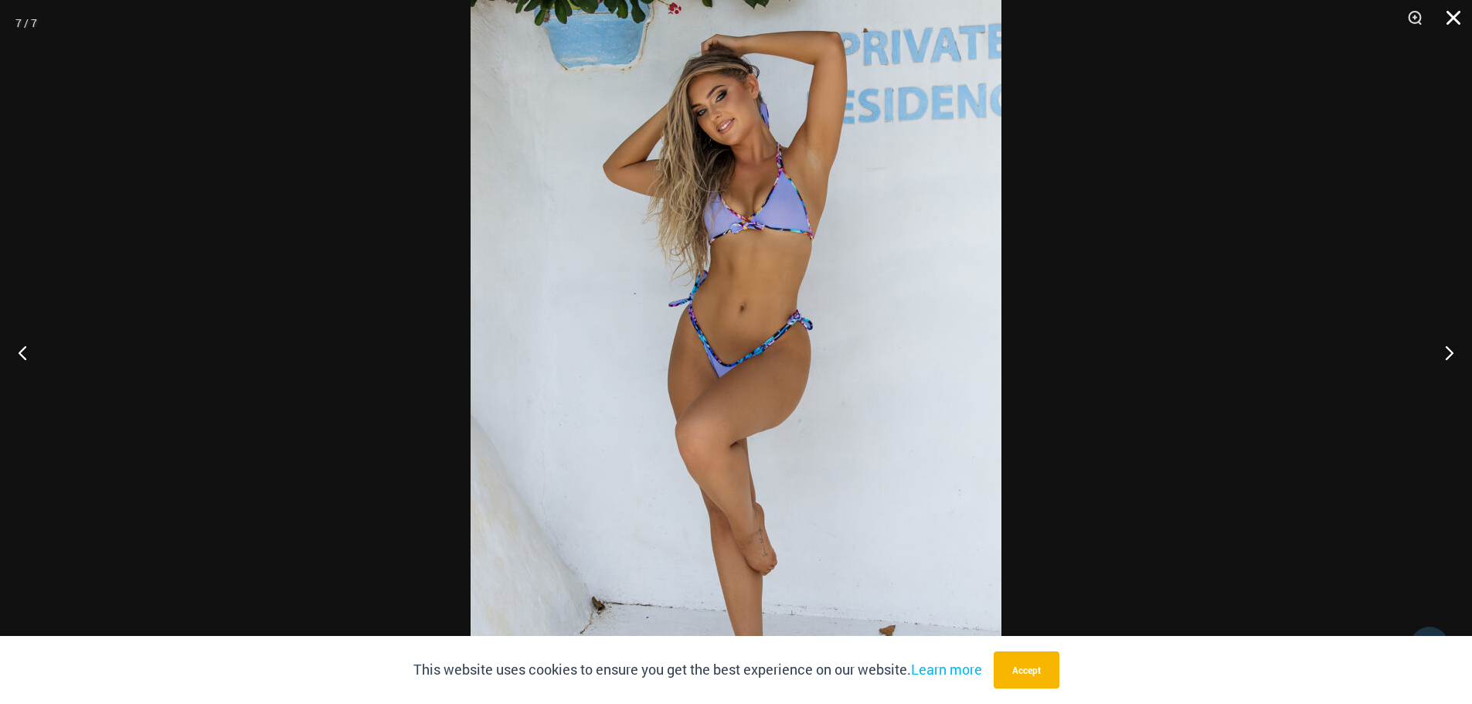
click at [1449, 15] on button "Close" at bounding box center [1448, 23] width 39 height 46
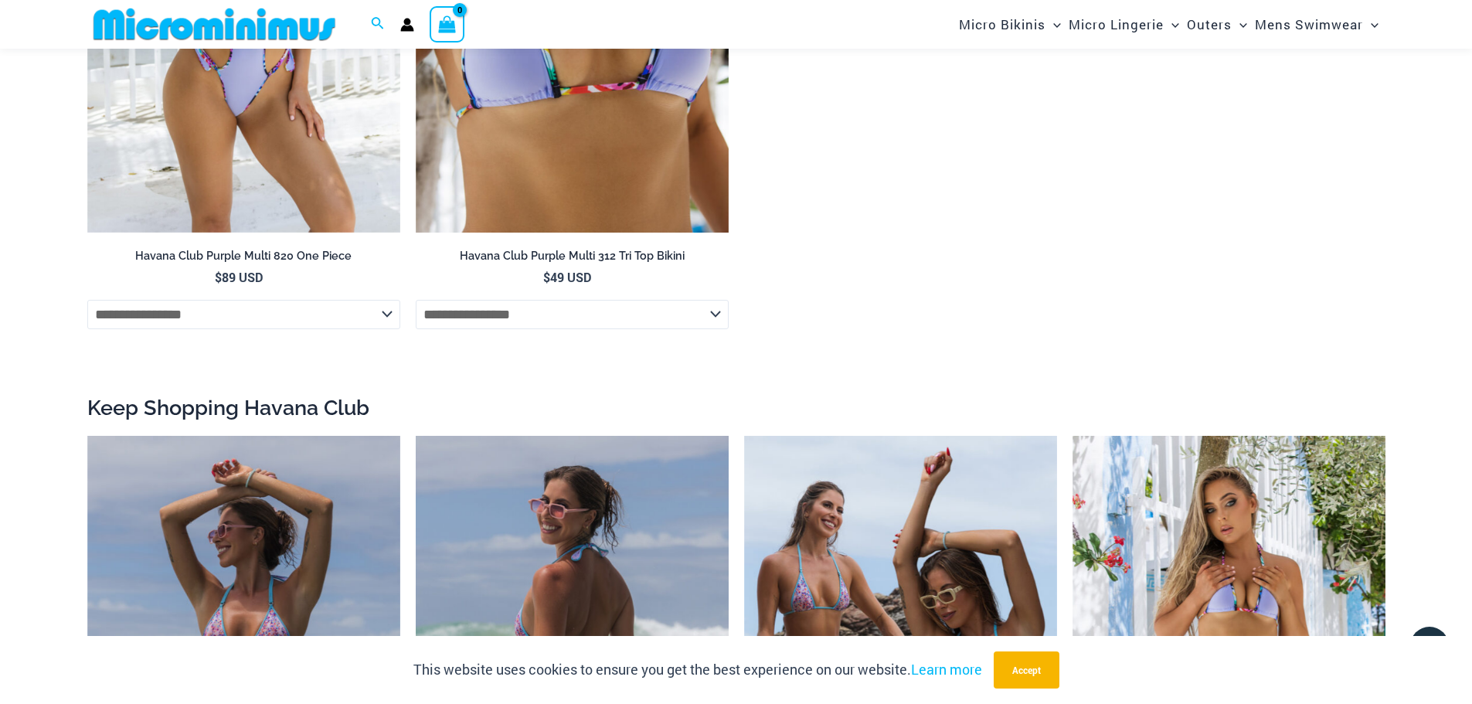
scroll to position [2534, 0]
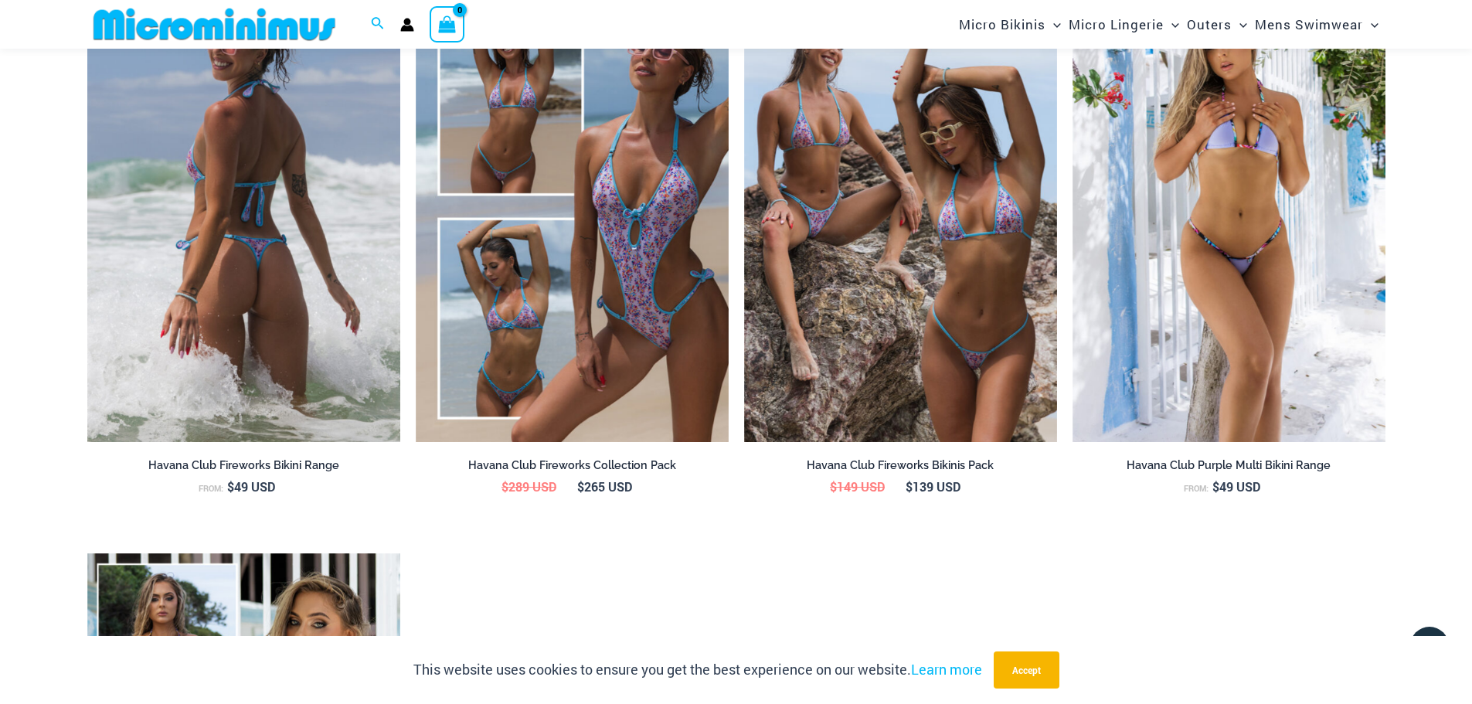
click at [264, 379] on img at bounding box center [243, 207] width 313 height 470
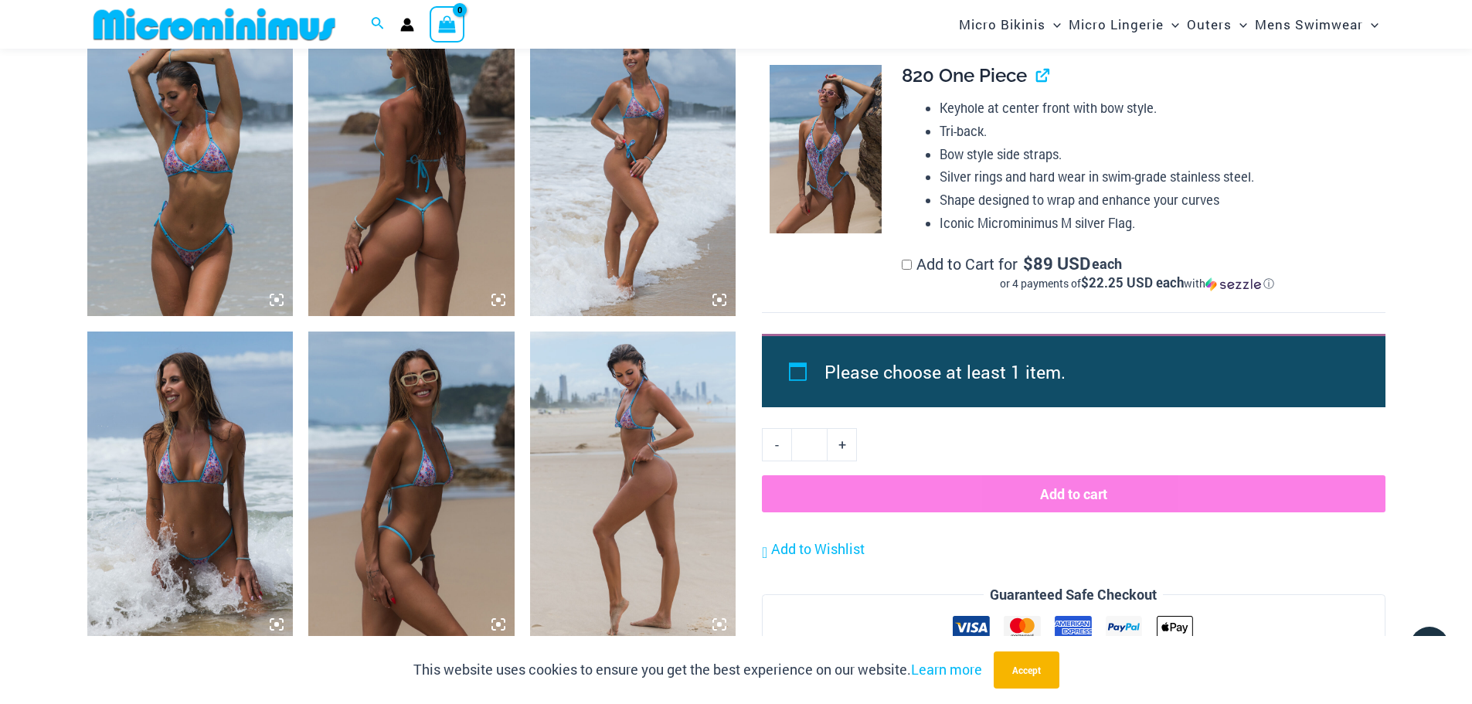
scroll to position [1607, 0]
